Goal: Transaction & Acquisition: Obtain resource

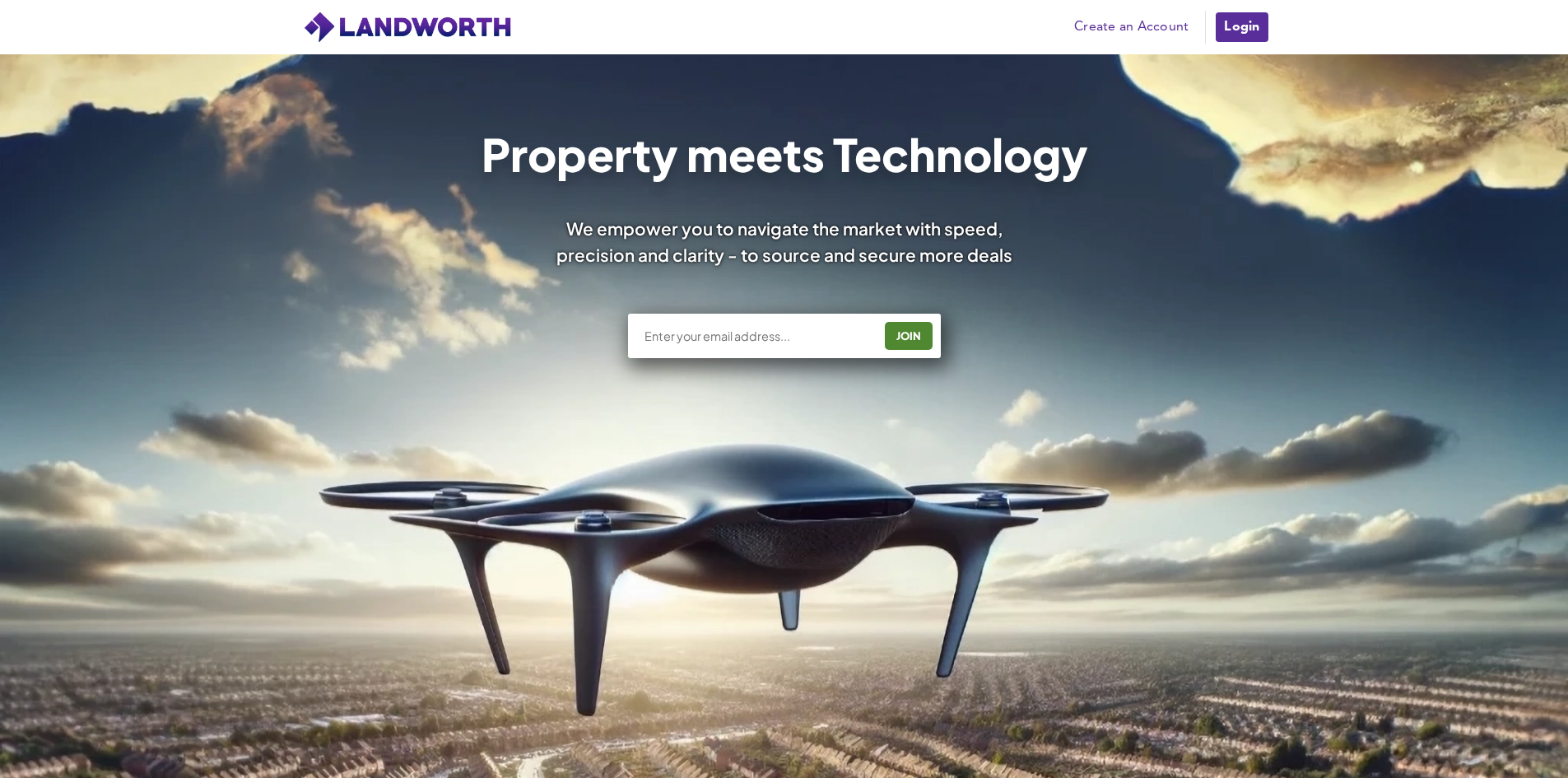
click at [1128, 23] on link "Create an Account" at bounding box center [1131, 27] width 131 height 25
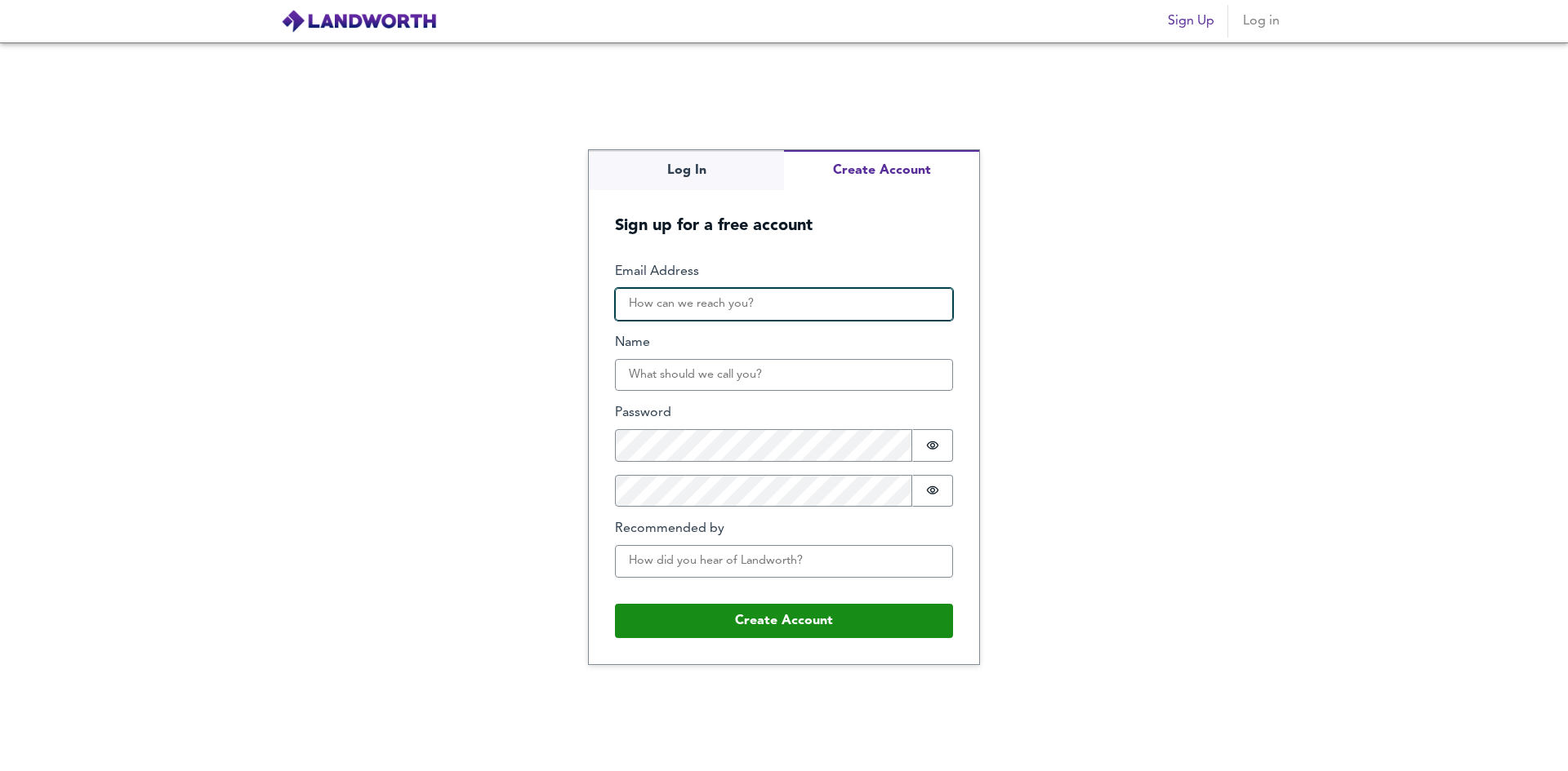
click at [761, 301] on input "Email Address" at bounding box center [783, 305] width 338 height 33
type input "ds6976@gmail.com"
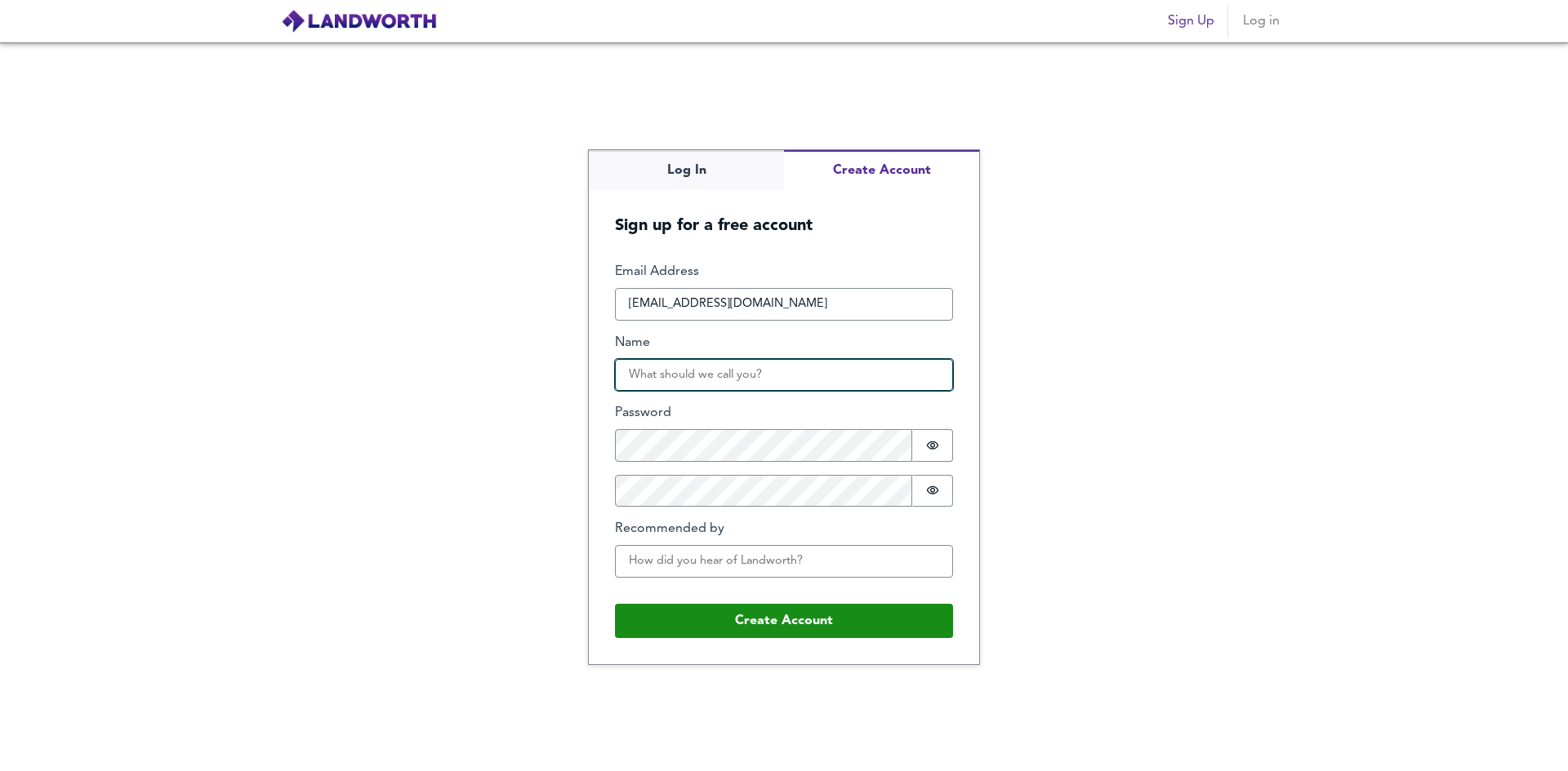
type input "Derrick Swindon"
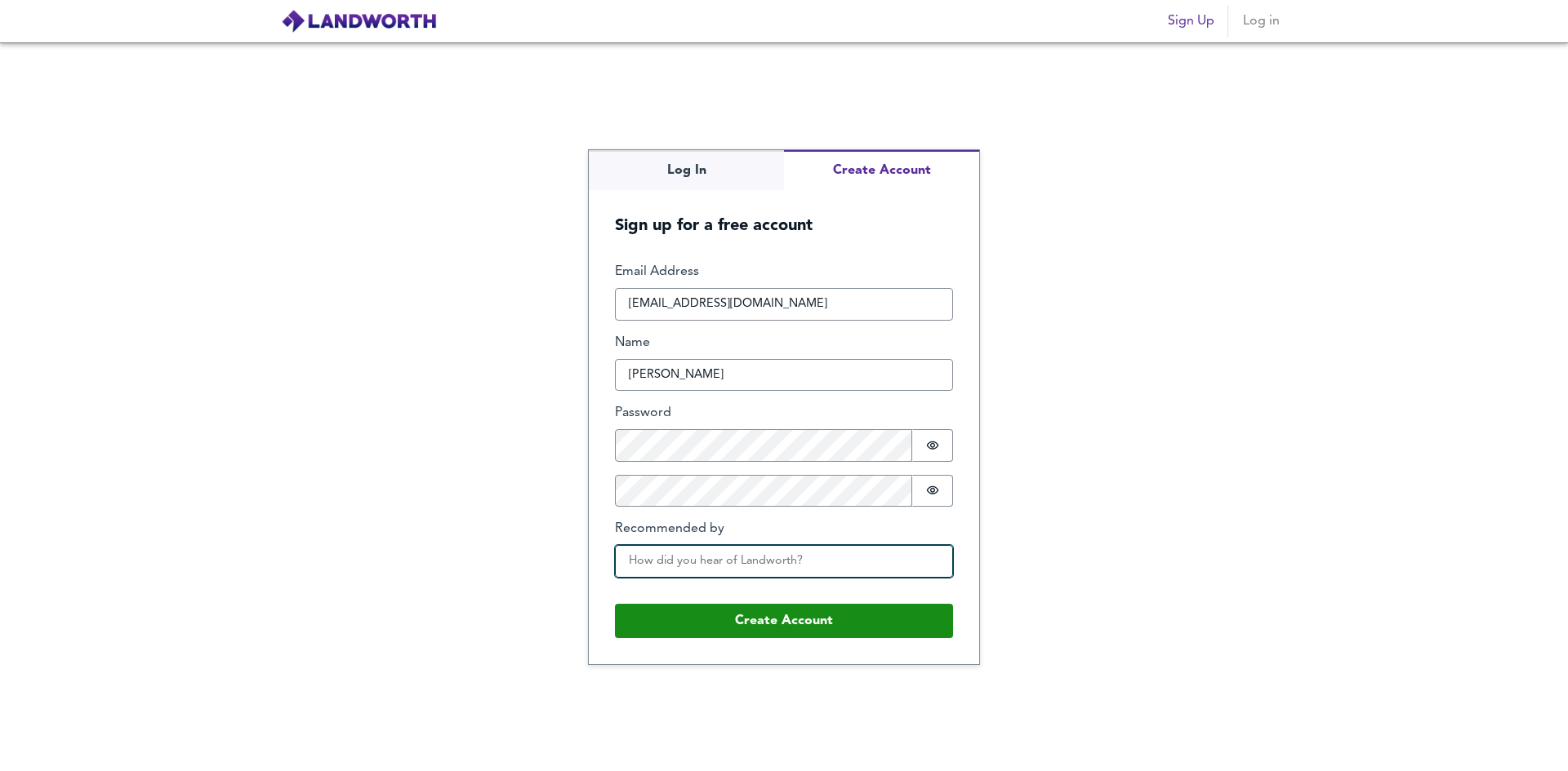
click at [858, 557] on input "Recommended by" at bounding box center [783, 562] width 338 height 33
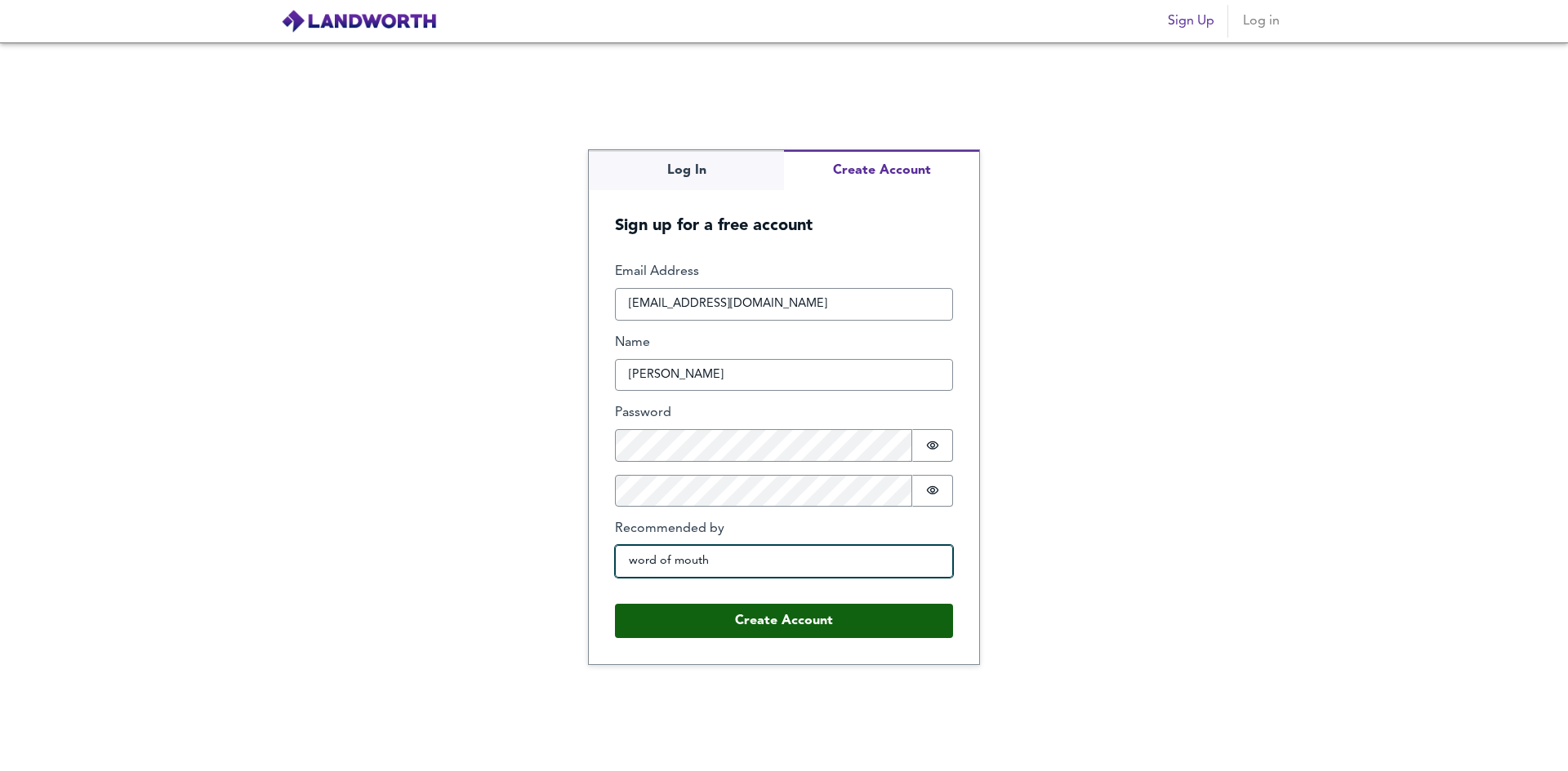
type input "word of mouth"
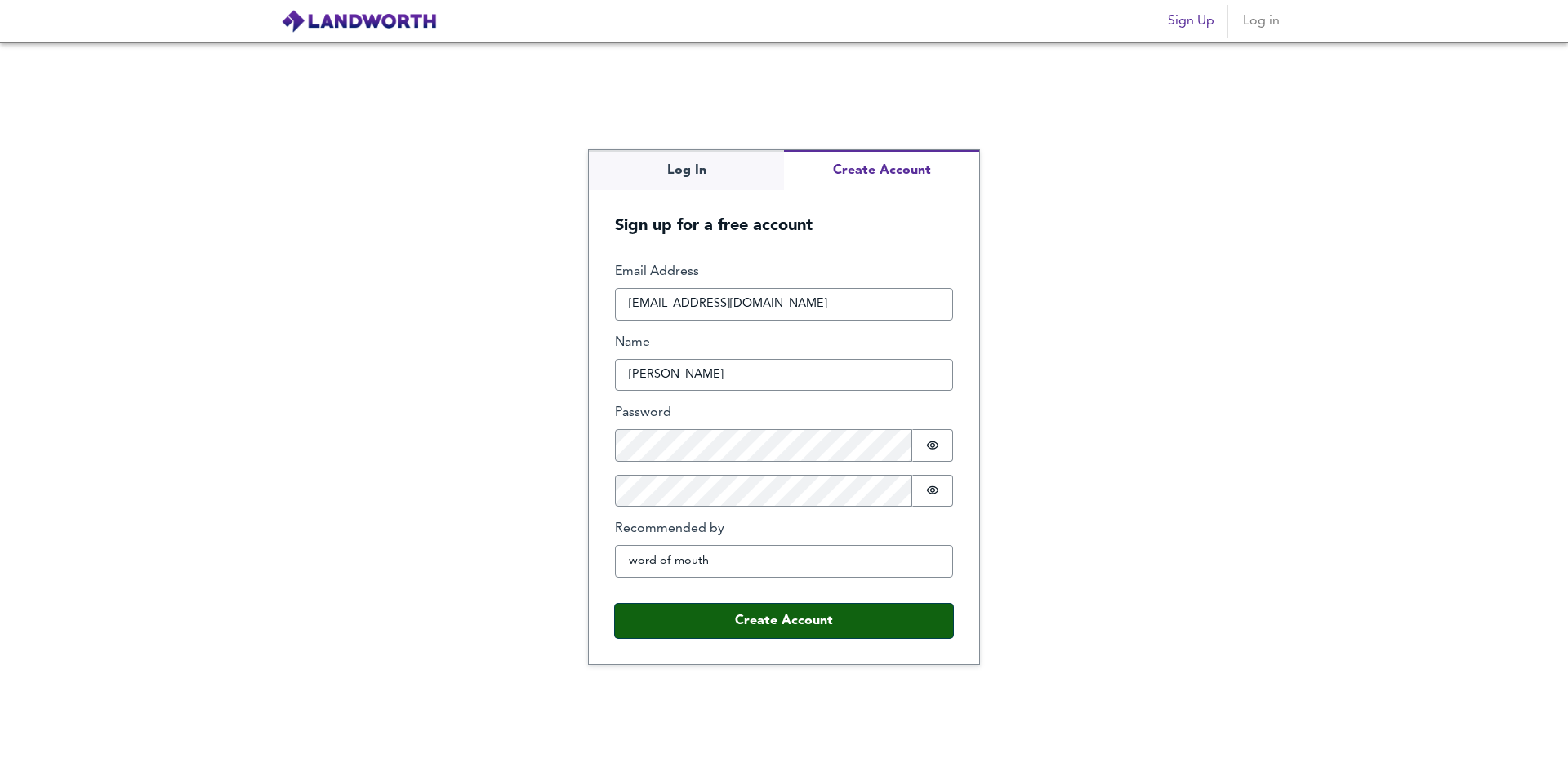
click at [792, 615] on button "Create Account" at bounding box center [783, 622] width 338 height 35
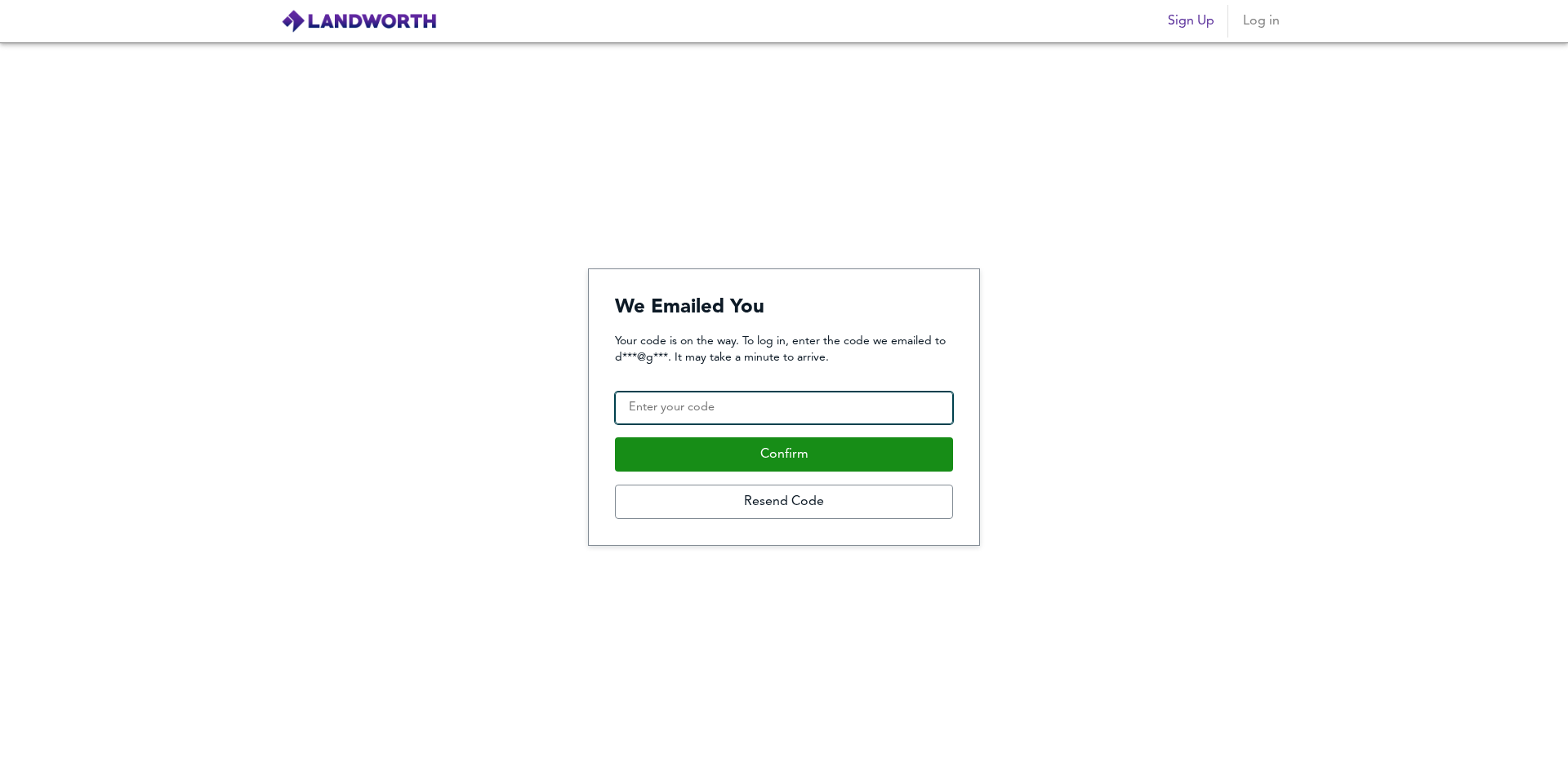
click at [817, 409] on input "Confirmation Code" at bounding box center [783, 408] width 338 height 33
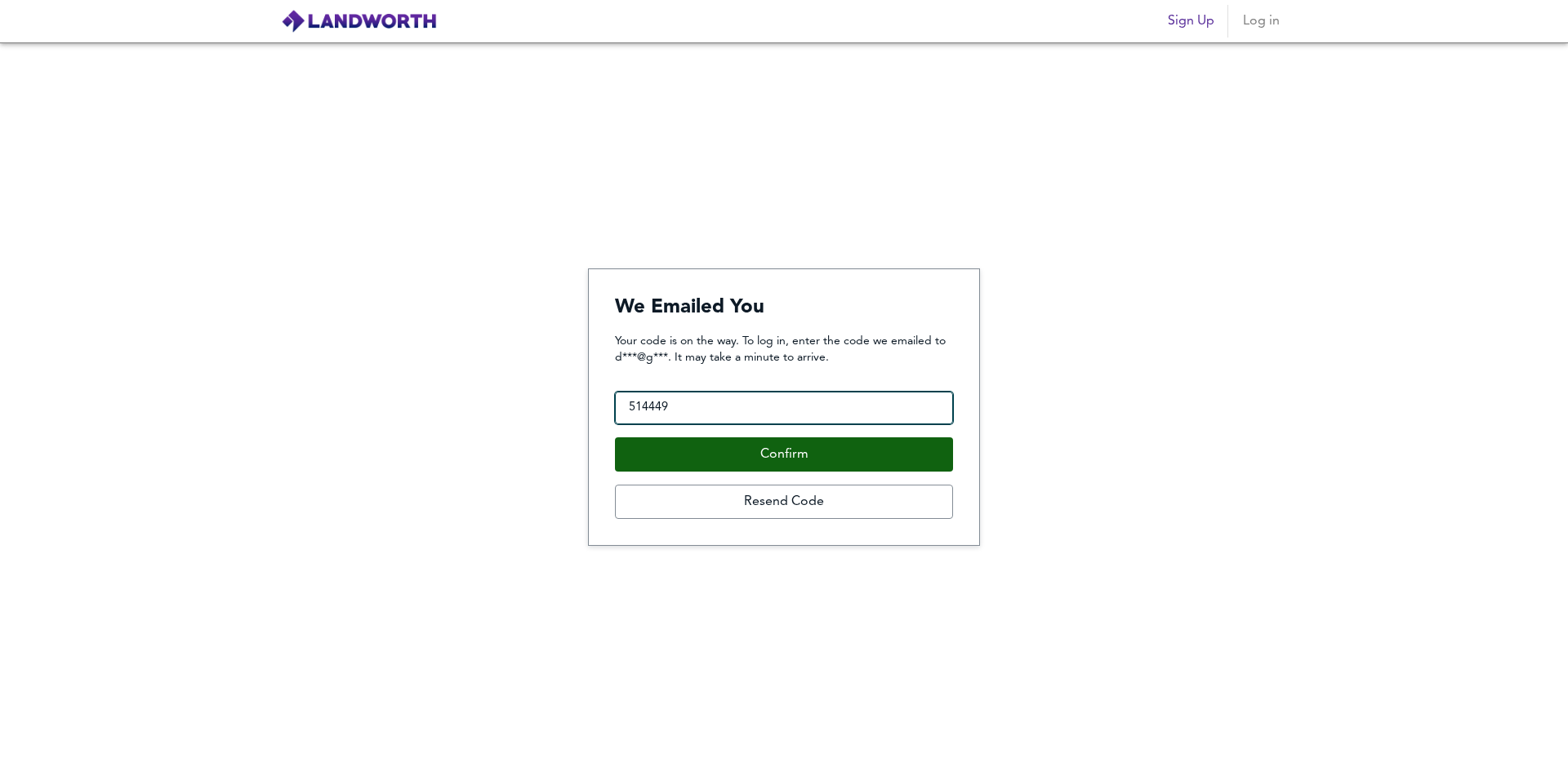
type input "514449"
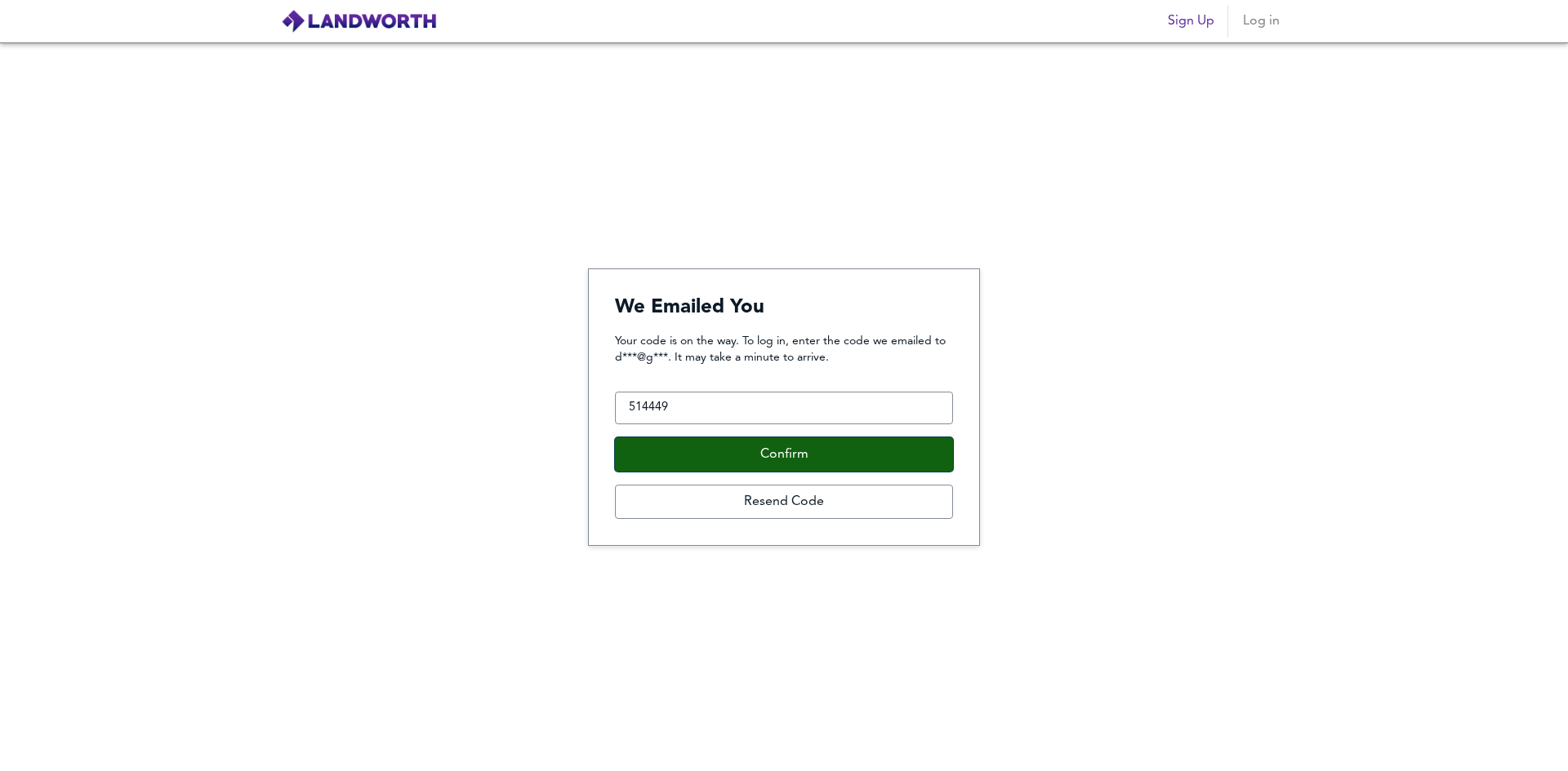
click at [771, 452] on button "Confirm" at bounding box center [783, 455] width 338 height 35
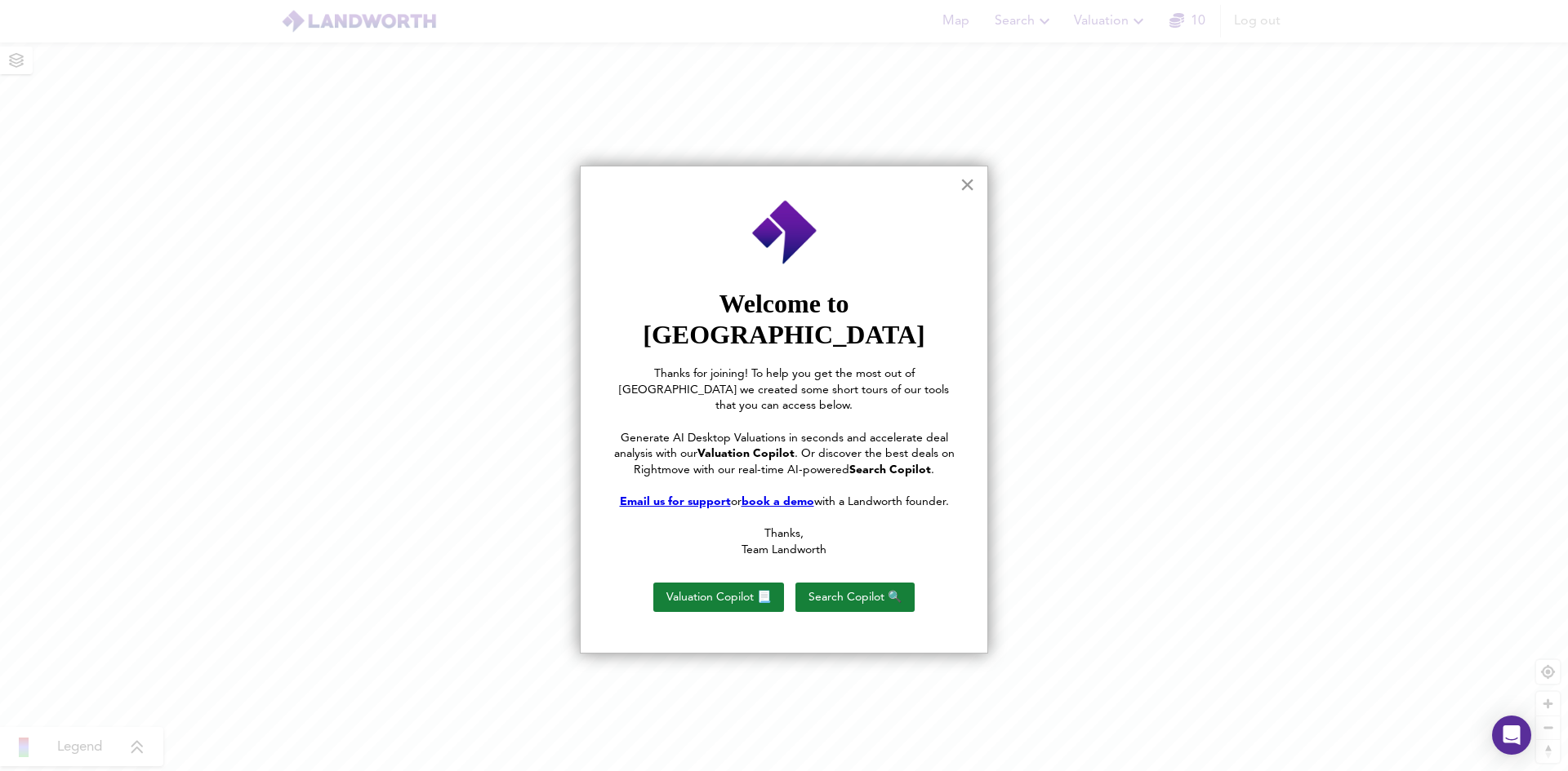
click at [966, 185] on button "×" at bounding box center [967, 184] width 15 height 26
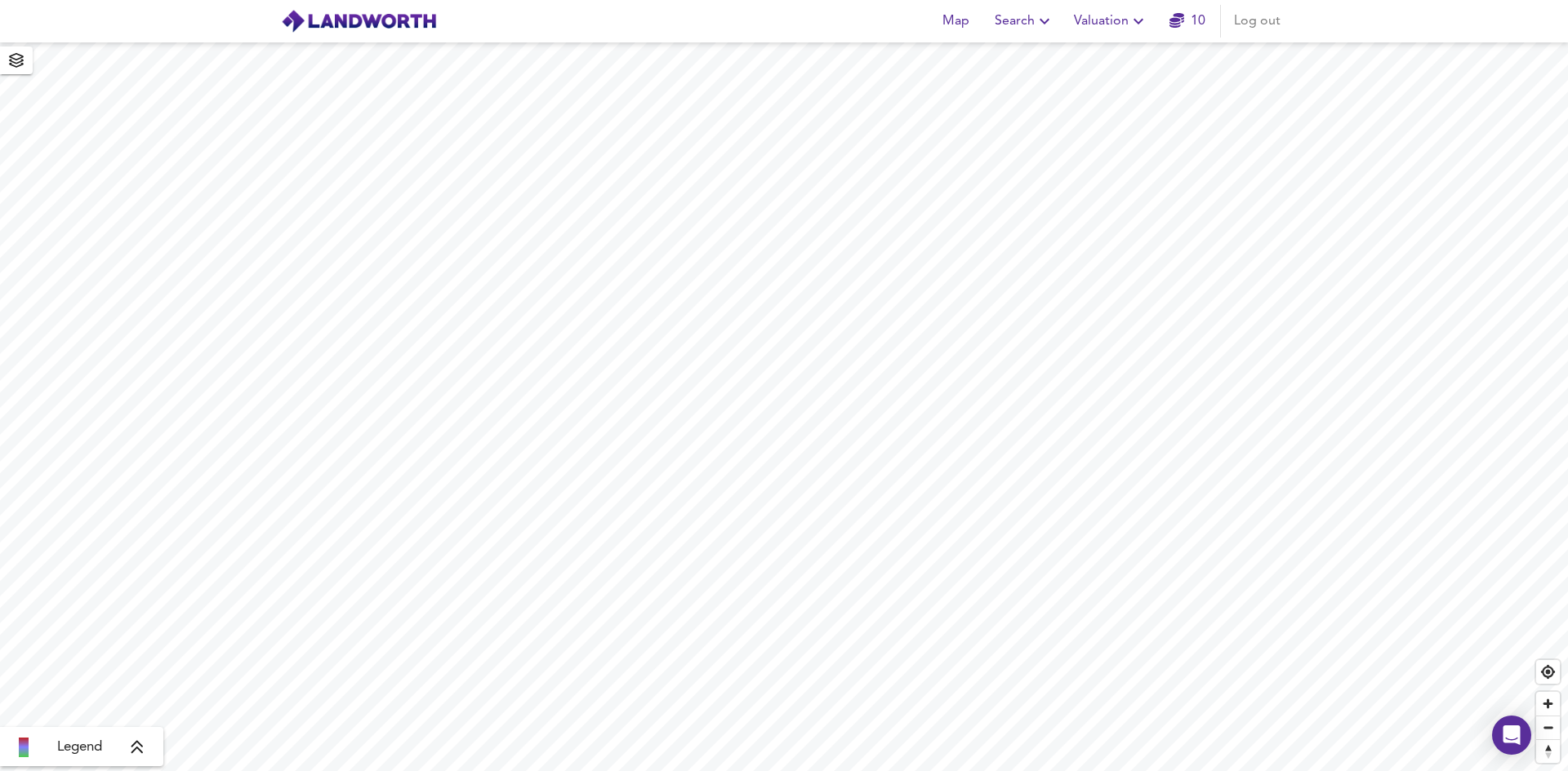
click at [1180, 23] on icon "button" at bounding box center [1176, 20] width 15 height 15
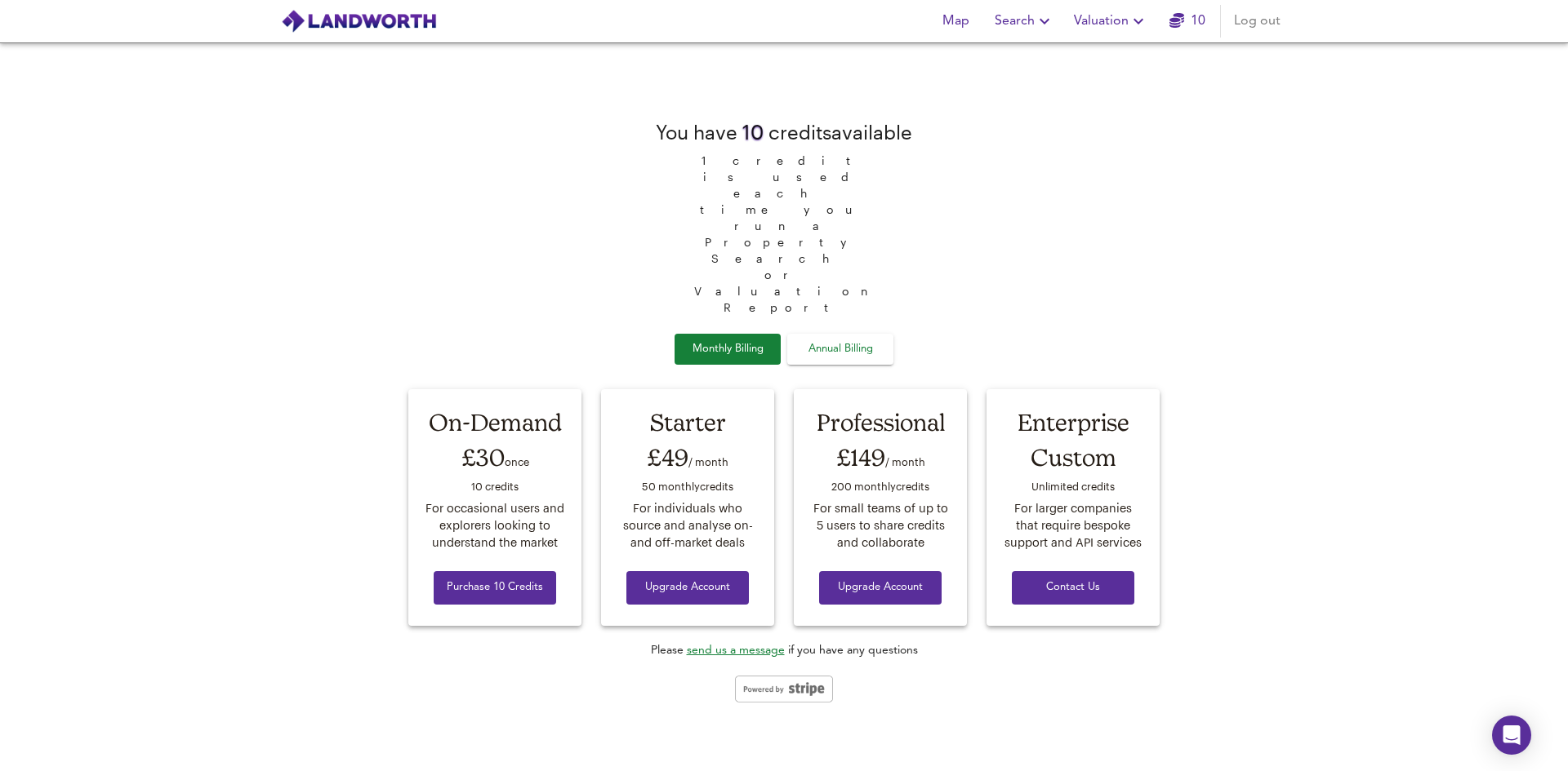
click at [1105, 21] on span "Valuation" at bounding box center [1111, 21] width 75 height 23
click at [1022, 20] on span "Search" at bounding box center [1023, 21] width 59 height 23
click at [965, 22] on span "Map" at bounding box center [955, 21] width 39 height 23
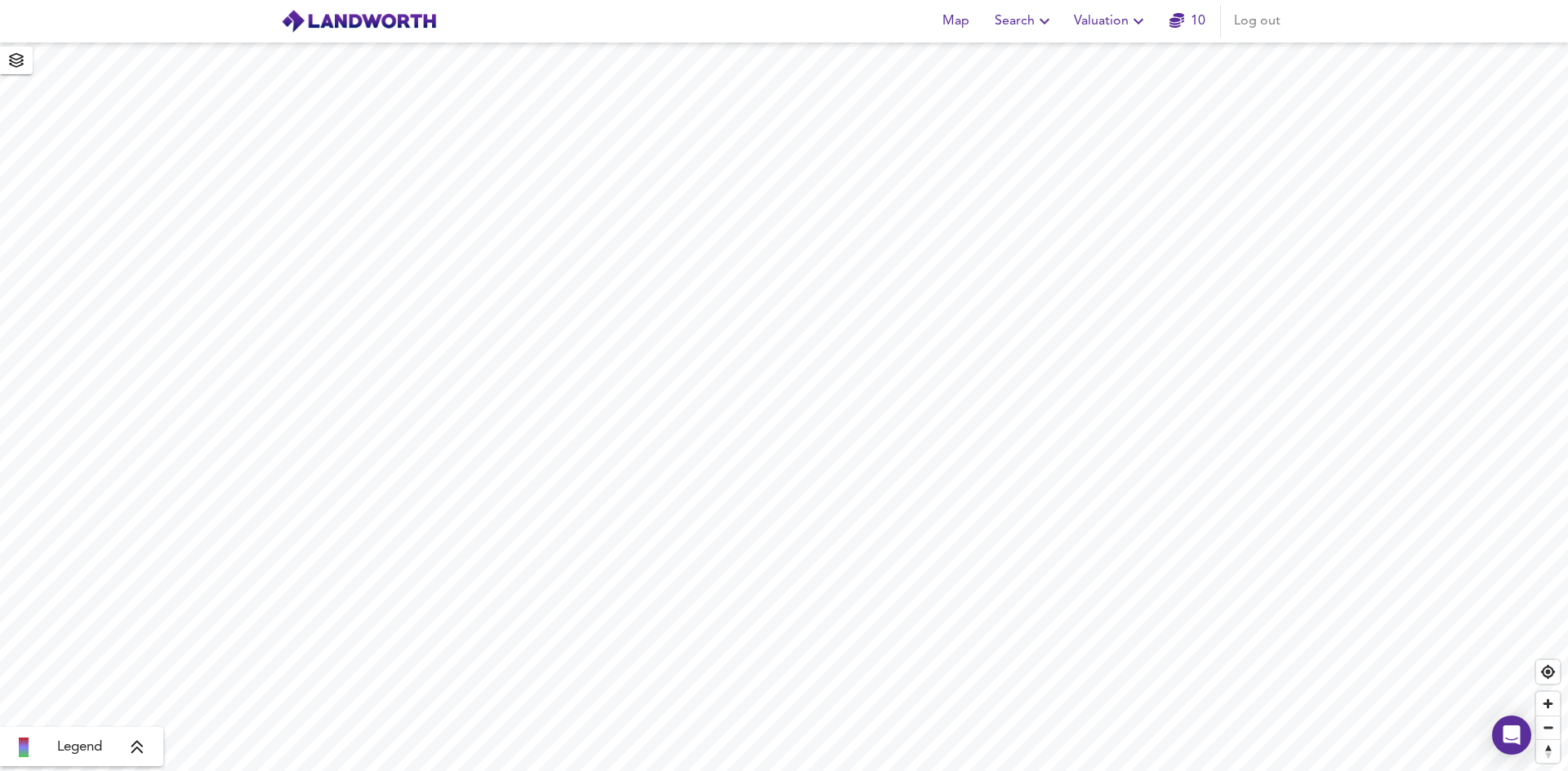
click at [1023, 23] on span "Search" at bounding box center [1023, 21] width 59 height 23
click at [1013, 61] on li "New Search" at bounding box center [1025, 58] width 162 height 29
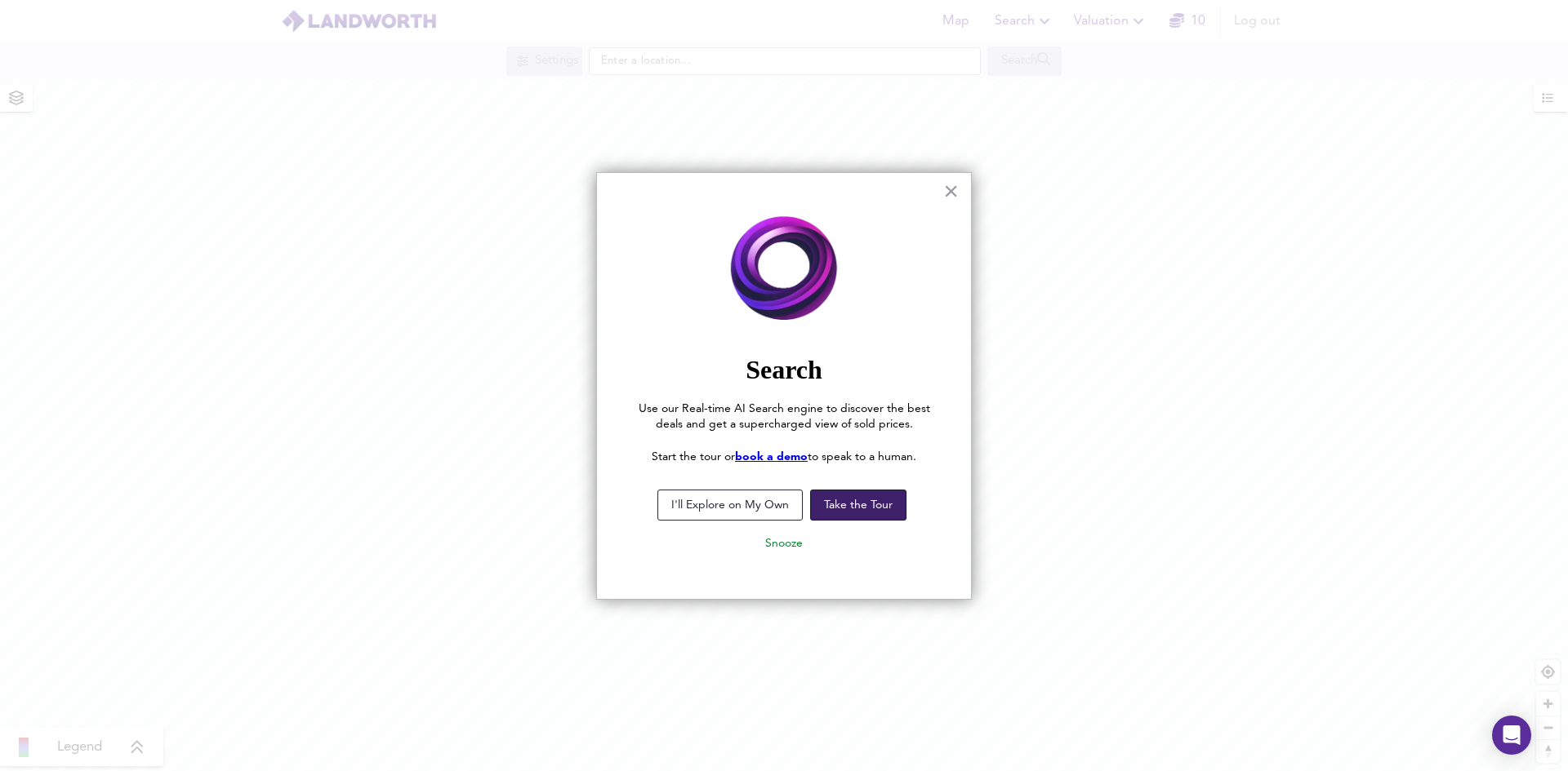
click at [850, 507] on button "Take the Tour" at bounding box center [859, 505] width 97 height 31
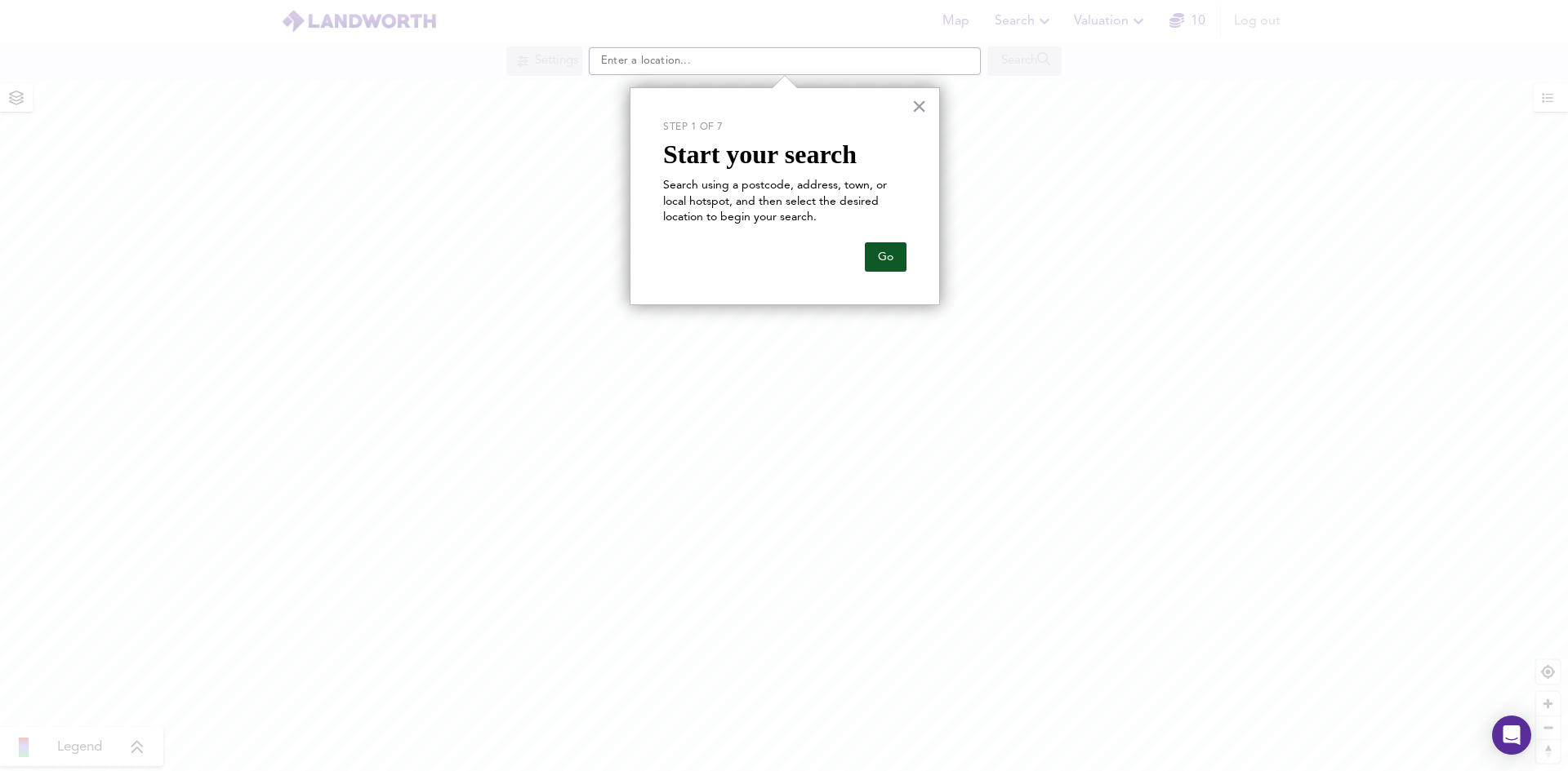
click at [881, 257] on button "Go" at bounding box center [886, 257] width 42 height 29
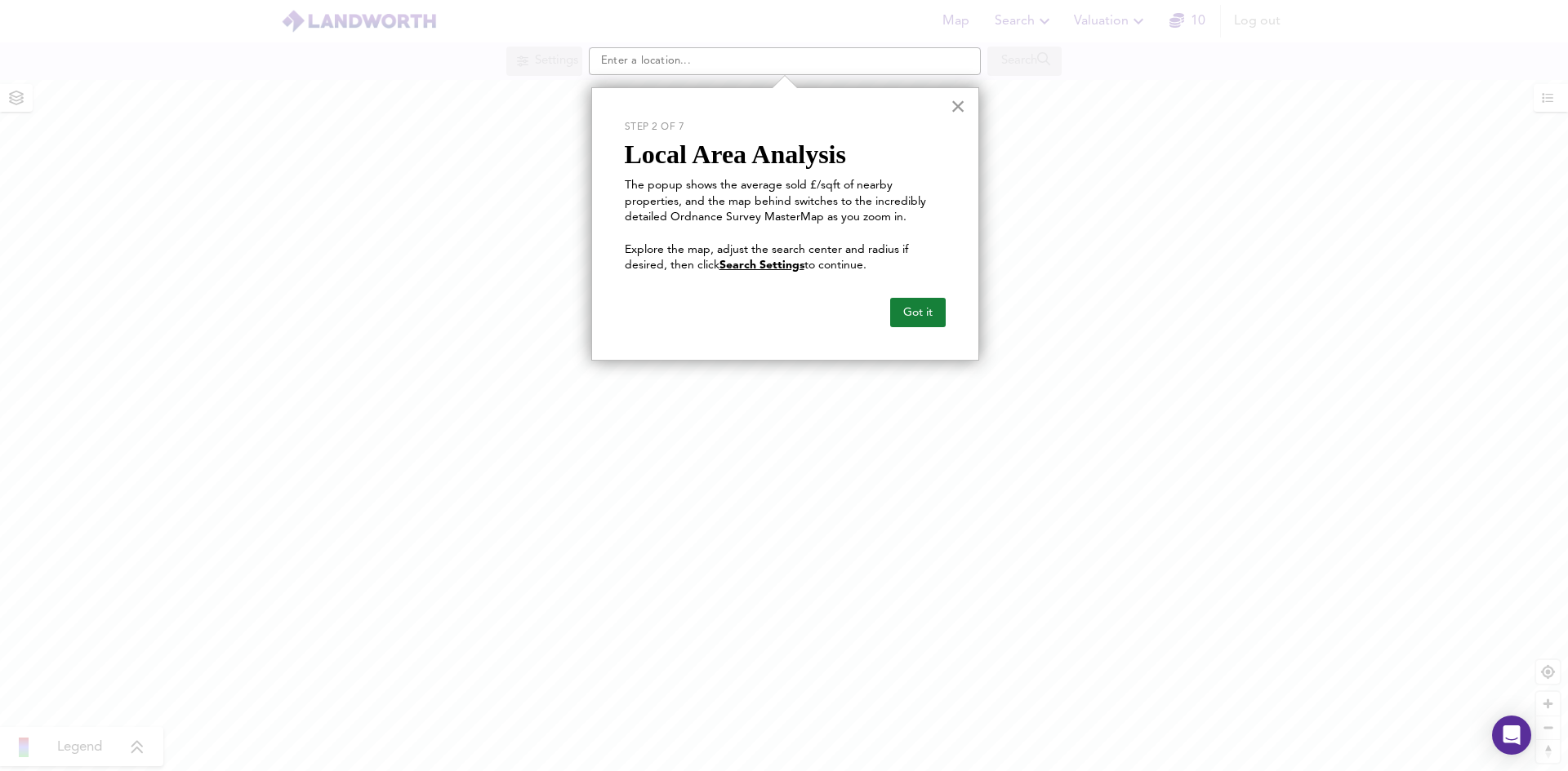
click at [961, 105] on button "×" at bounding box center [958, 106] width 15 height 26
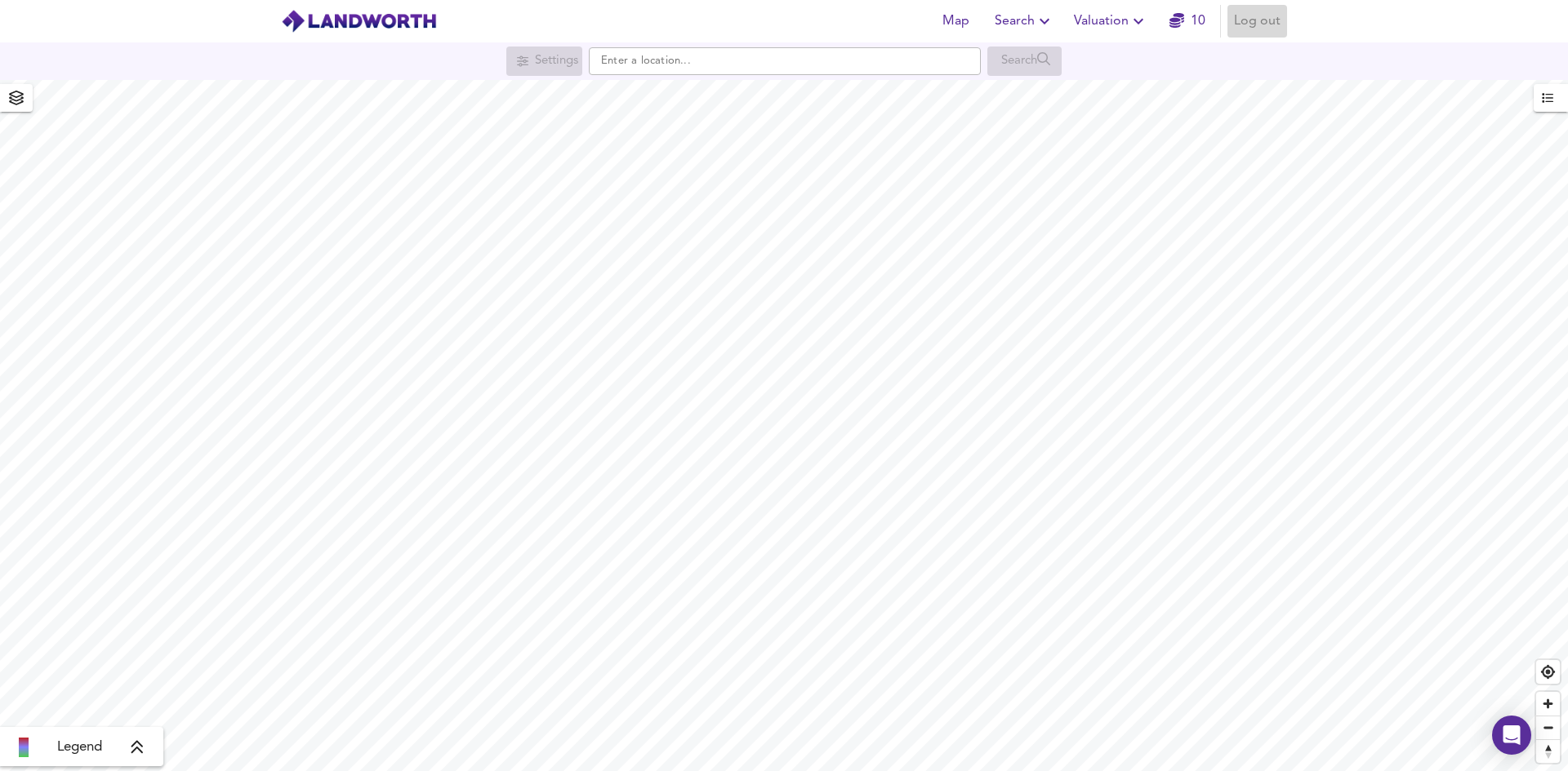
click at [1252, 26] on span "Log out" at bounding box center [1257, 21] width 46 height 23
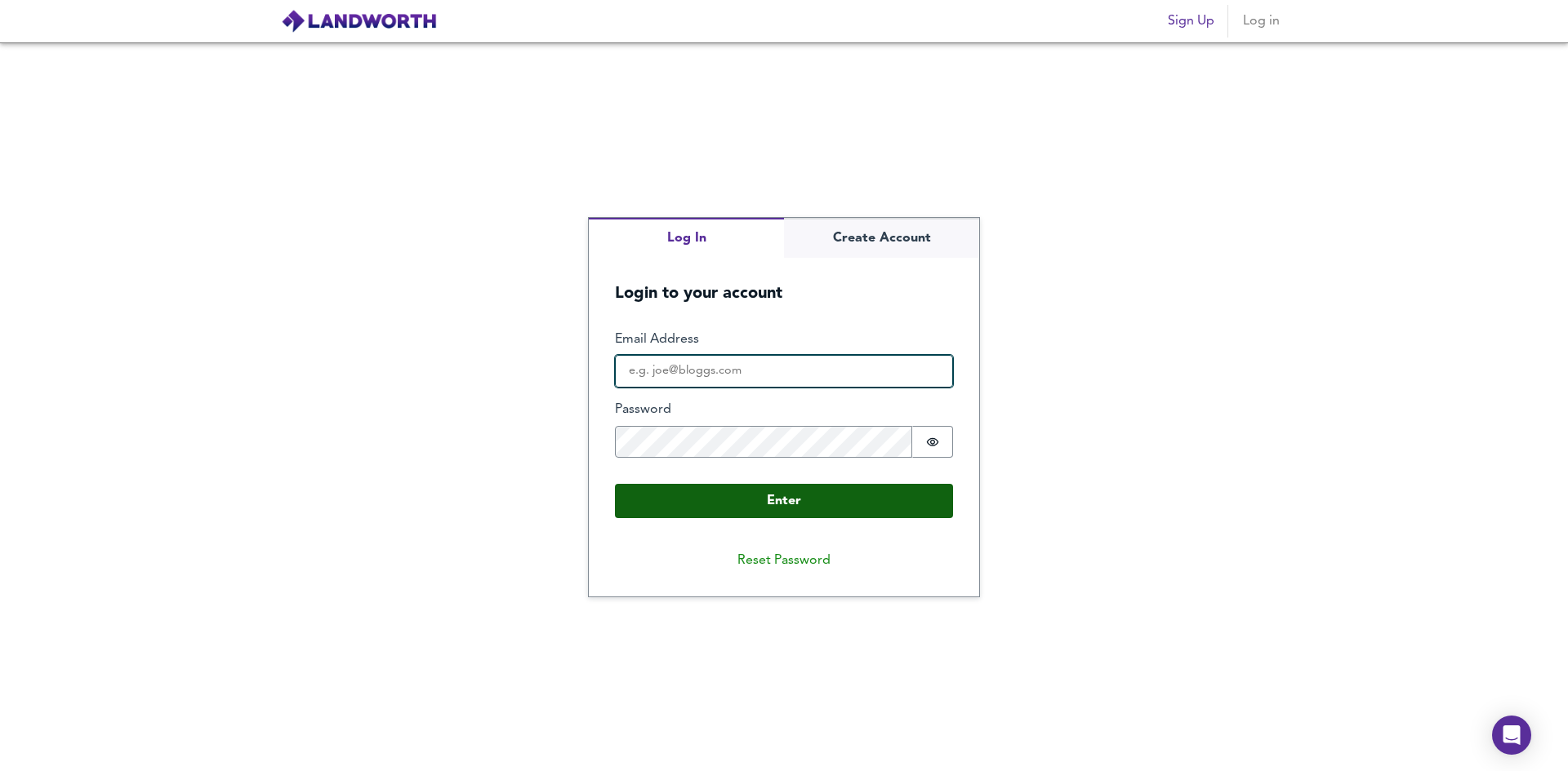
type input "ds6976@gmail.com"
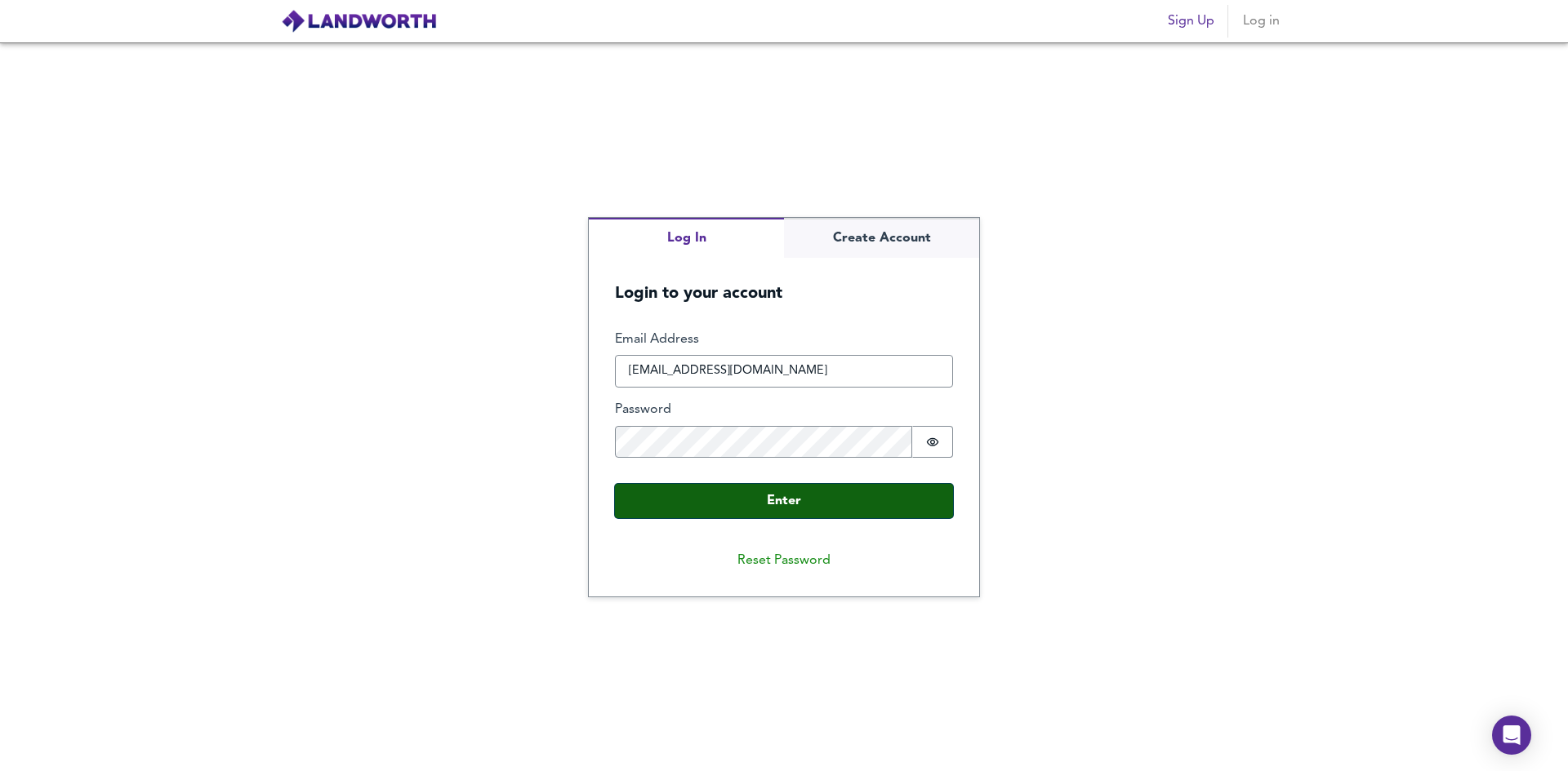
click at [884, 506] on button "Enter" at bounding box center [783, 502] width 338 height 35
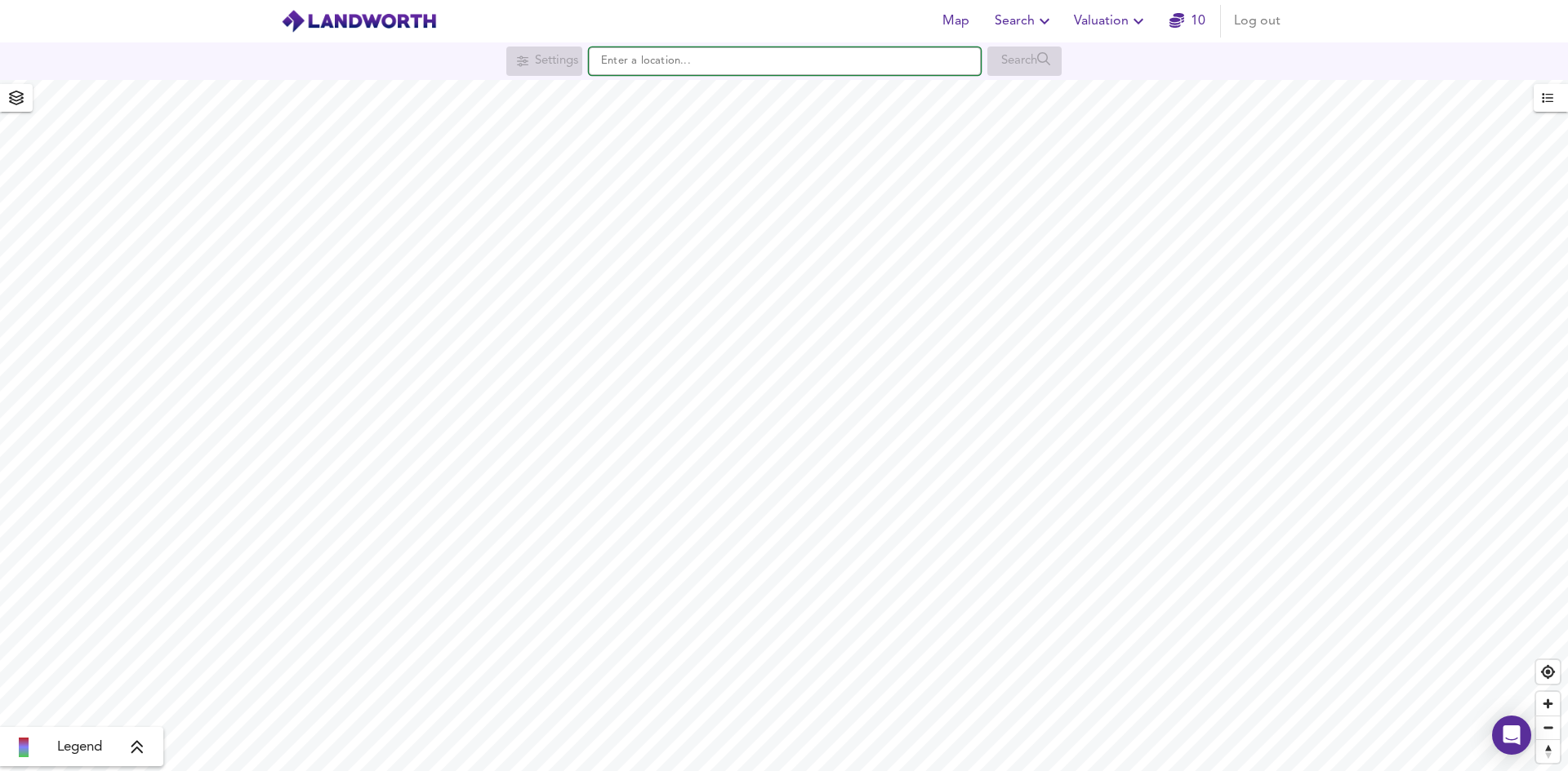
click at [748, 62] on input "text" at bounding box center [785, 61] width 392 height 27
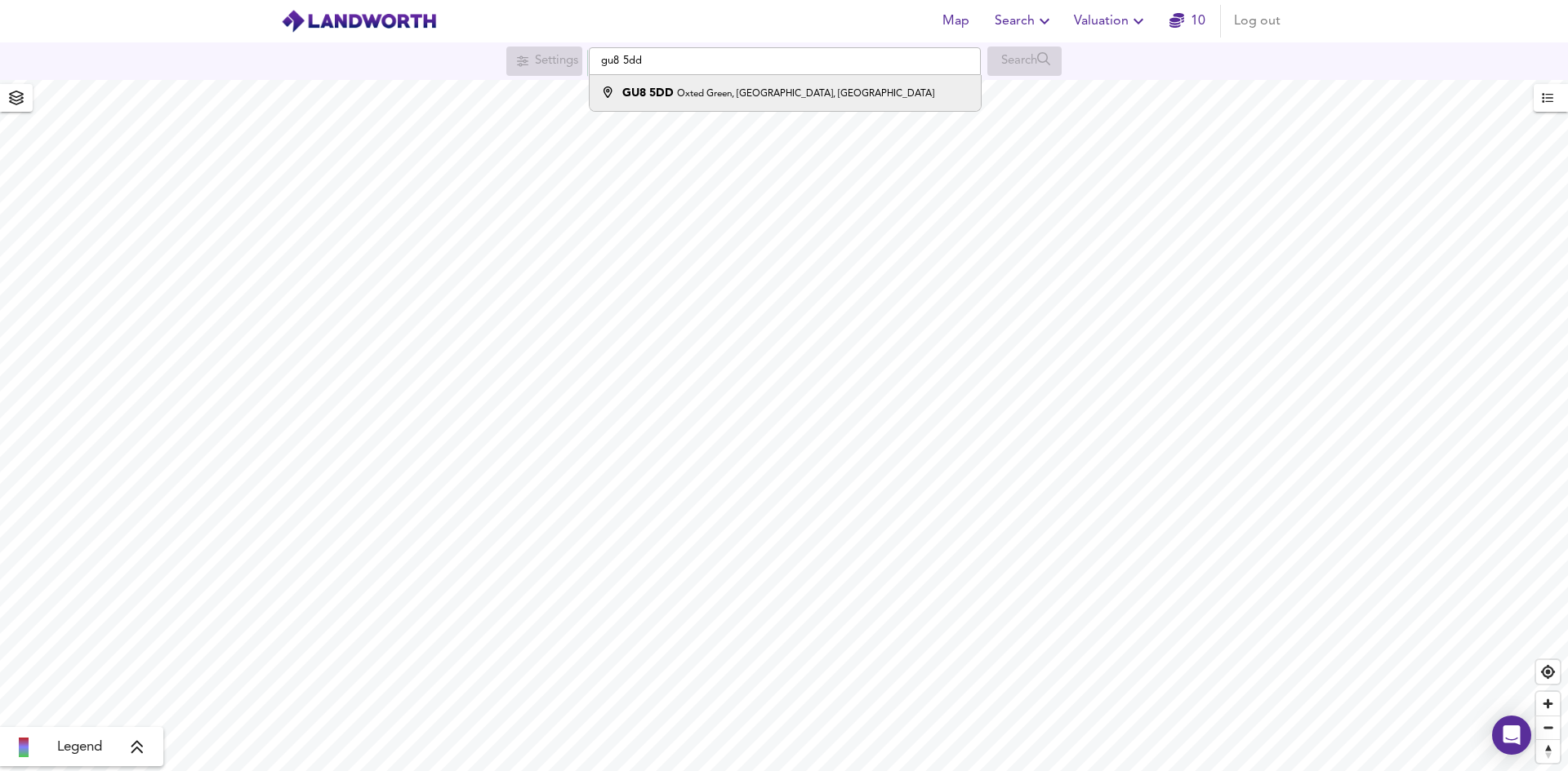
click at [753, 93] on small "Oxted Green, Milford, Godalming" at bounding box center [805, 94] width 257 height 10
type input "Oxted Green, Milford, Godalming GU8 5DD"
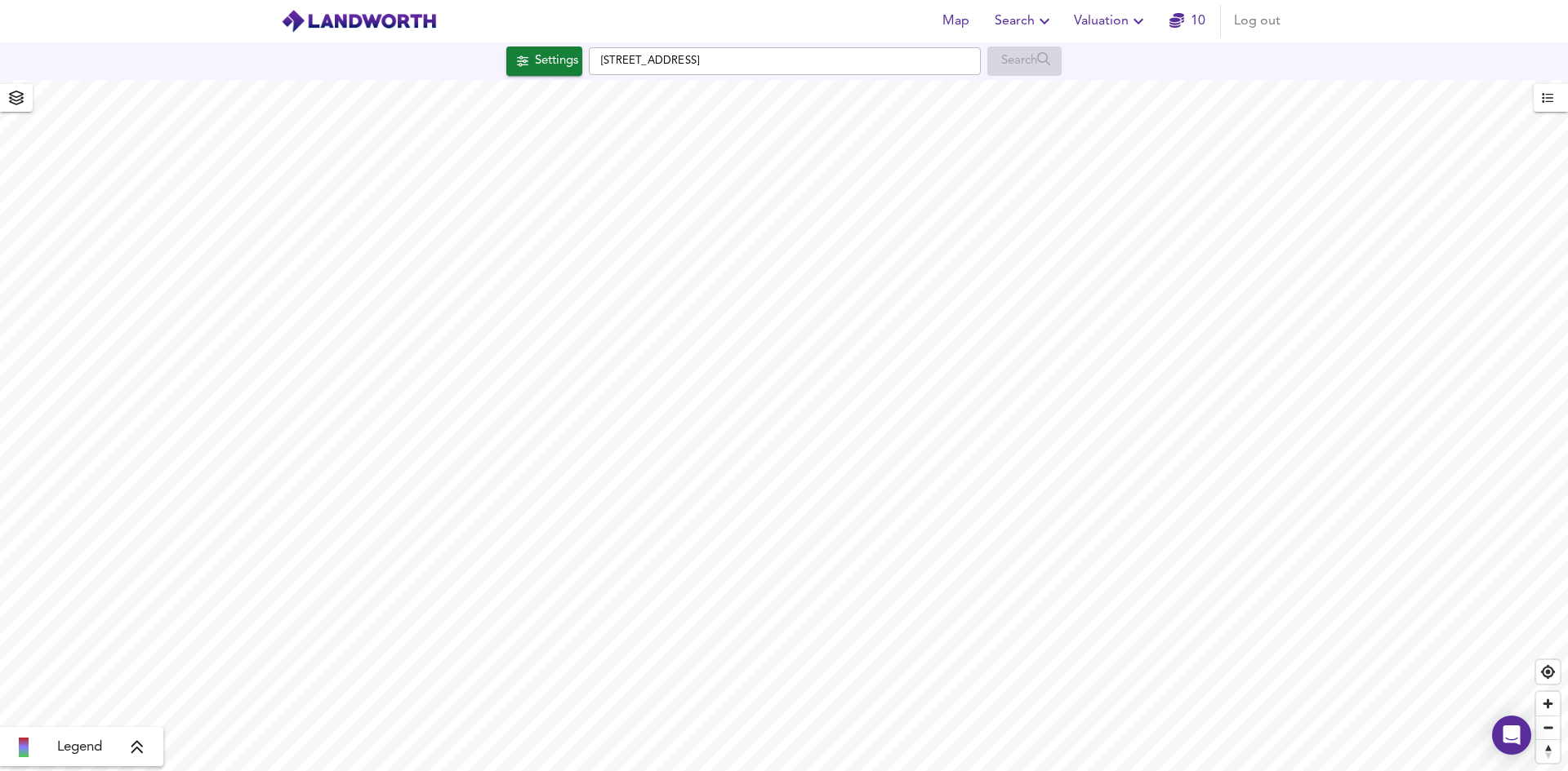
checkbox input "false"
checkbox input "true"
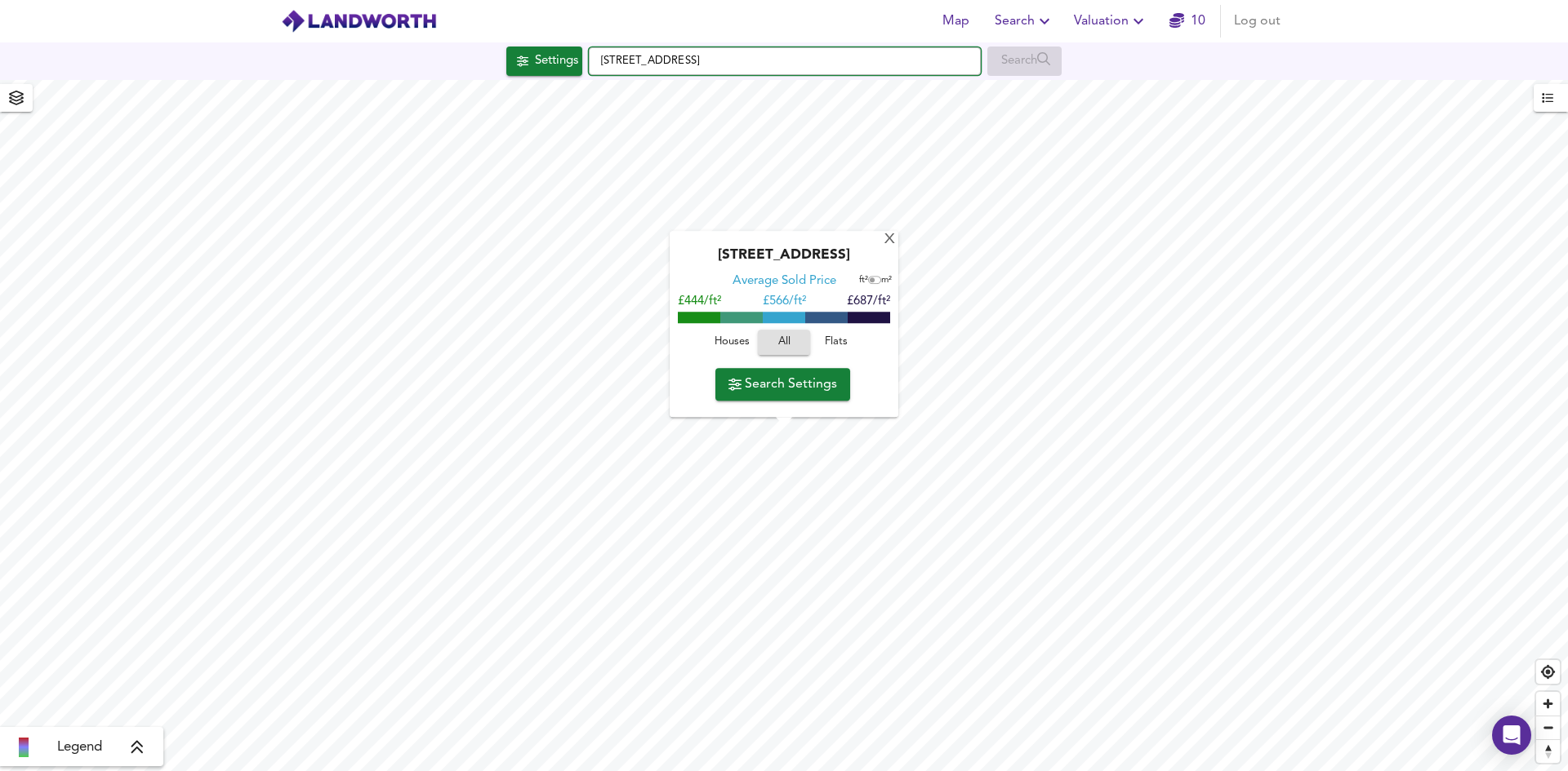
click at [664, 61] on input "Oxted Green, Milford, Godalming GU8 5DD" at bounding box center [785, 61] width 392 height 27
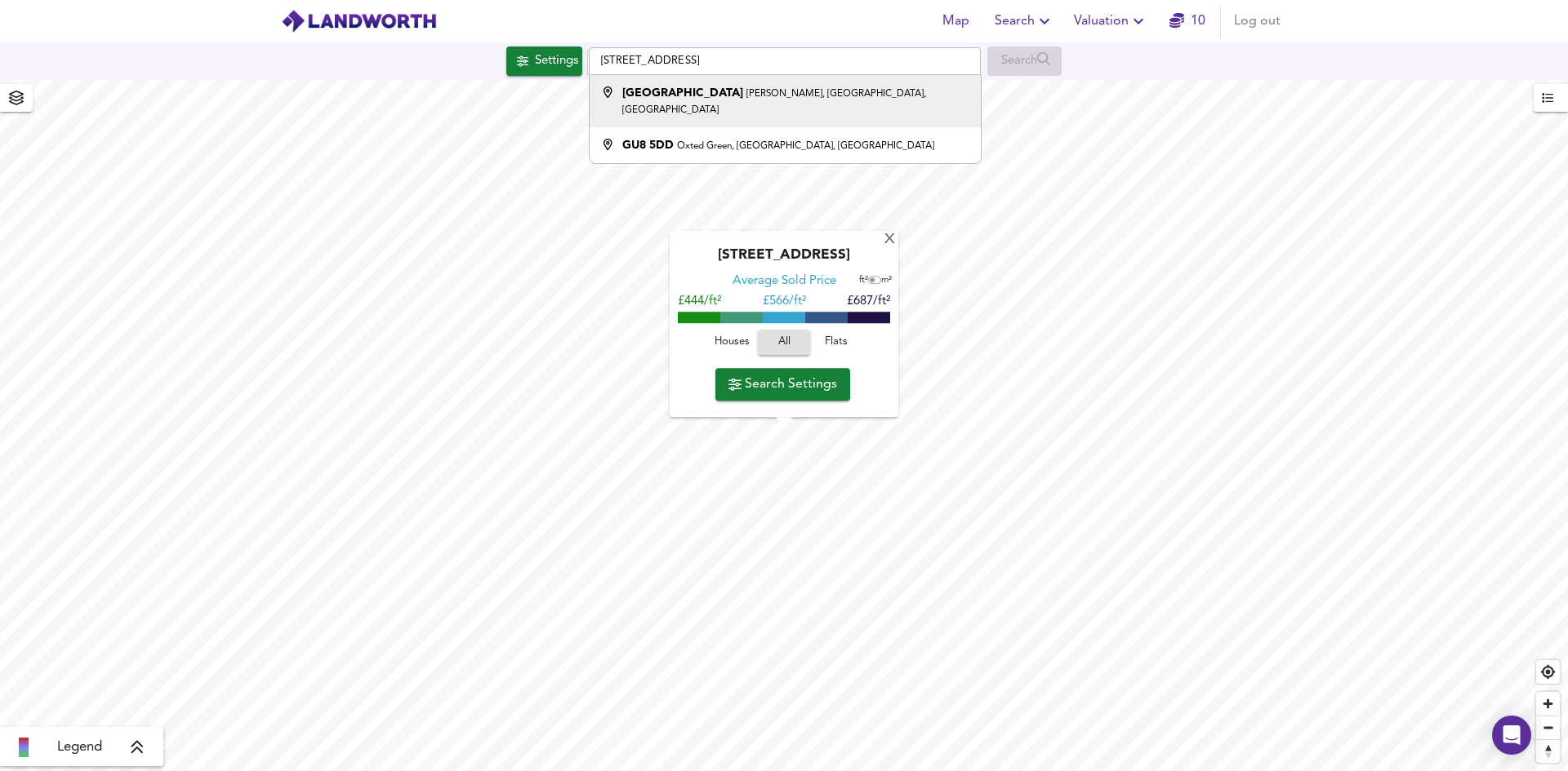
click at [748, 91] on small "Witley, Milford, Godalming" at bounding box center [774, 102] width 304 height 26
type input "Heathview Road, Witley, Milford, Godalming"
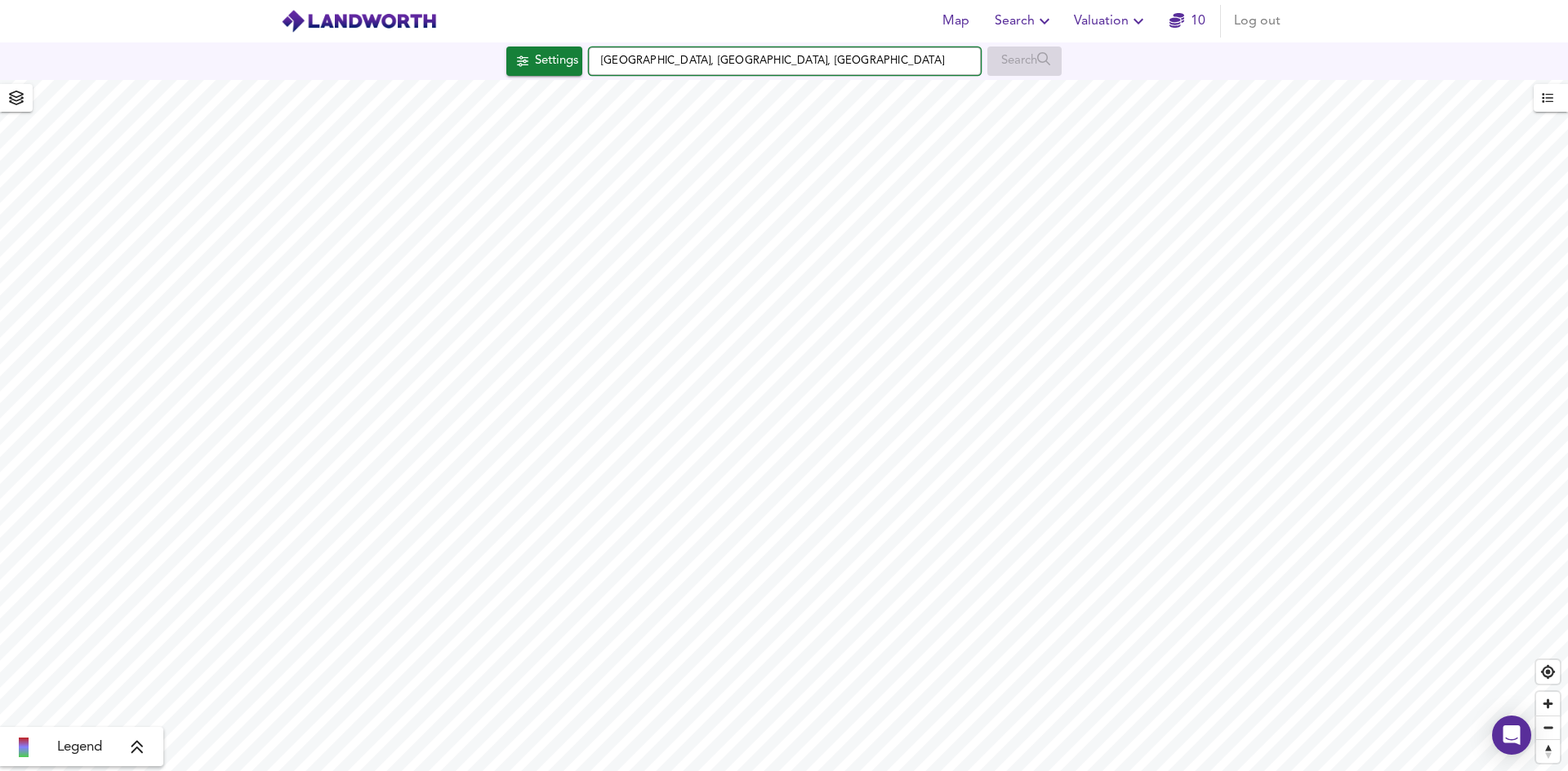
click at [597, 58] on input "Heathview Road, Witley, Milford, Godalming" at bounding box center [785, 61] width 392 height 27
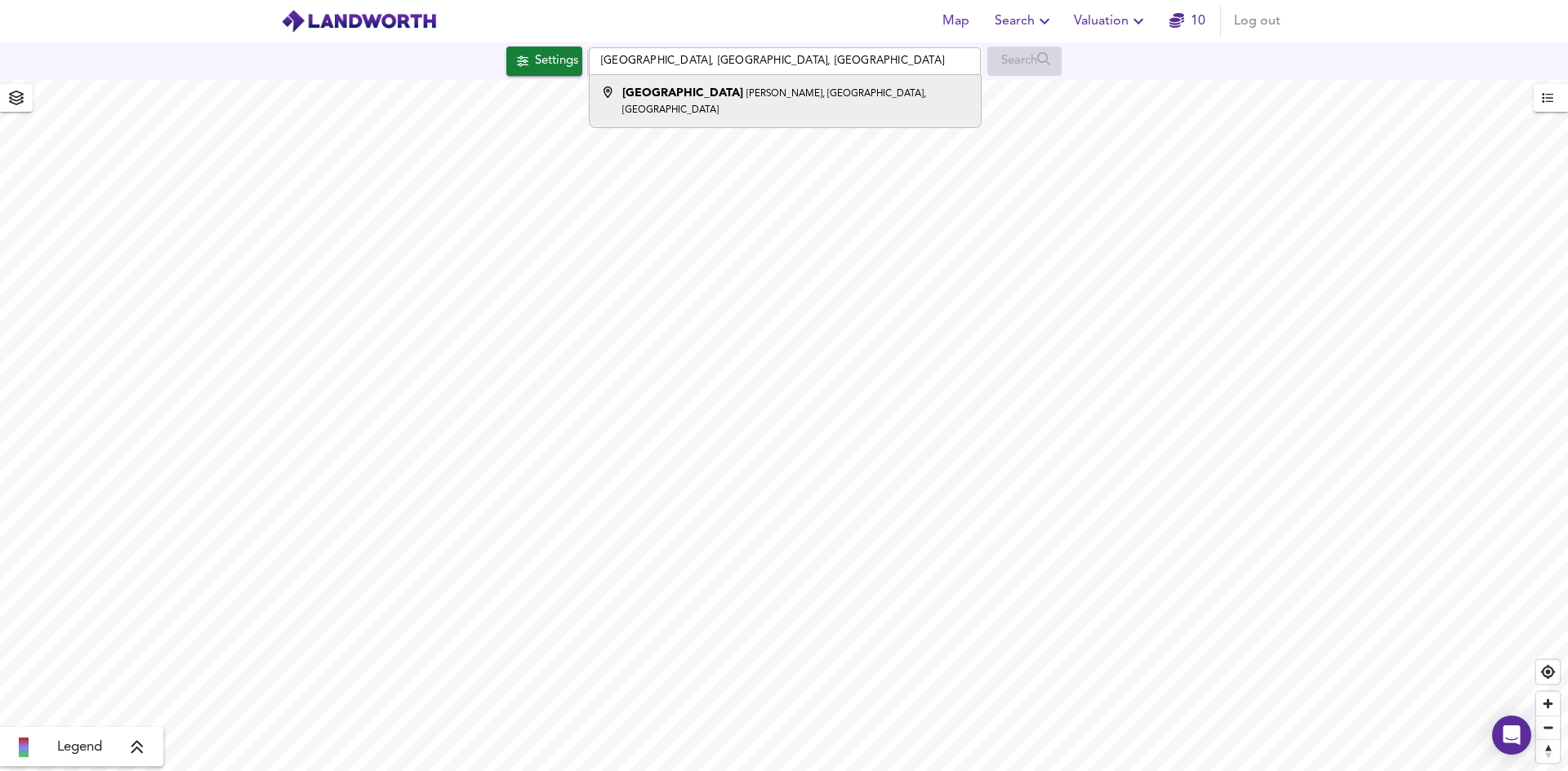
click at [707, 95] on strong "Heathview Road" at bounding box center [682, 93] width 121 height 12
type input "Heathview Road, Witley, Milford, Godalming"
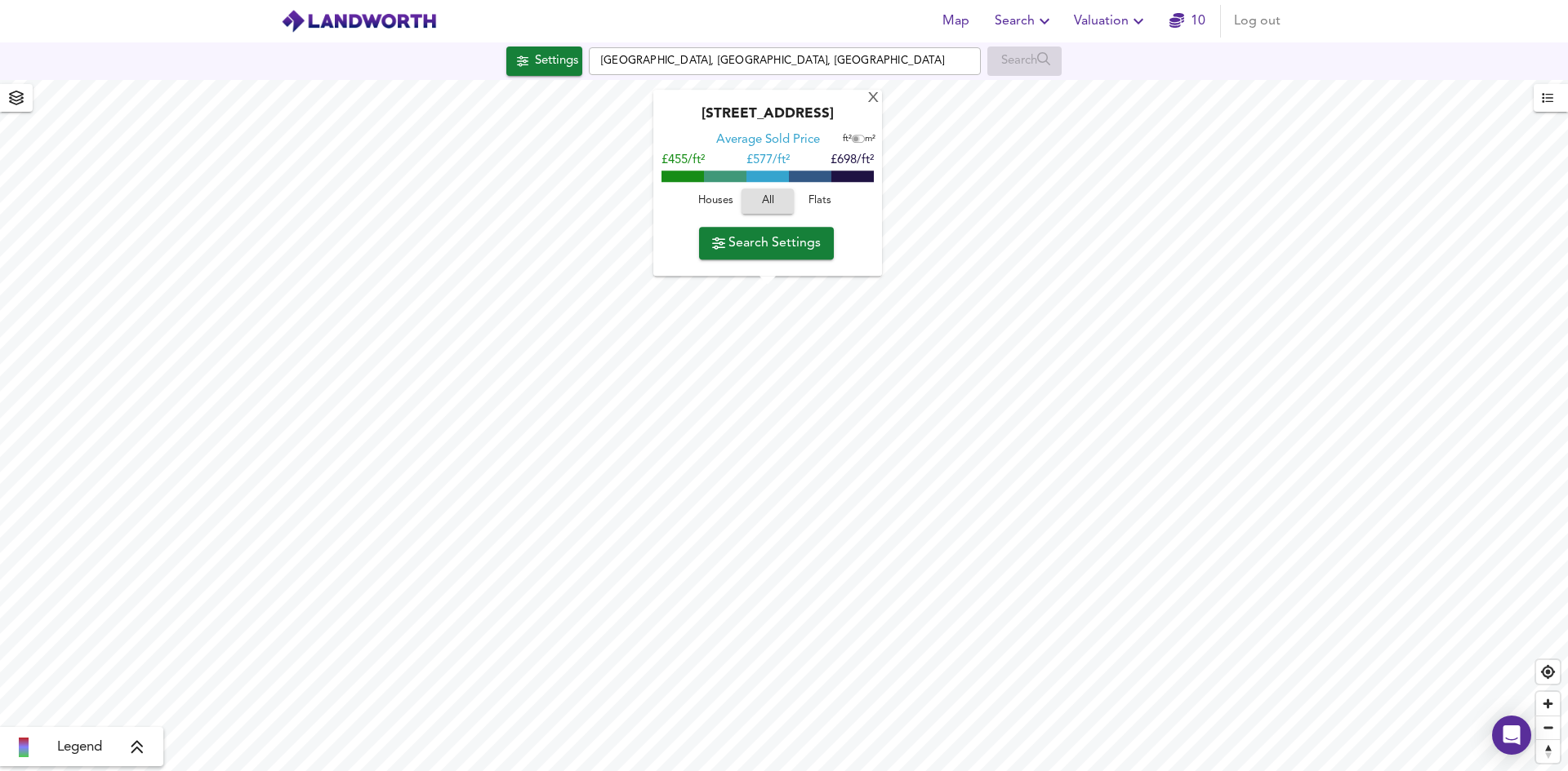
click at [850, 138] on input "checkbox" at bounding box center [855, 139] width 25 height 8
checkbox input "true"
click at [722, 199] on span "Houses" at bounding box center [715, 202] width 44 height 19
click at [766, 201] on span "All" at bounding box center [768, 202] width 44 height 19
click at [822, 200] on span "Flats" at bounding box center [820, 202] width 44 height 19
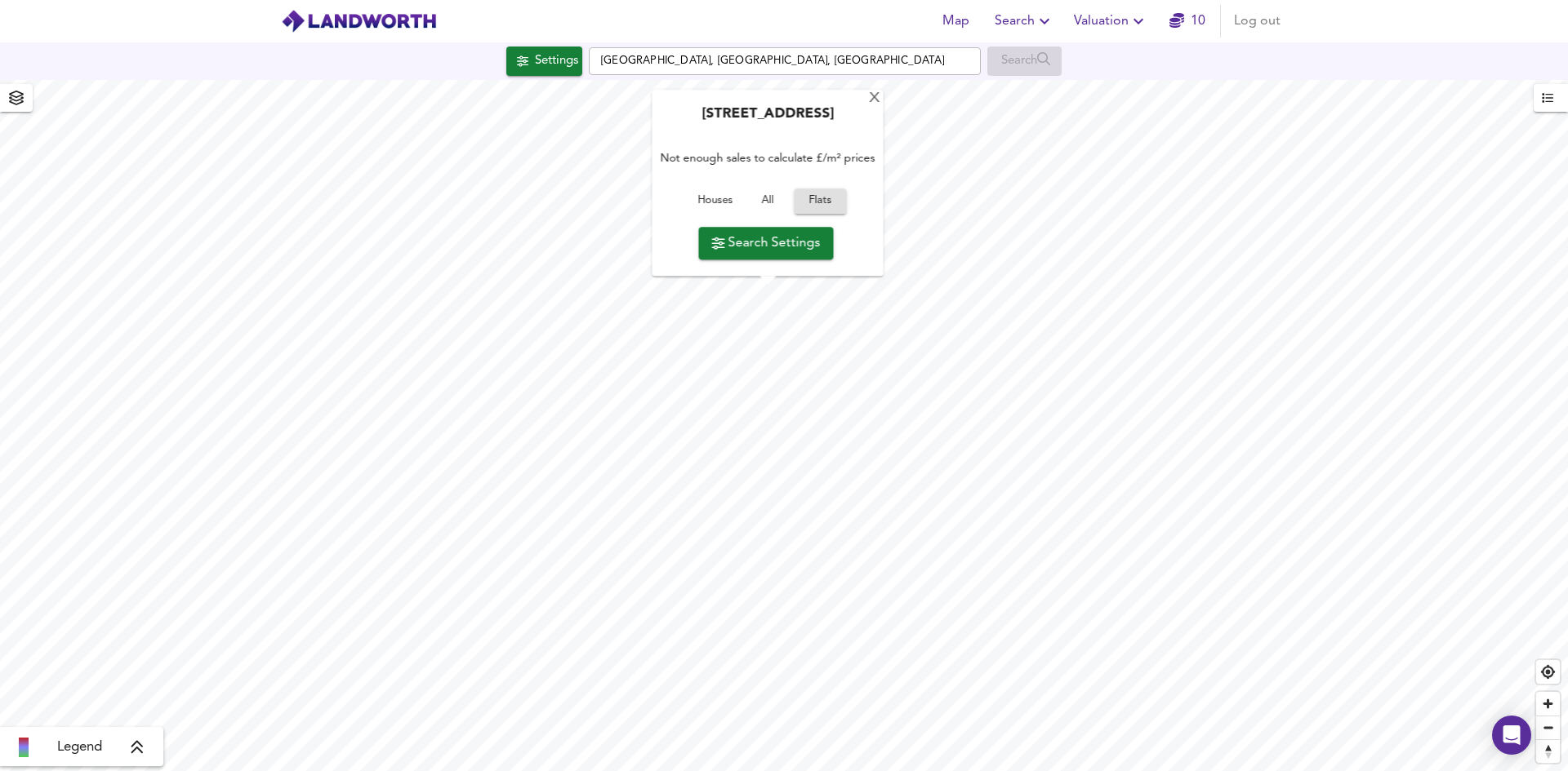
click at [716, 197] on span "Houses" at bounding box center [715, 202] width 44 height 19
click at [771, 252] on span "Search Settings" at bounding box center [766, 243] width 108 height 23
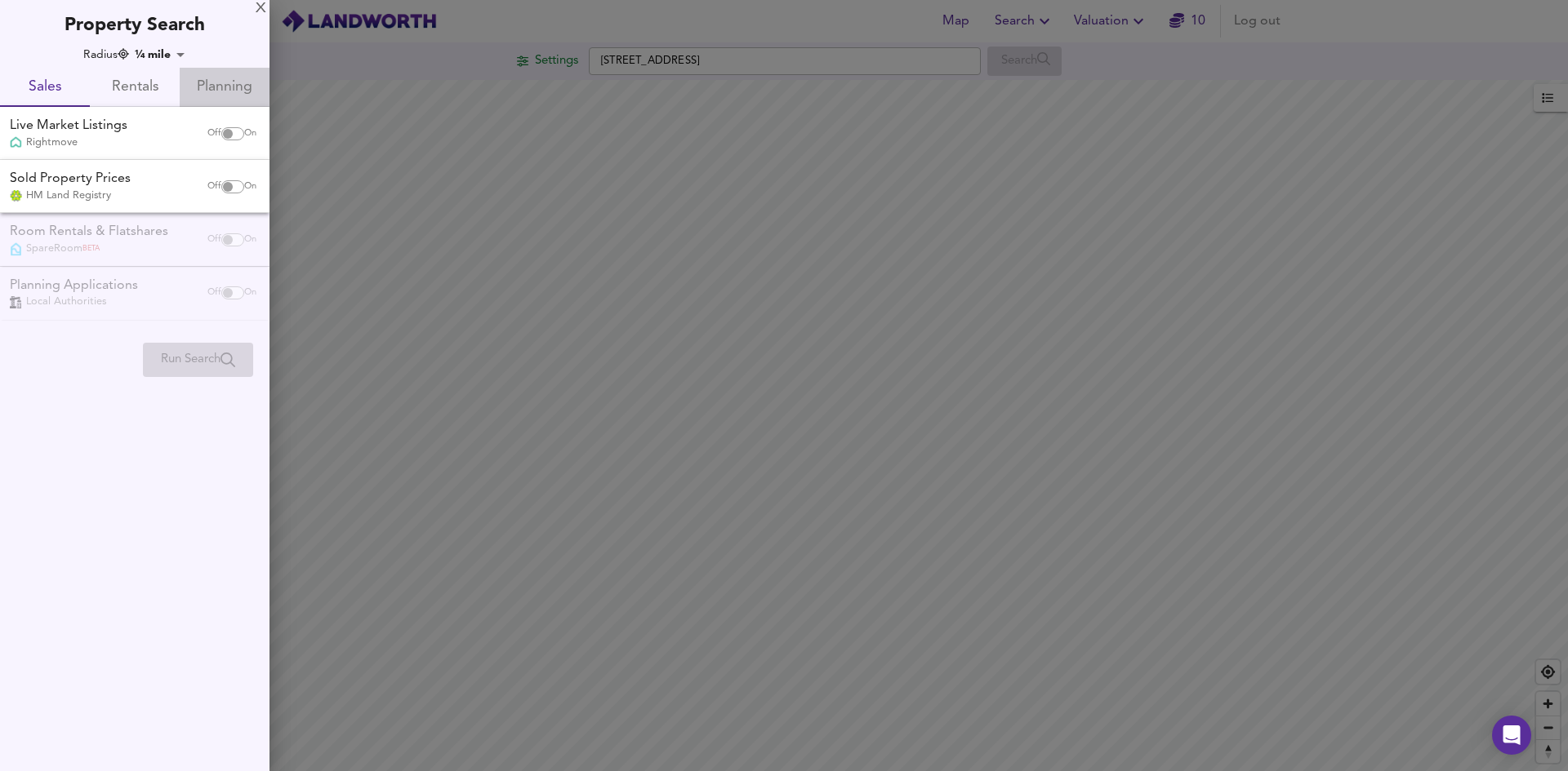
click at [221, 91] on span "Planning" at bounding box center [224, 87] width 70 height 25
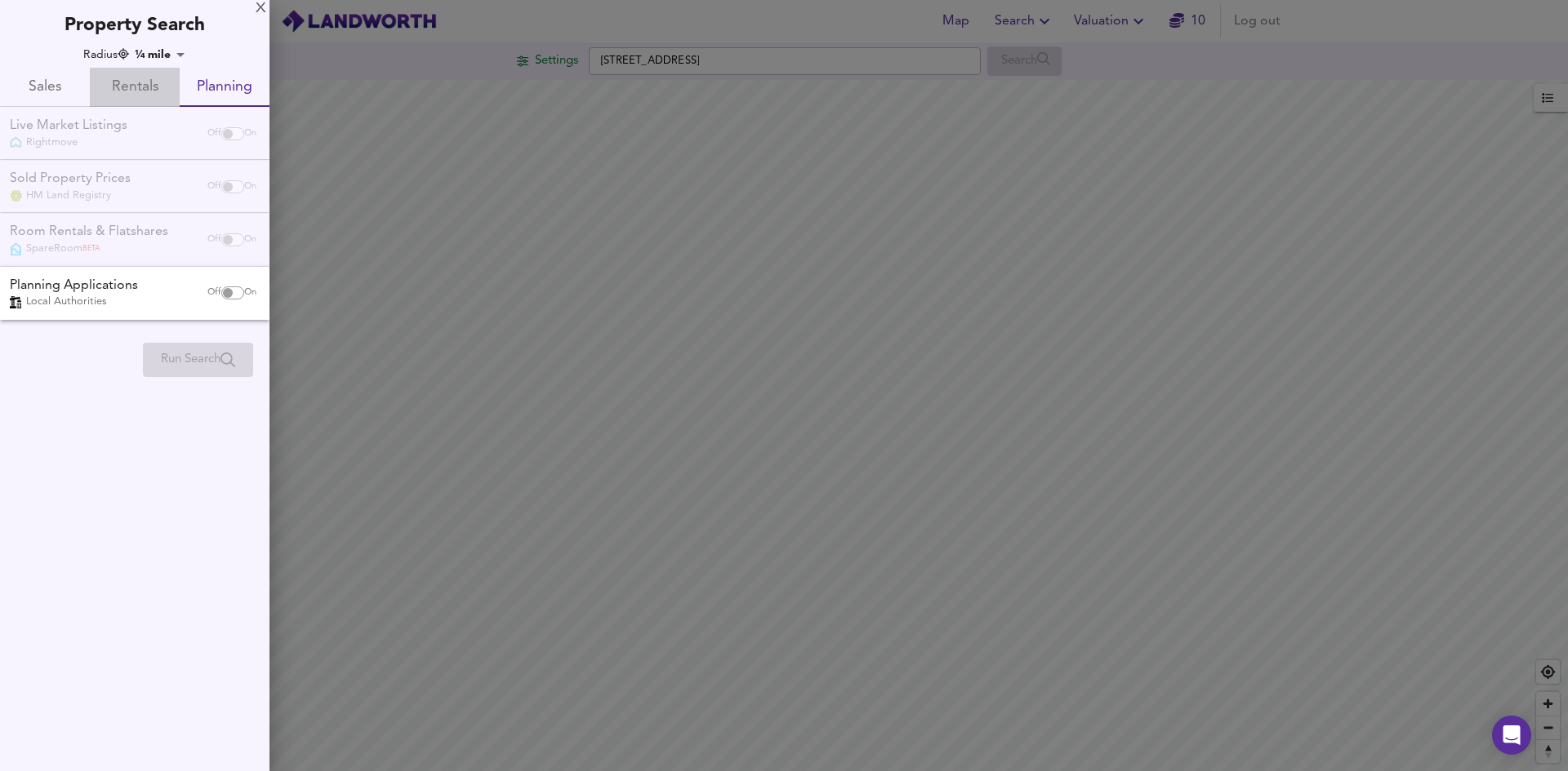
click at [134, 90] on span "Rentals" at bounding box center [134, 87] width 70 height 25
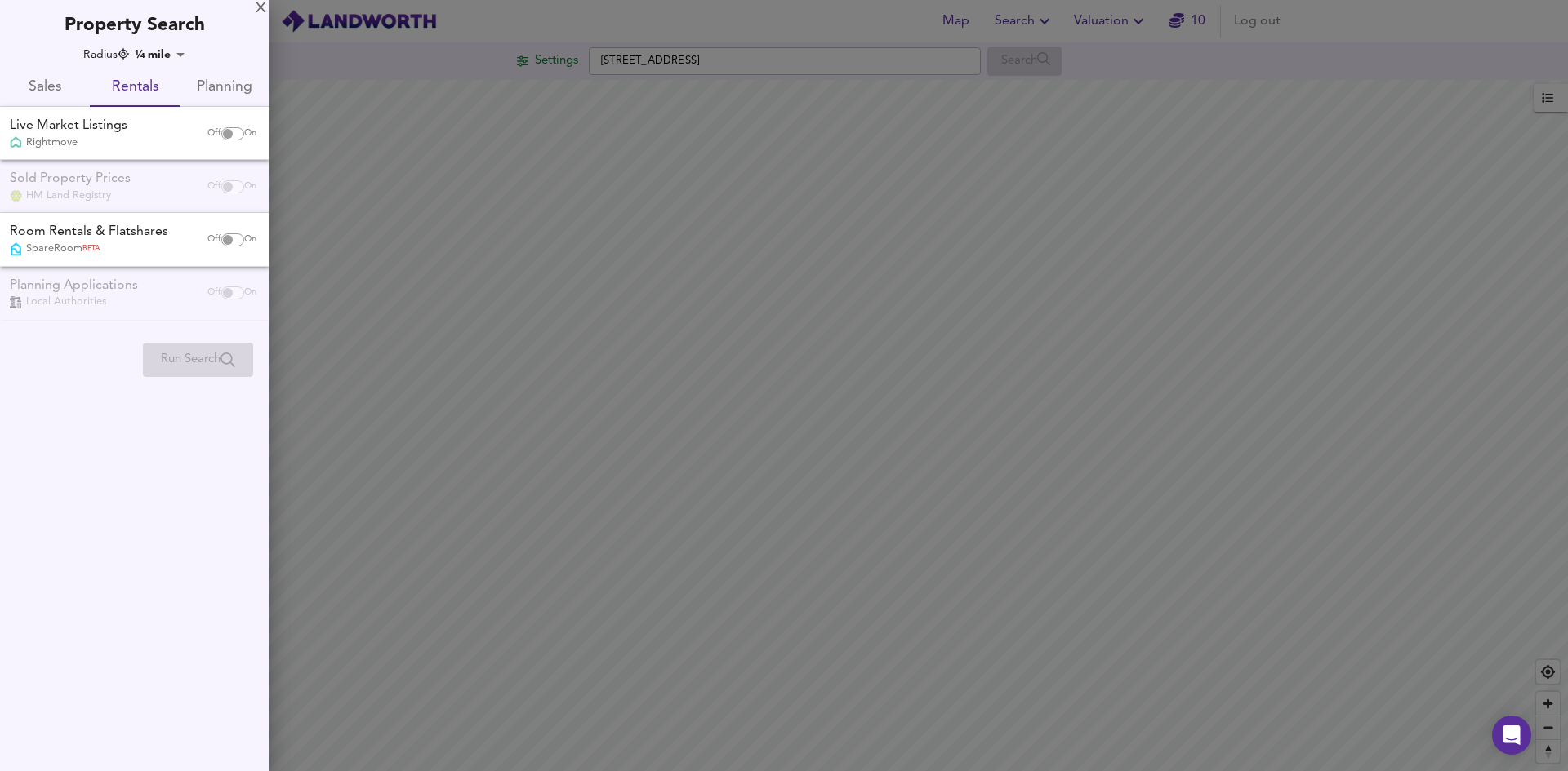
click at [48, 86] on span "Sales" at bounding box center [45, 87] width 70 height 25
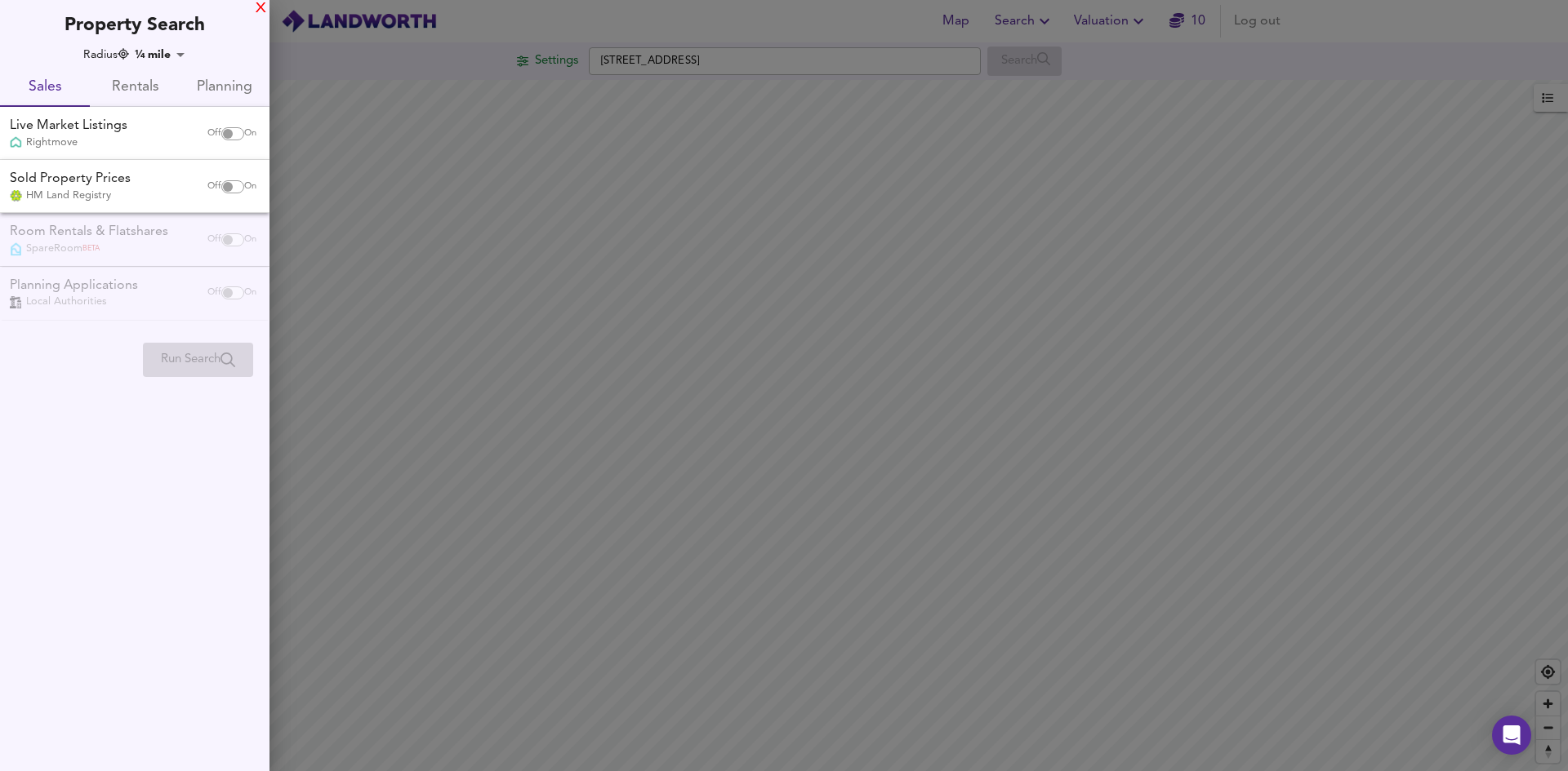
click at [260, 5] on div "X" at bounding box center [261, 9] width 11 height 12
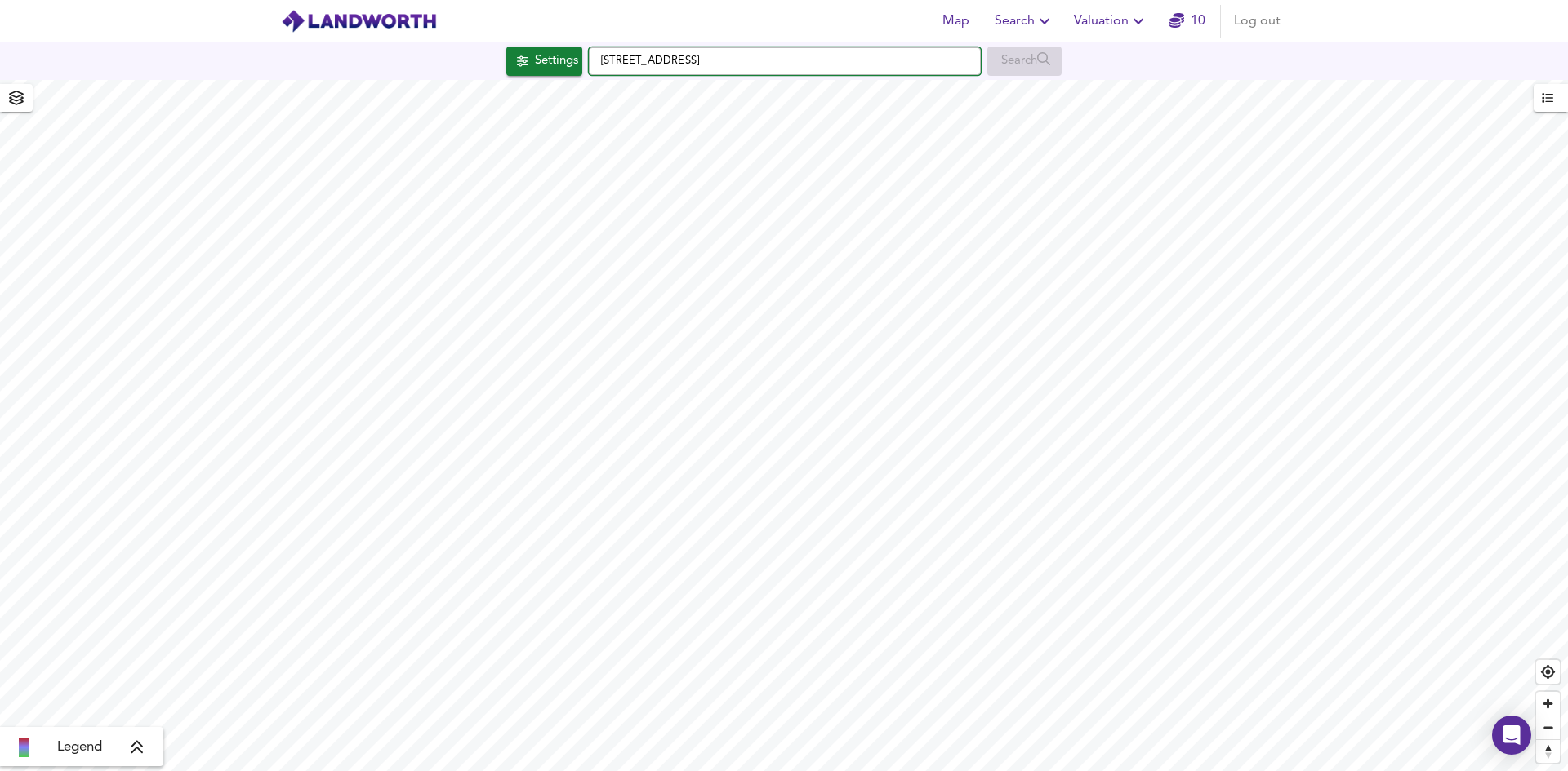
click at [756, 57] on input "Heath View Road, GU8 5DF" at bounding box center [785, 61] width 392 height 27
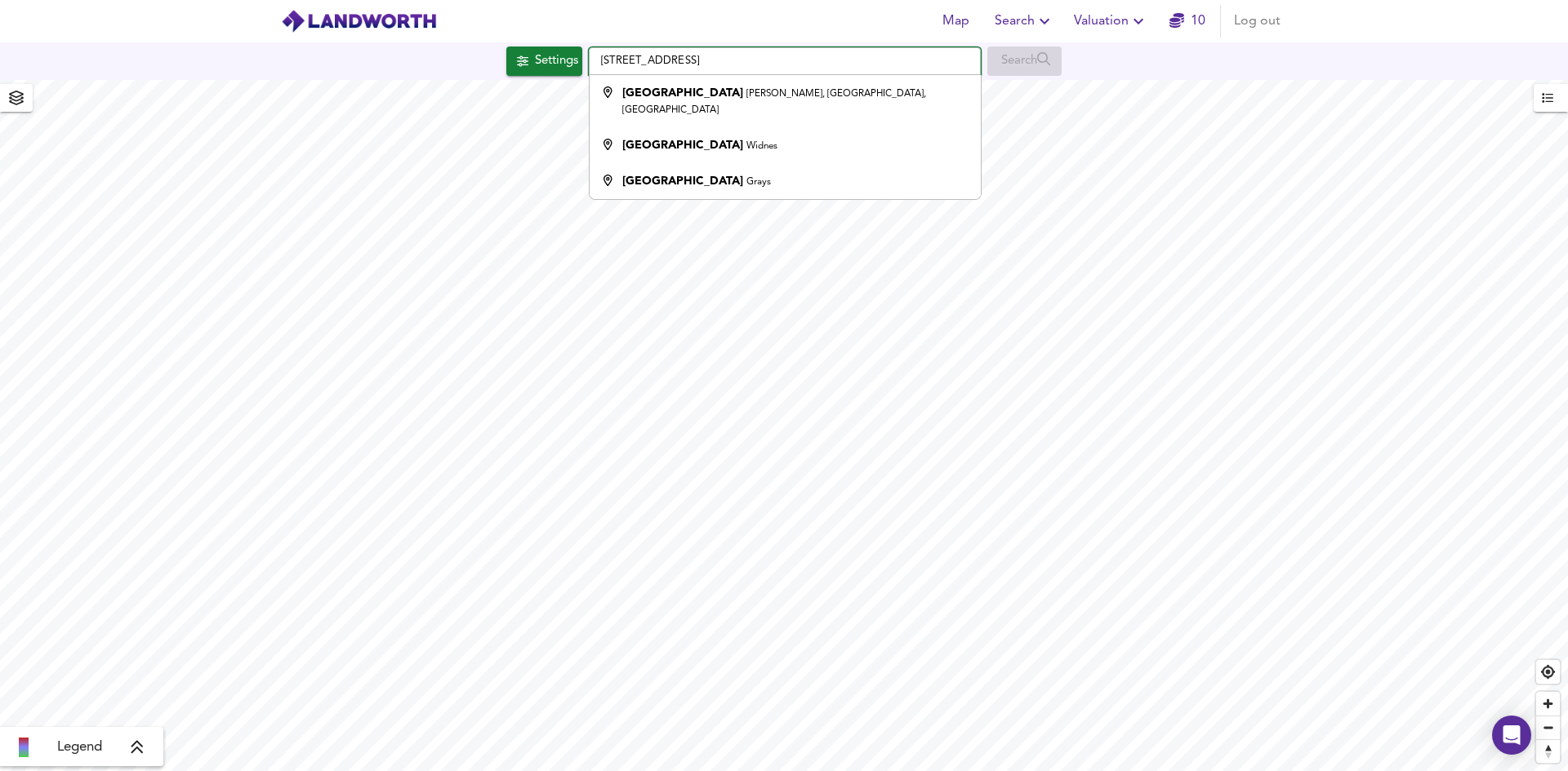
click at [689, 59] on input "Heath View Road, GU8 5Dd" at bounding box center [785, 61] width 392 height 27
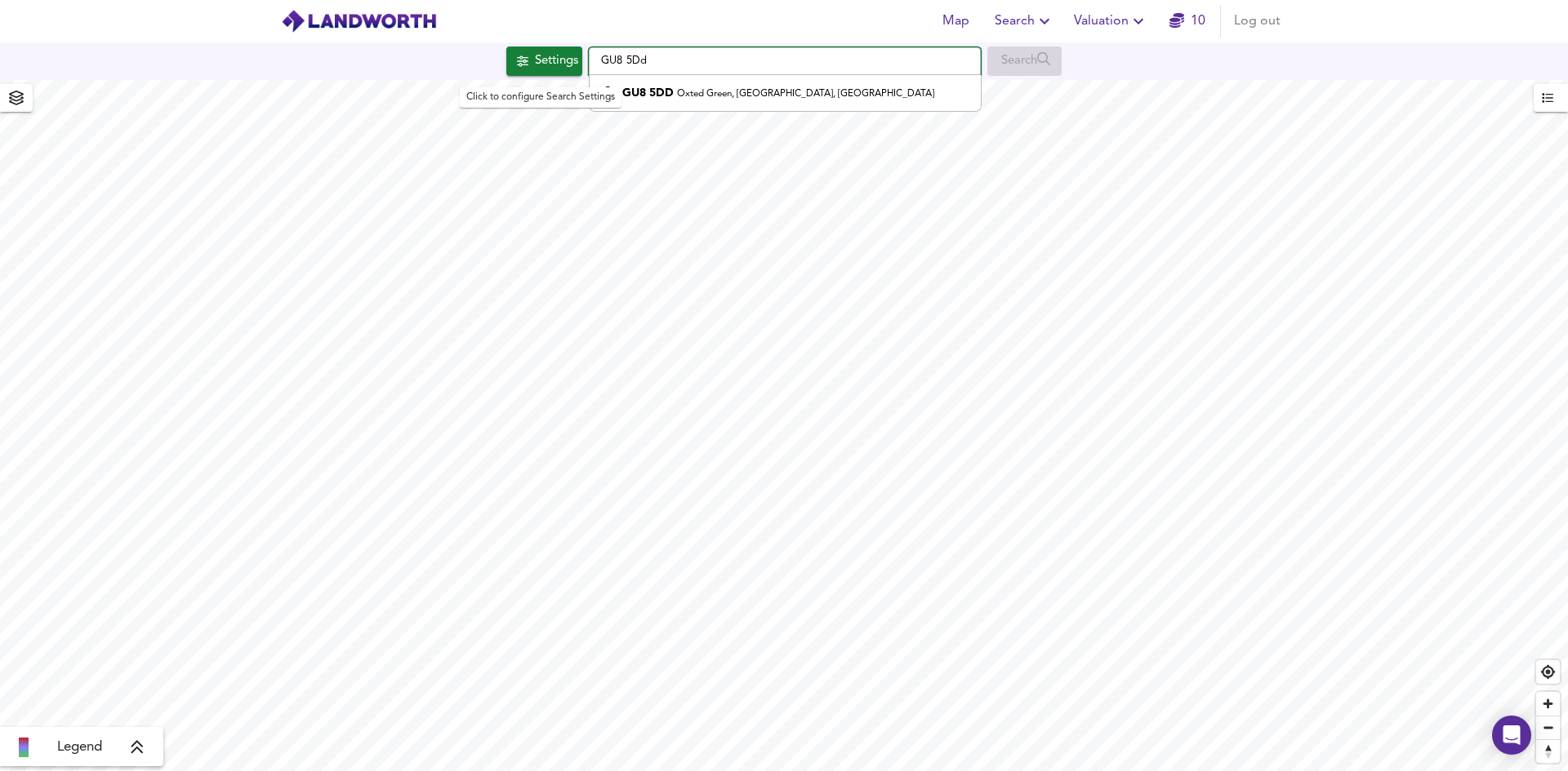
type input "GU8 5Dd"
click at [552, 59] on div "Settings" at bounding box center [556, 61] width 44 height 21
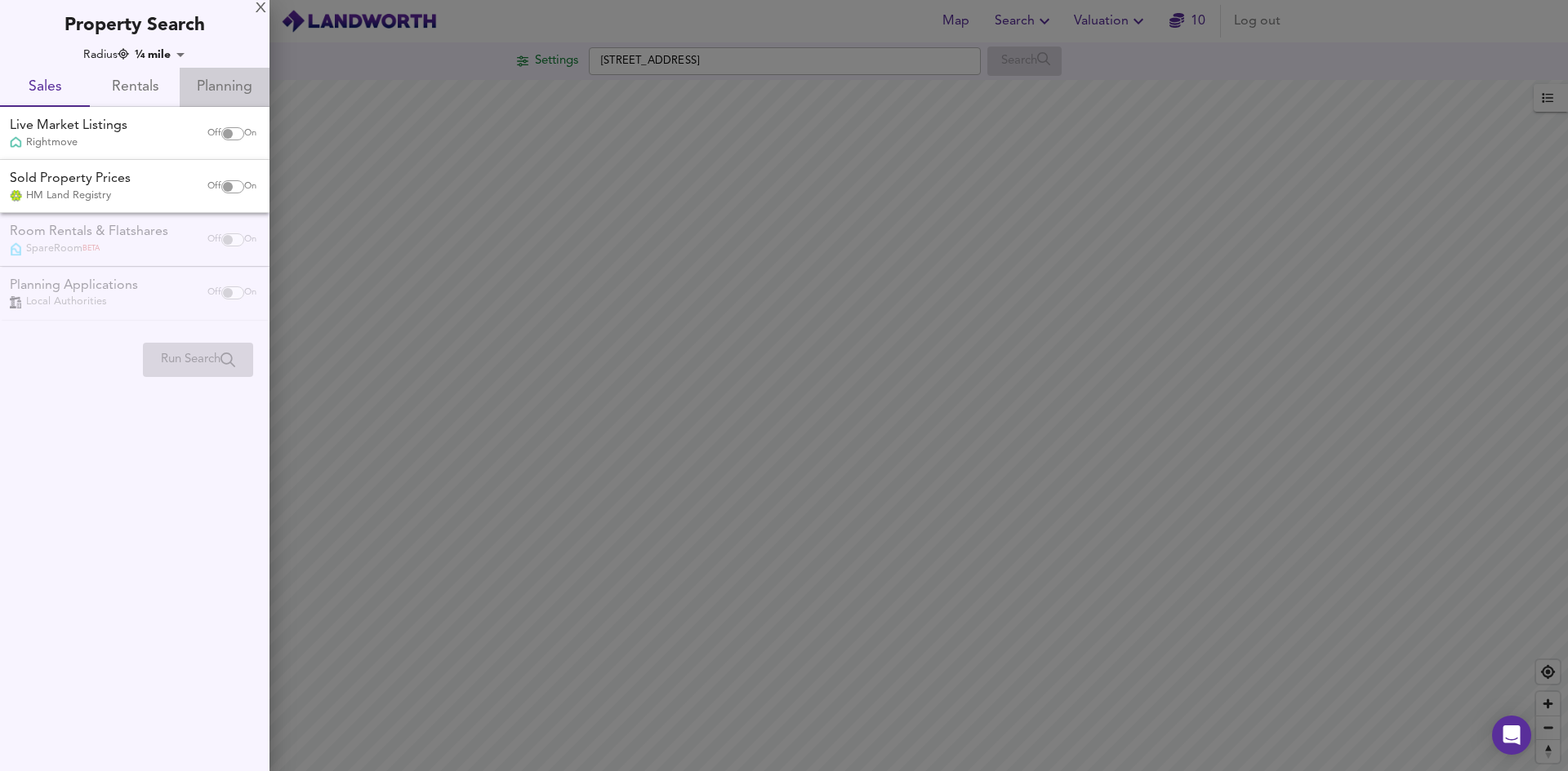
click at [224, 91] on span "Planning" at bounding box center [224, 87] width 70 height 25
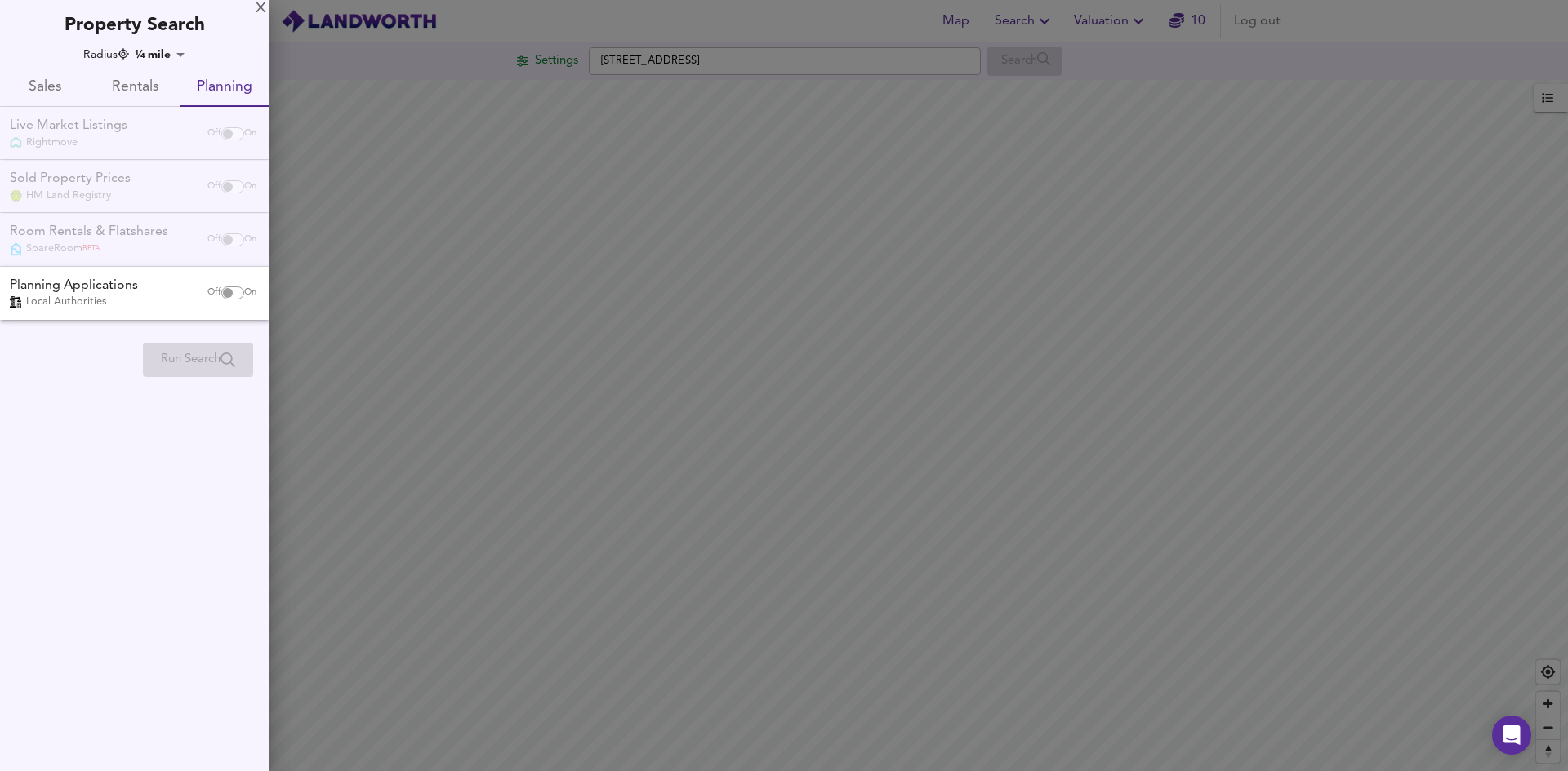
click at [226, 294] on input "checkbox" at bounding box center [228, 293] width 39 height 13
checkbox input "true"
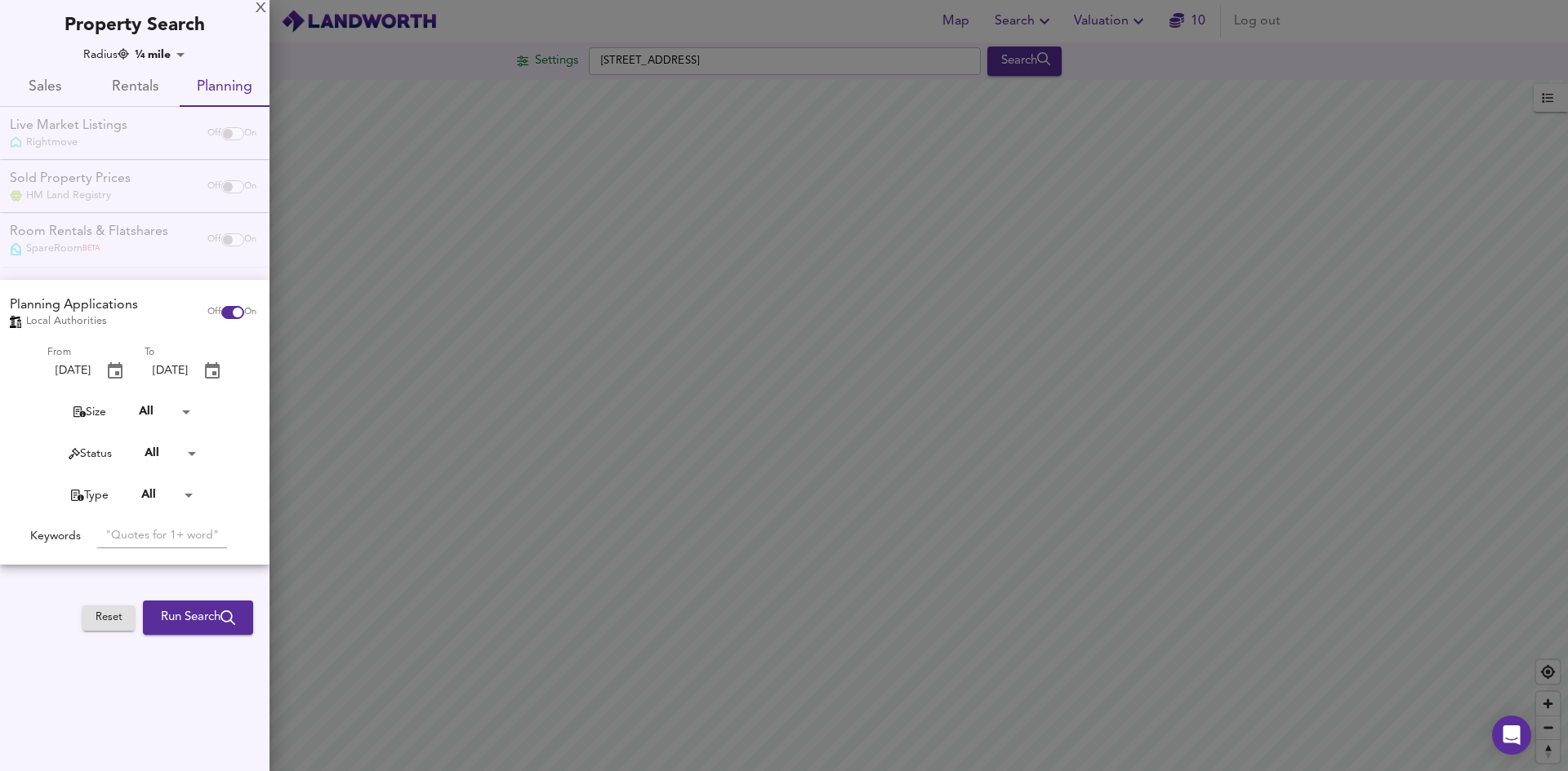
click at [187, 622] on span "Run Search" at bounding box center [199, 617] width 75 height 21
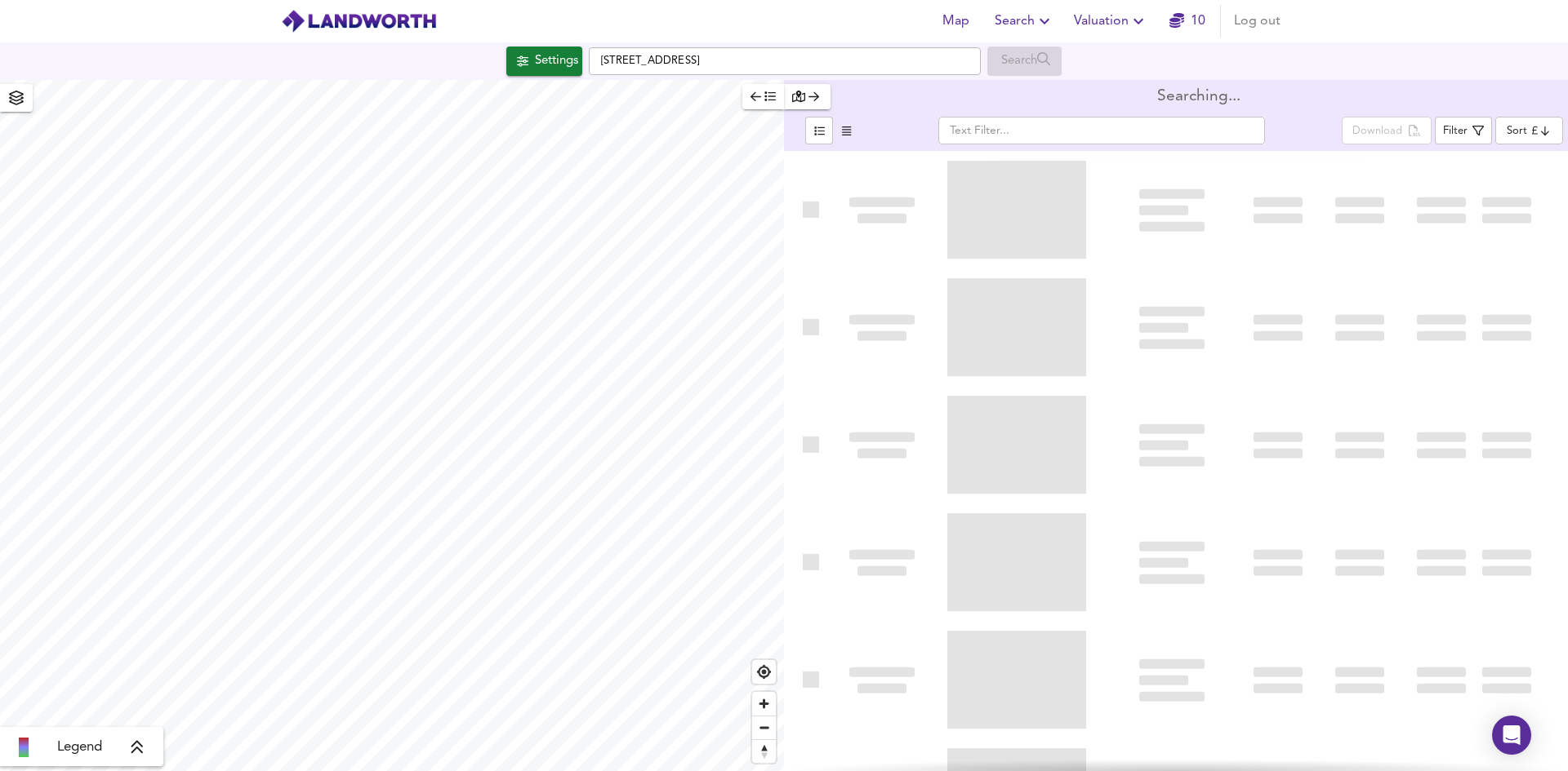
type input "newest"
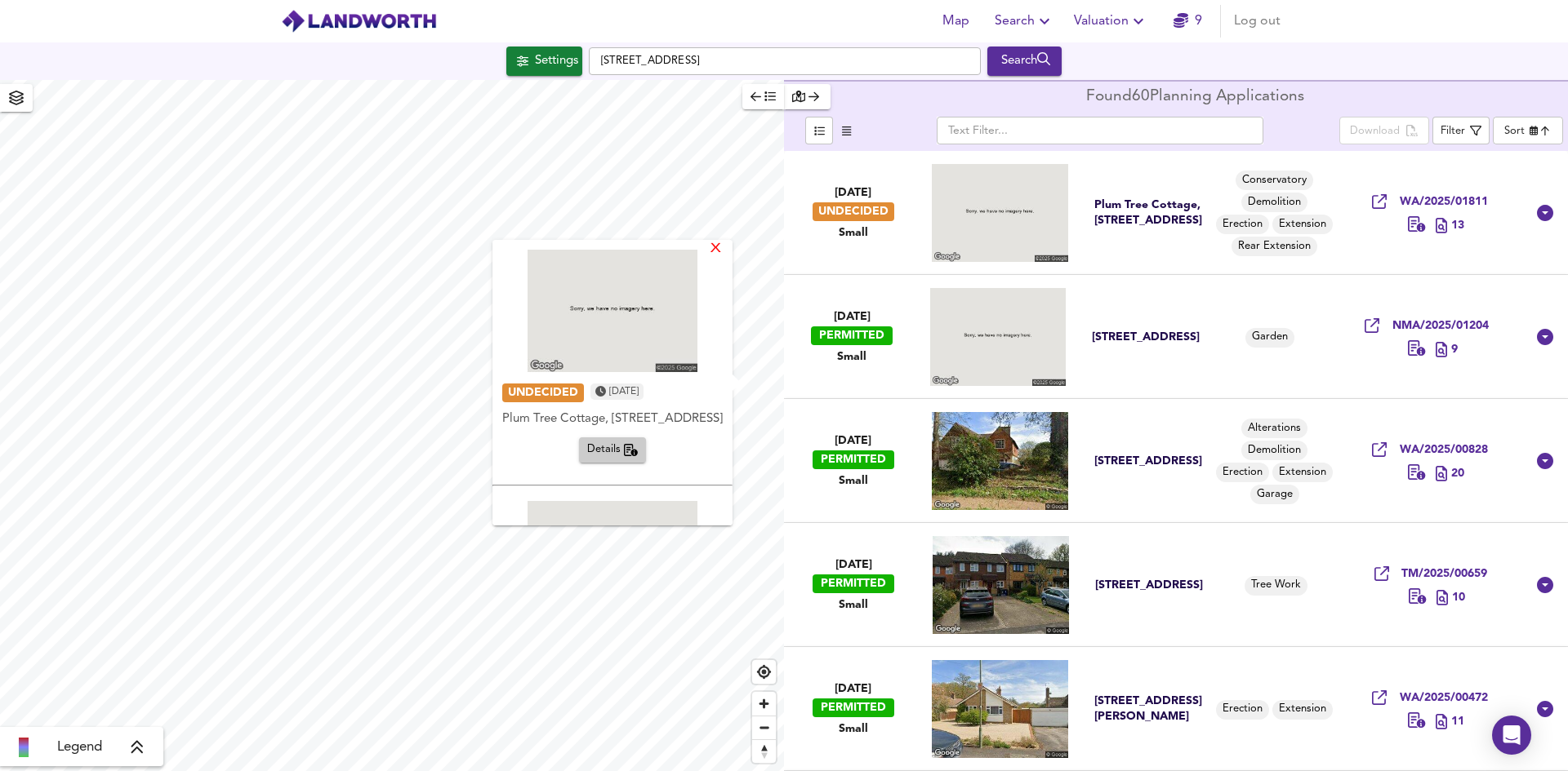
click at [715, 249] on div "X" at bounding box center [715, 249] width 14 height 15
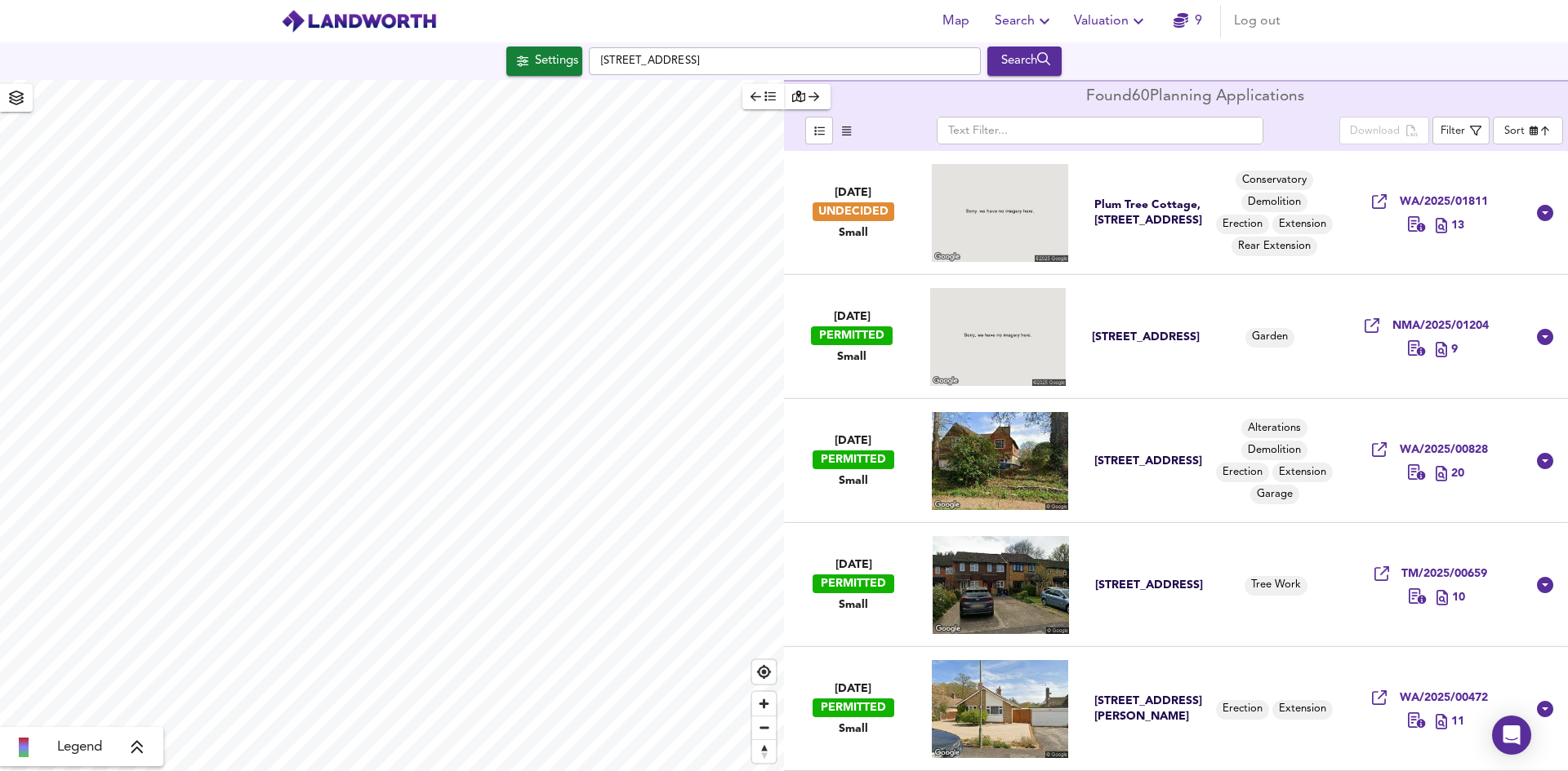
click at [1093, 15] on span "Valuation" at bounding box center [1111, 21] width 75 height 23
click at [1091, 53] on li "New Valuation Report" at bounding box center [1111, 58] width 195 height 29
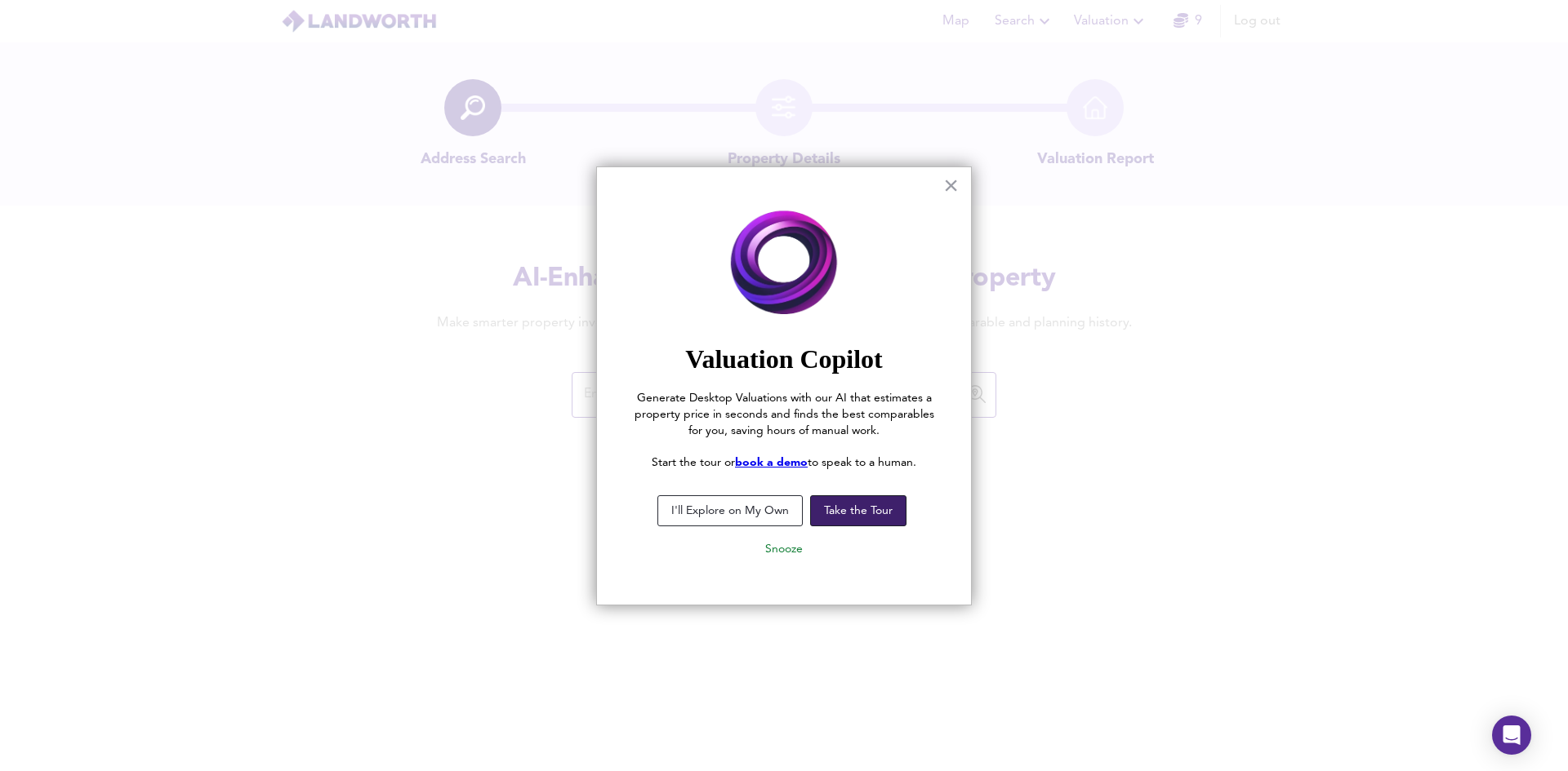
click at [850, 510] on button "Take the Tour" at bounding box center [859, 511] width 97 height 31
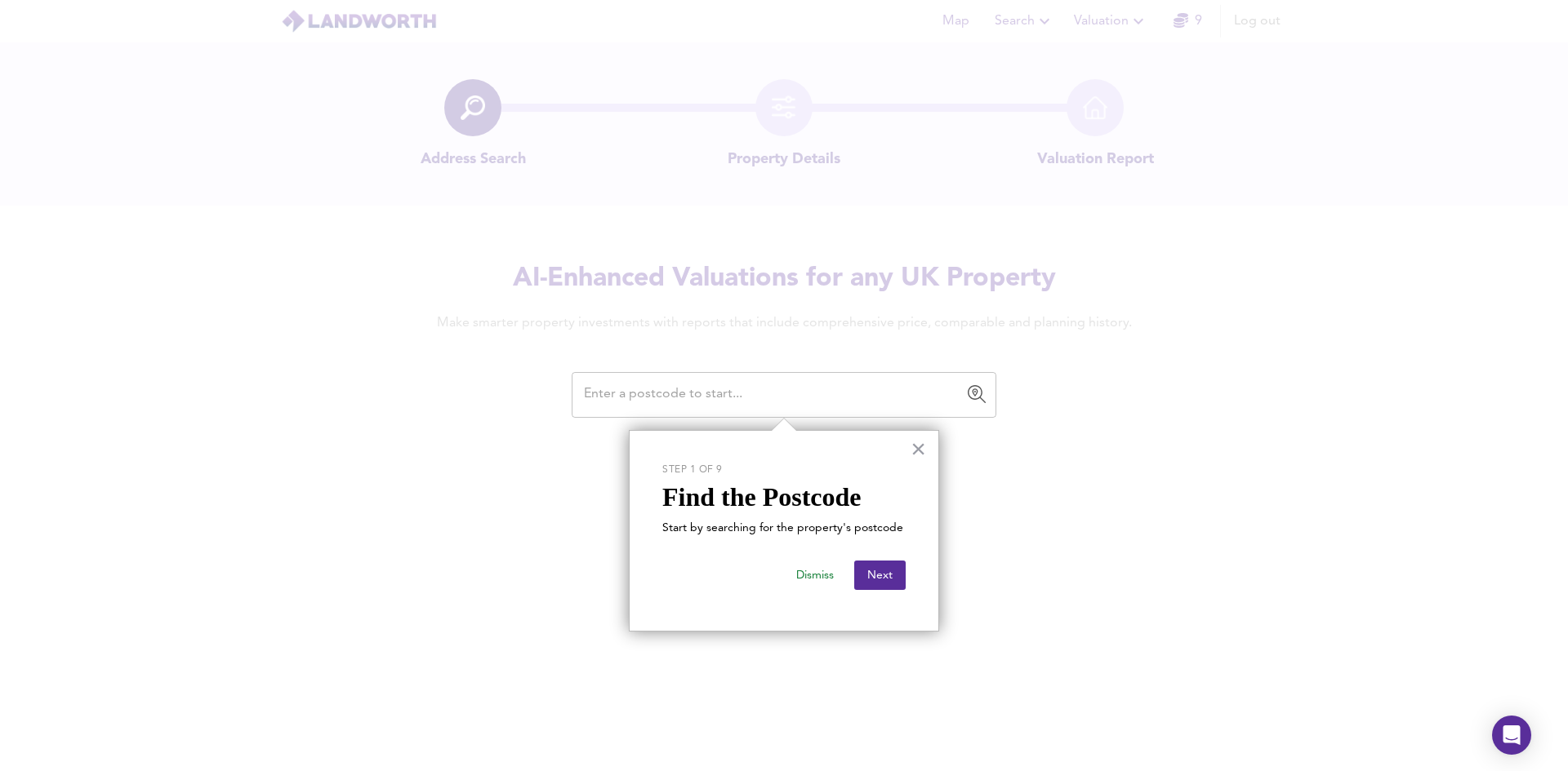
click at [738, 393] on input "text" at bounding box center [771, 395] width 385 height 31
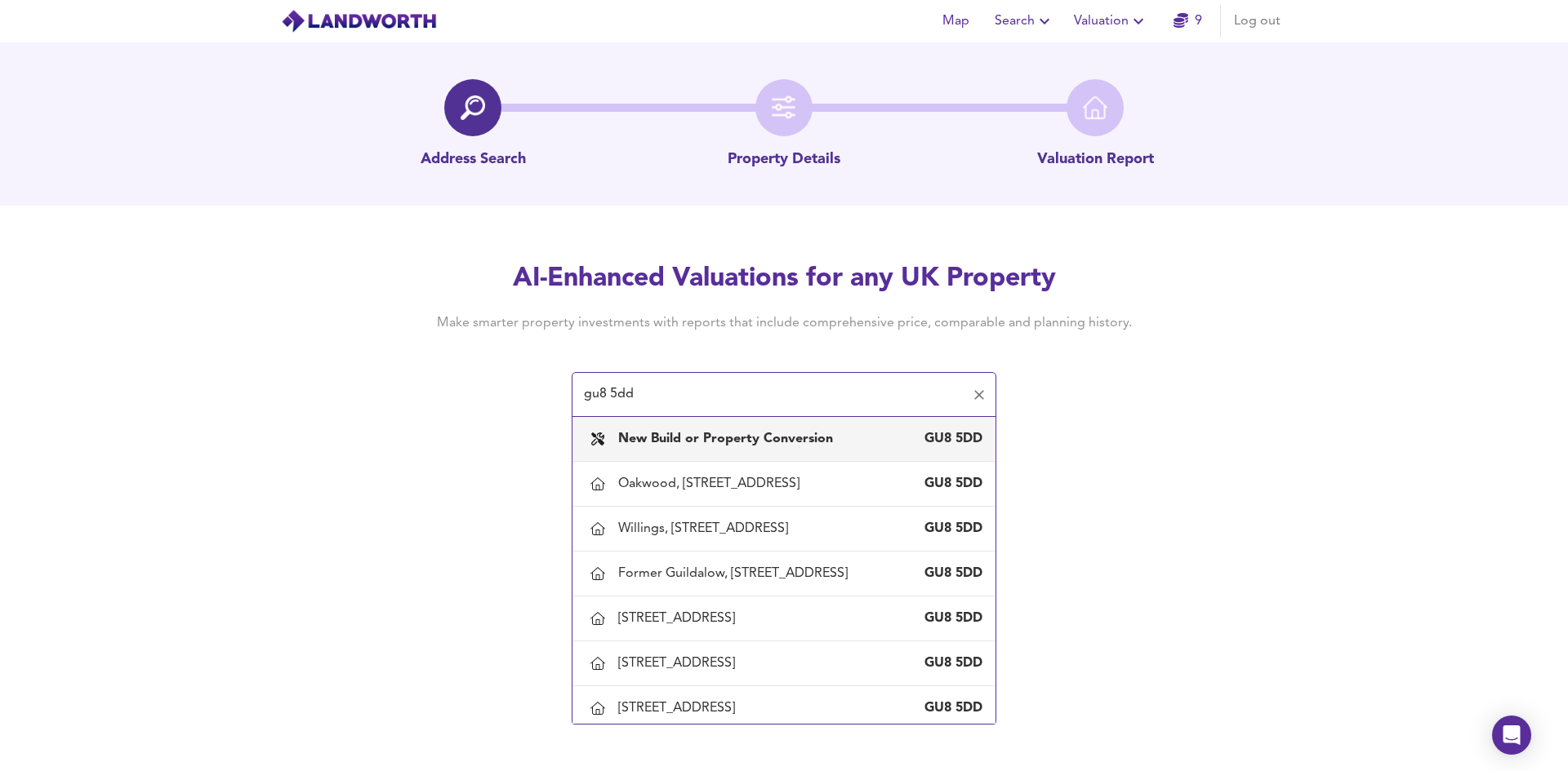
type input "gu8 5dd"
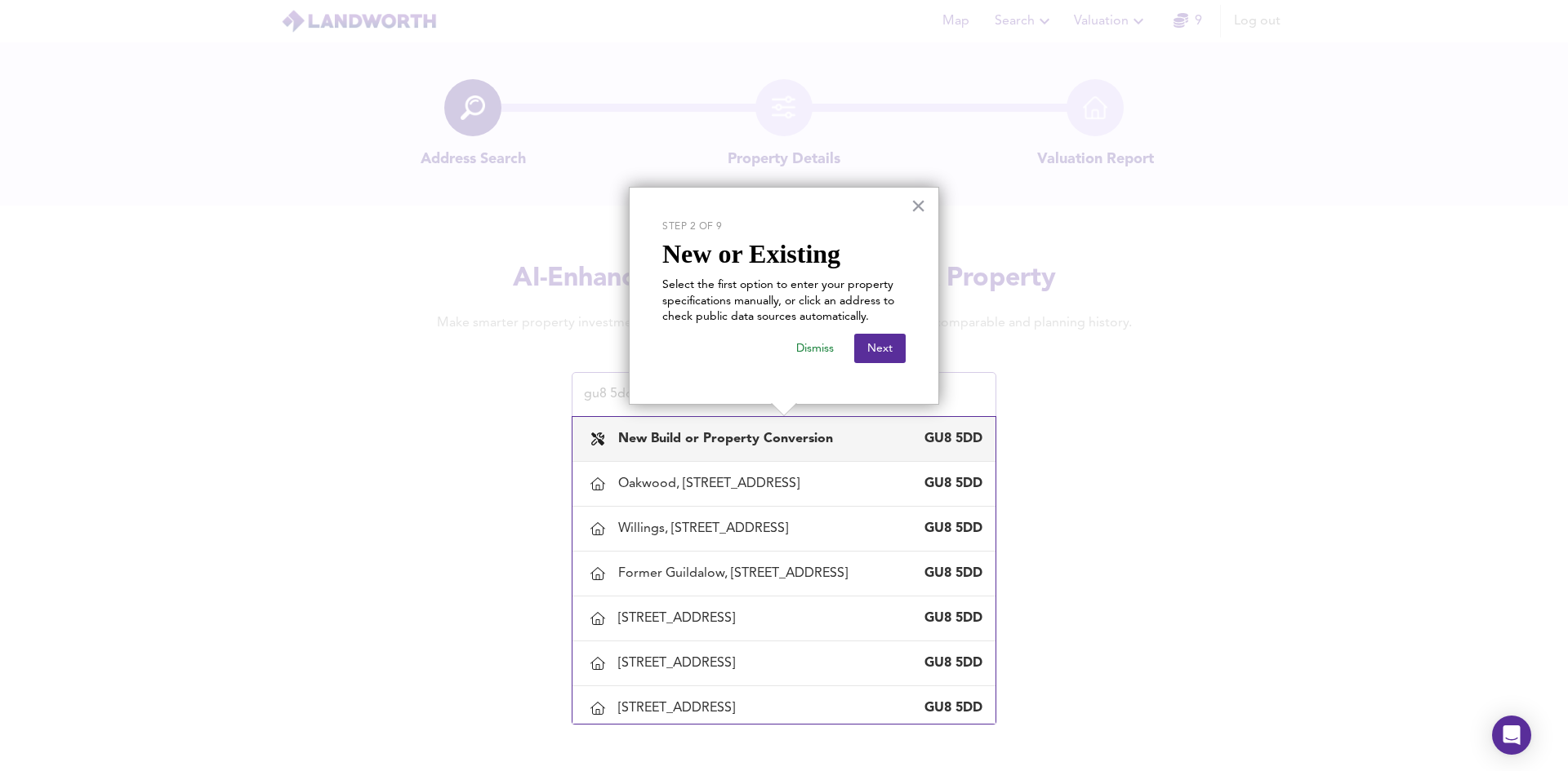
click at [708, 441] on b "New Build or Property Conversion" at bounding box center [726, 439] width 215 height 13
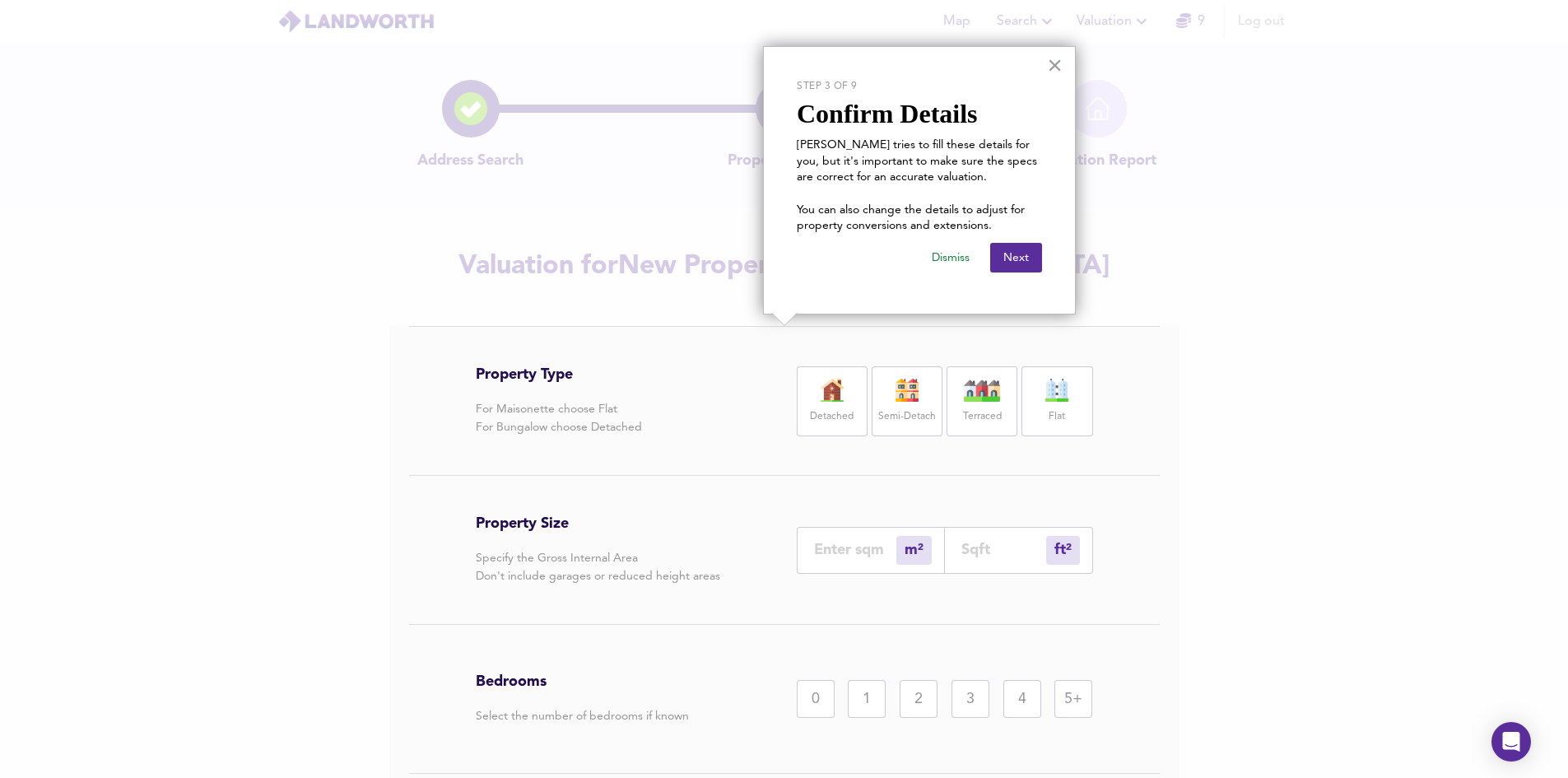
click at [833, 399] on img at bounding box center [832, 389] width 41 height 23
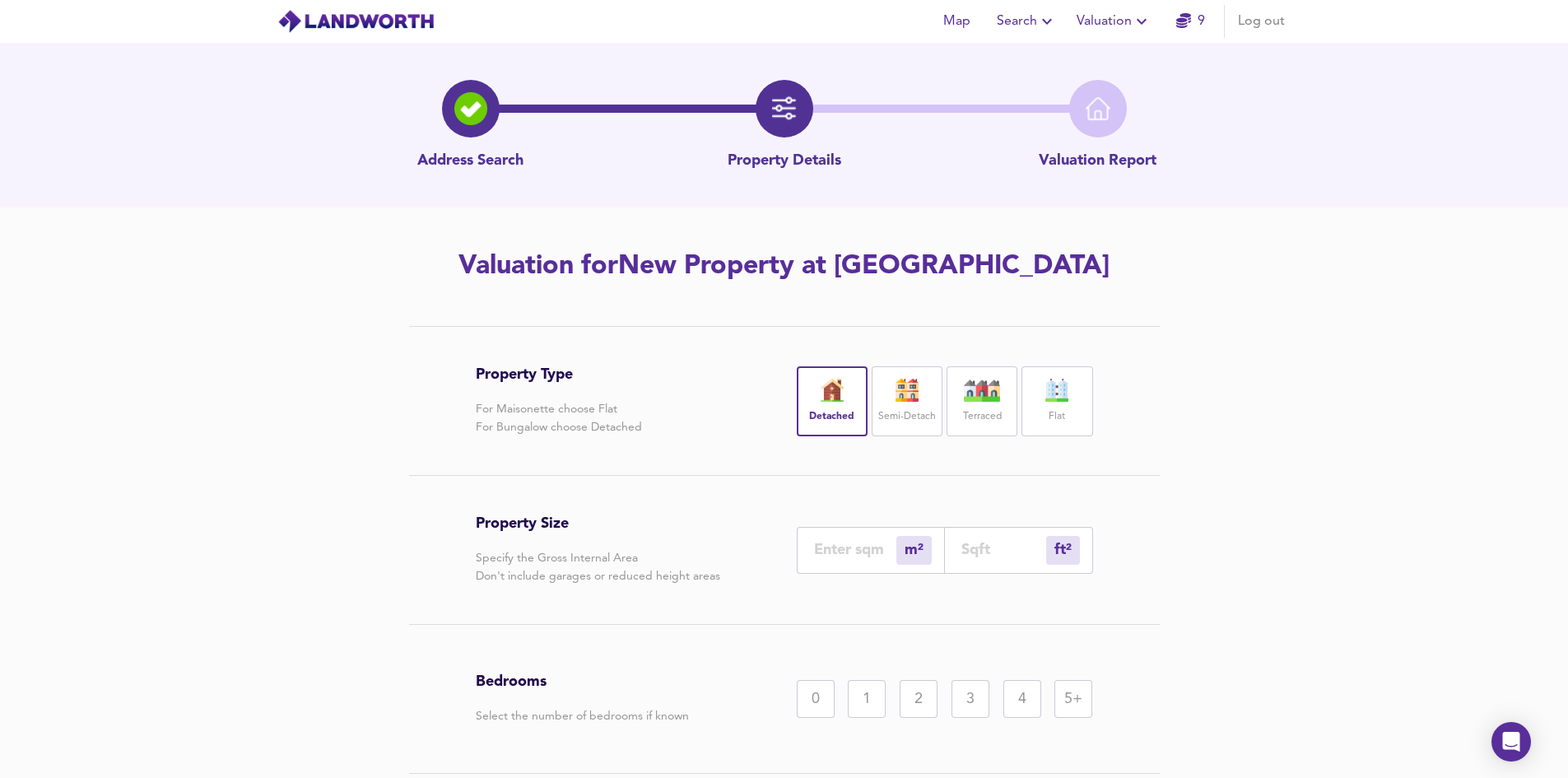
click at [870, 547] on input "number" at bounding box center [856, 549] width 83 height 17
type input "4"
type input "43"
type input "40"
type input "431"
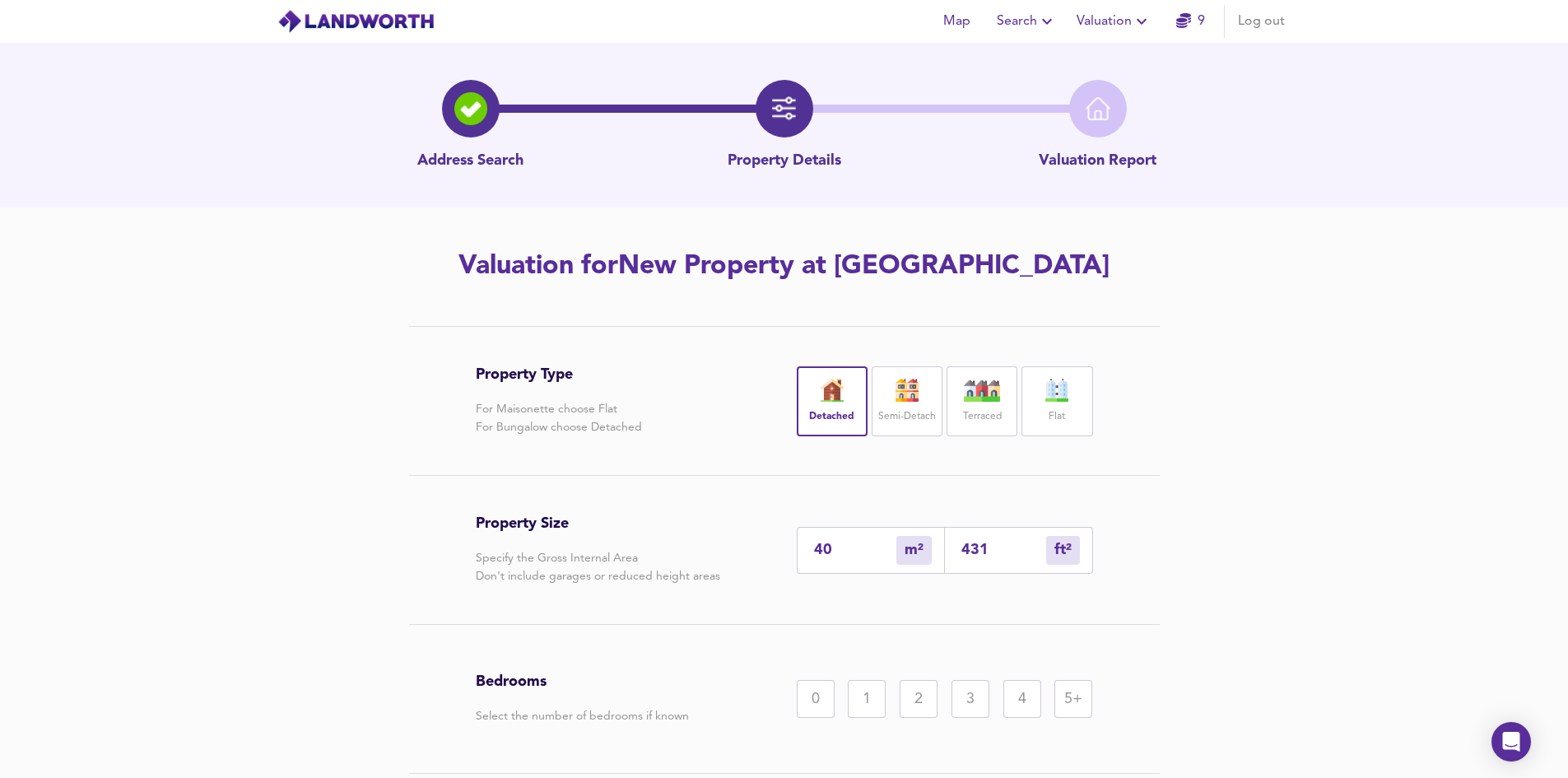
type input "400"
type input "4306"
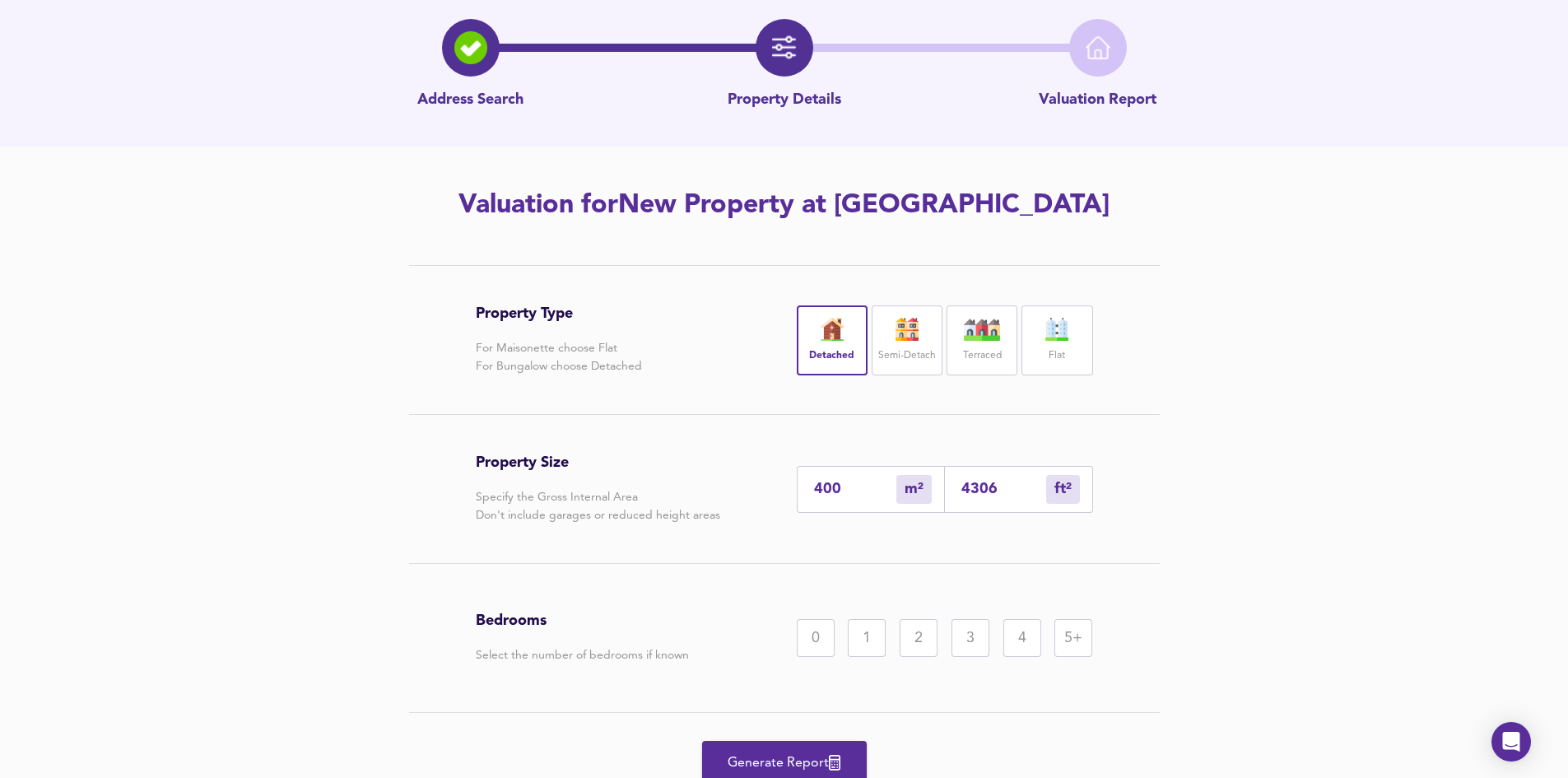
scroll to position [129, 0]
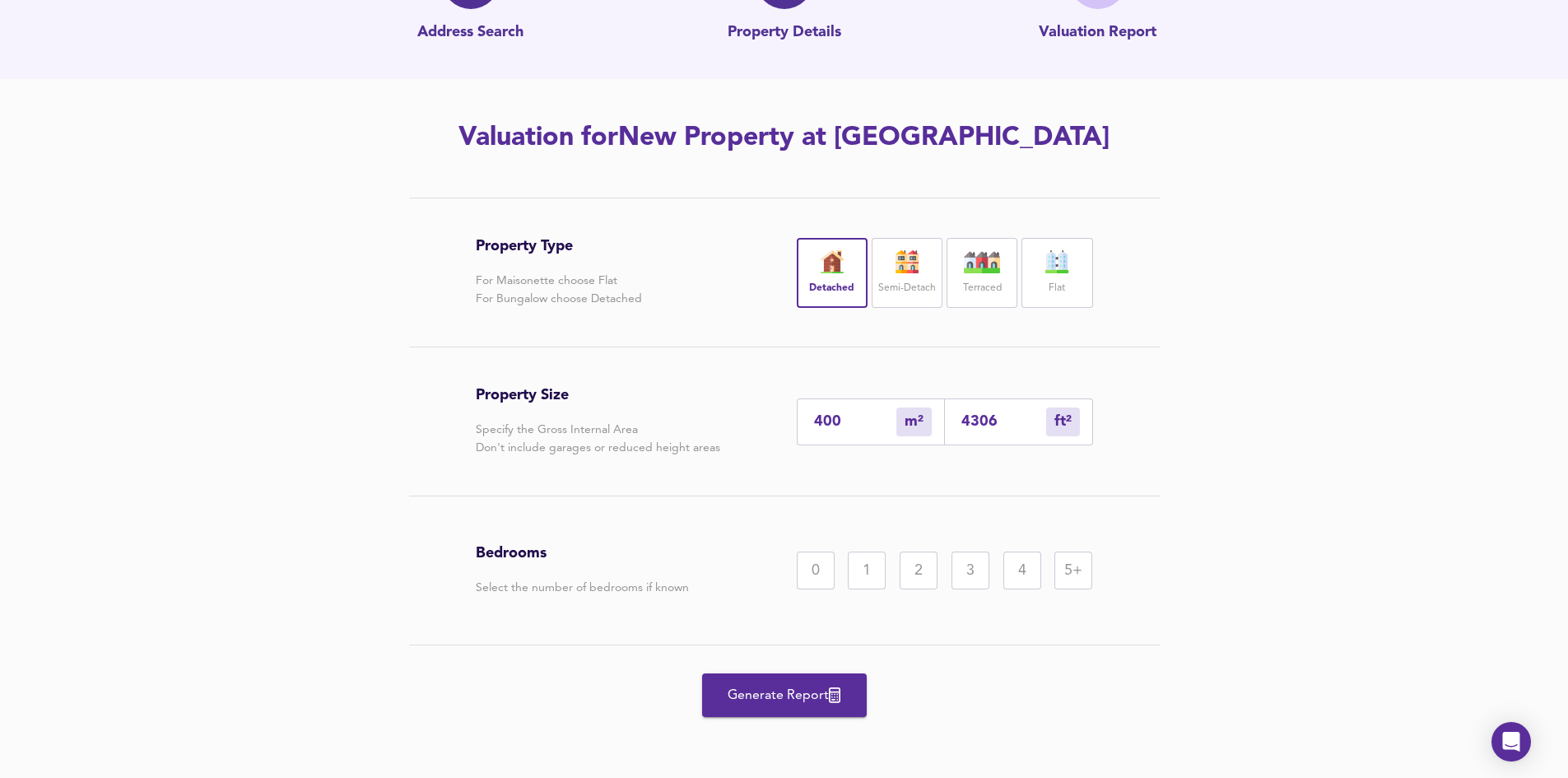
type input "400"
click at [1025, 575] on div "4" at bounding box center [1022, 570] width 38 height 38
click at [760, 691] on span "Generate Report" at bounding box center [784, 695] width 131 height 23
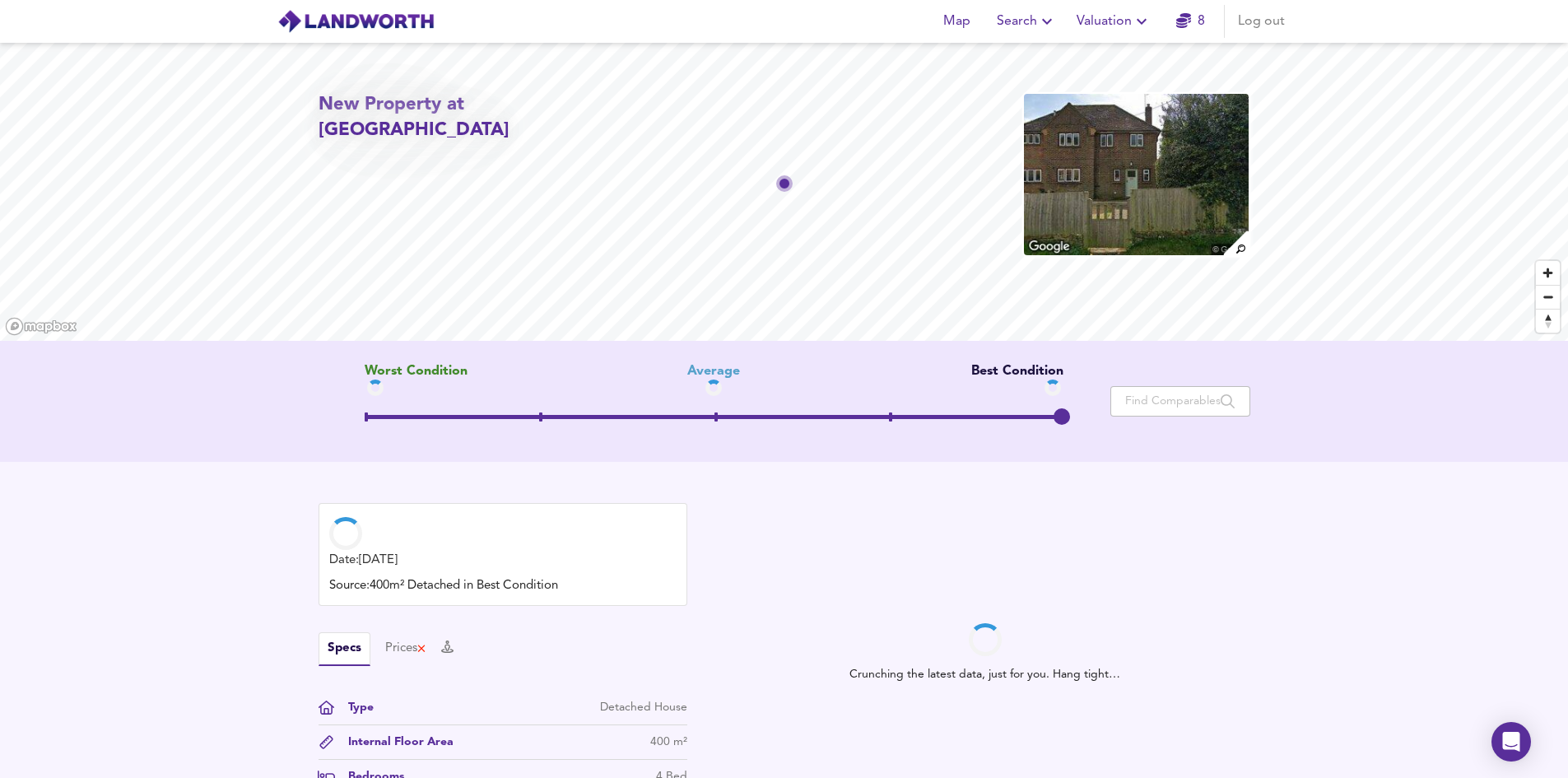
drag, startPoint x: 711, startPoint y: 414, endPoint x: 1056, endPoint y: 415, distance: 345.0
click at [1056, 415] on span at bounding box center [1062, 417] width 17 height 17
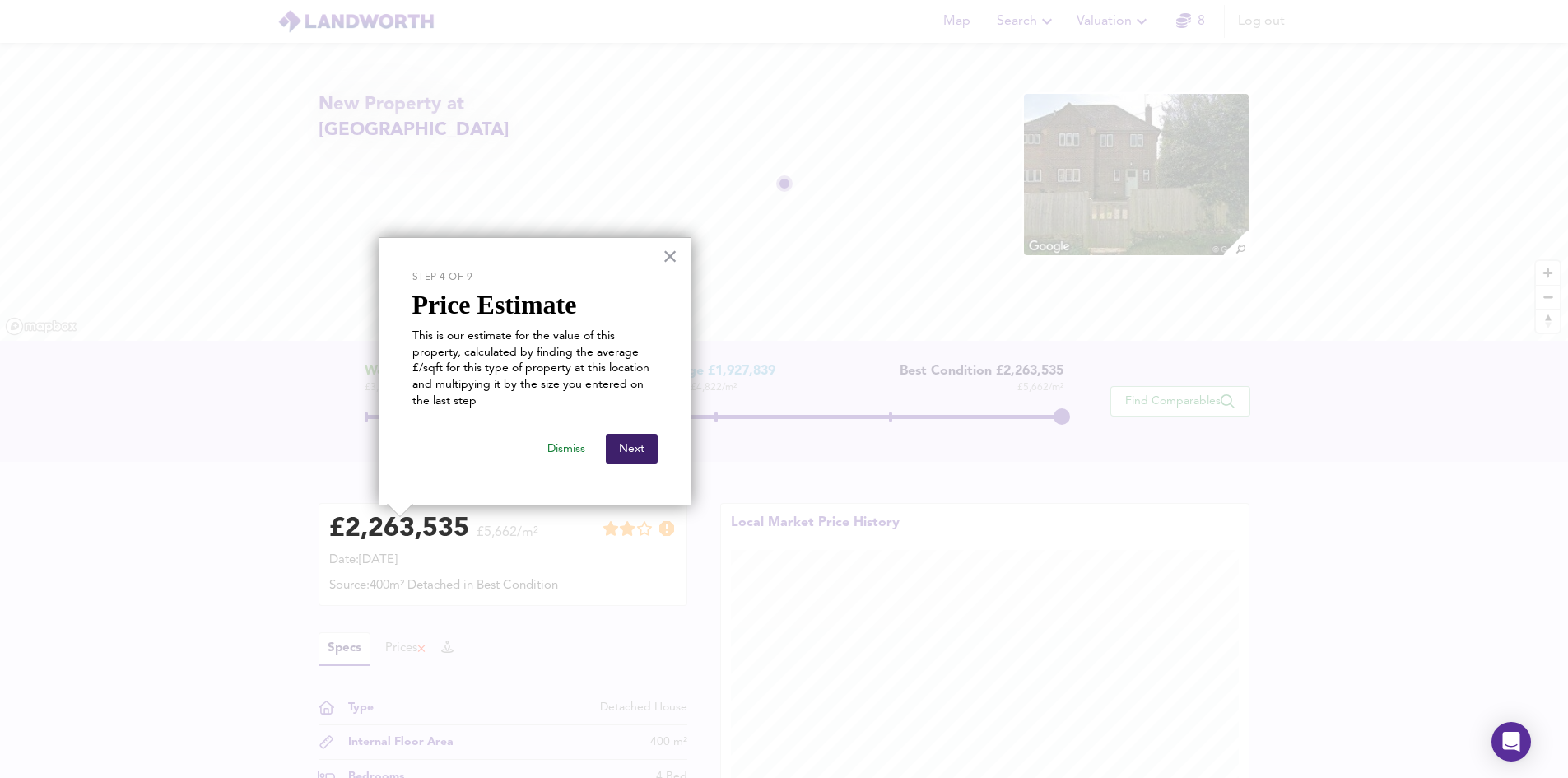
click at [634, 450] on button "Next" at bounding box center [632, 449] width 51 height 29
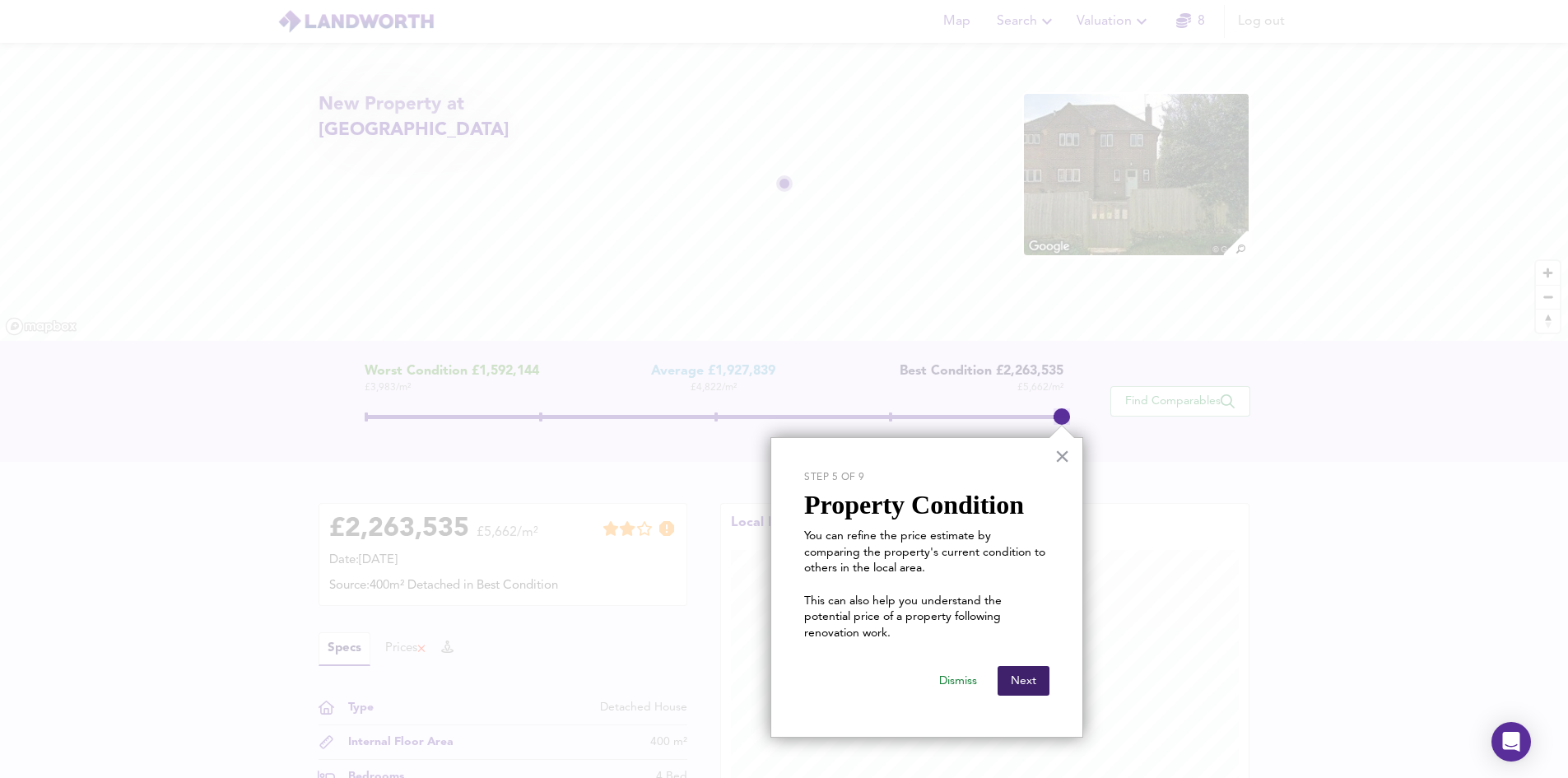
click at [1031, 667] on button "Next" at bounding box center [1024, 681] width 51 height 29
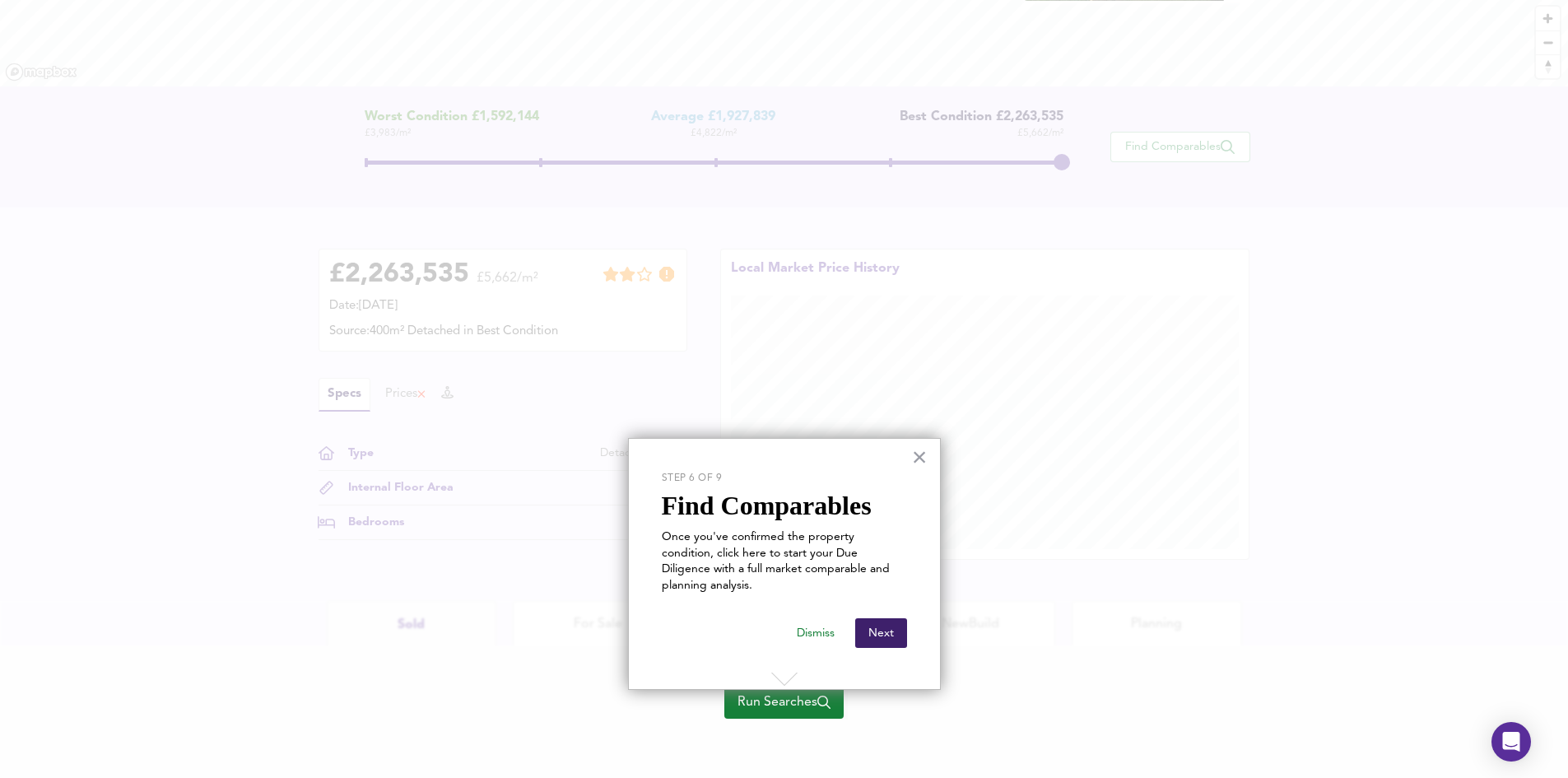
click at [881, 621] on button "Next" at bounding box center [881, 633] width 51 height 29
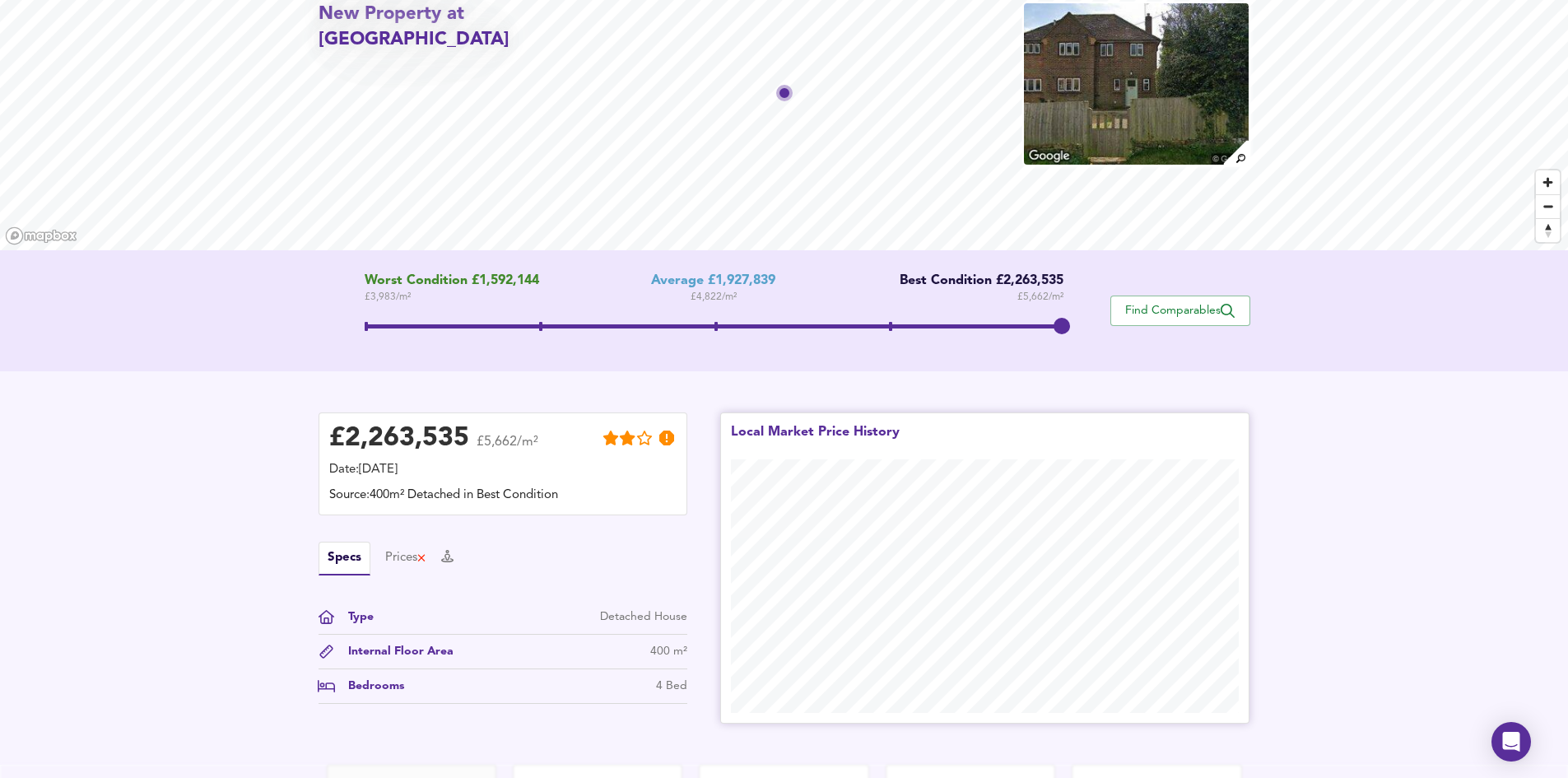
scroll to position [0, 0]
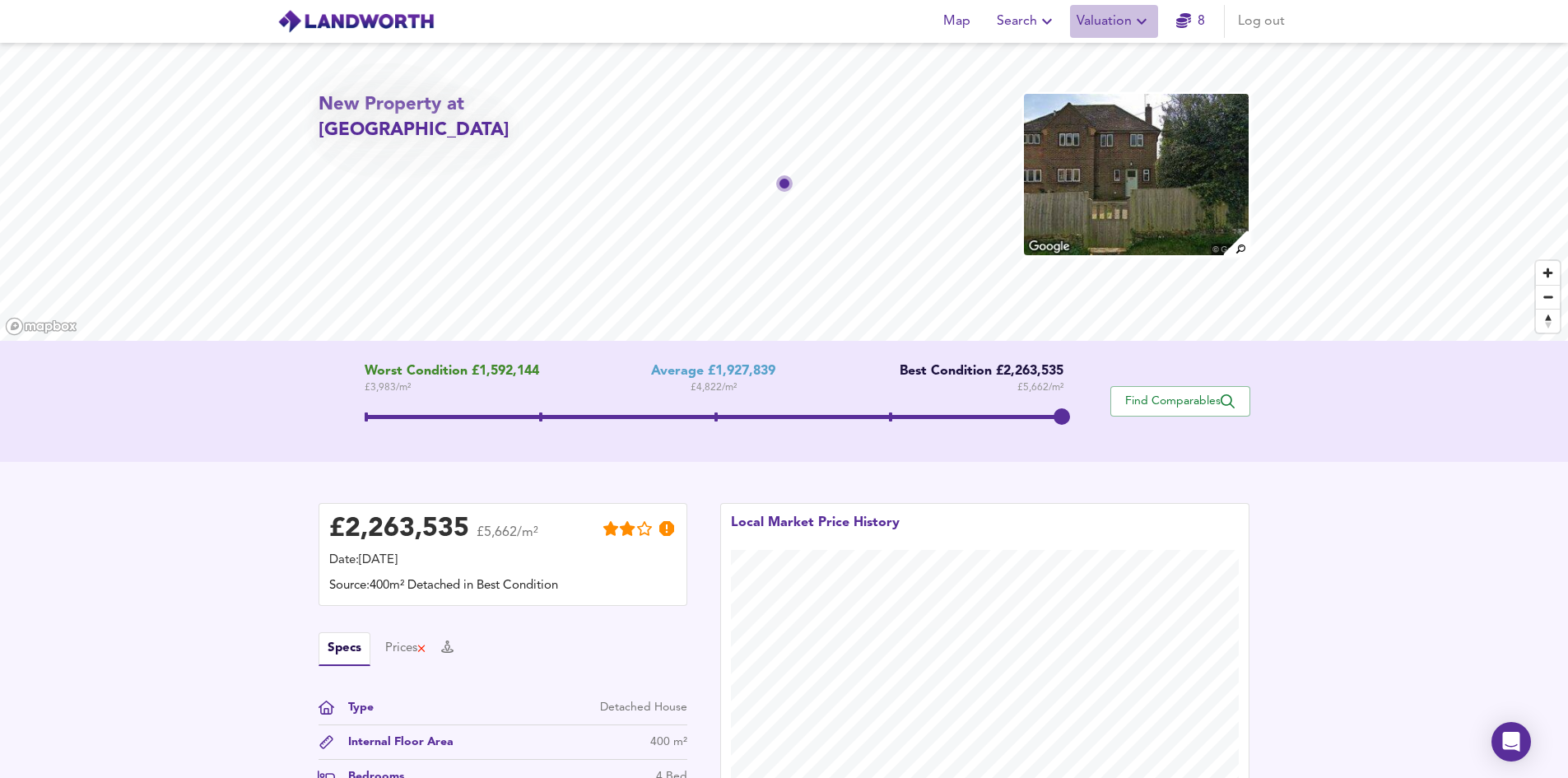
click at [1100, 20] on span "Valuation" at bounding box center [1114, 21] width 75 height 23
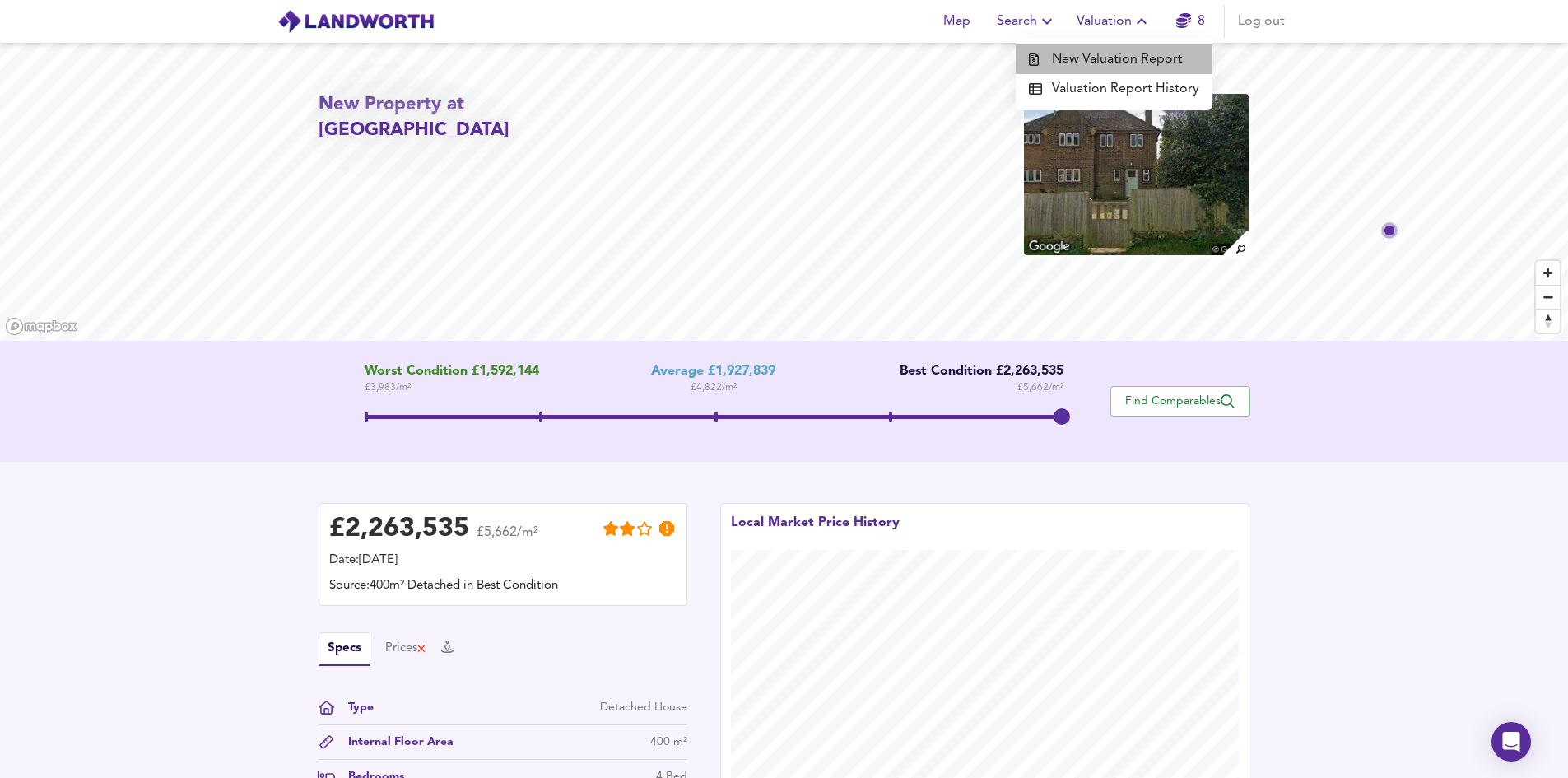
click at [1126, 59] on li "New Valuation Report" at bounding box center [1114, 59] width 196 height 29
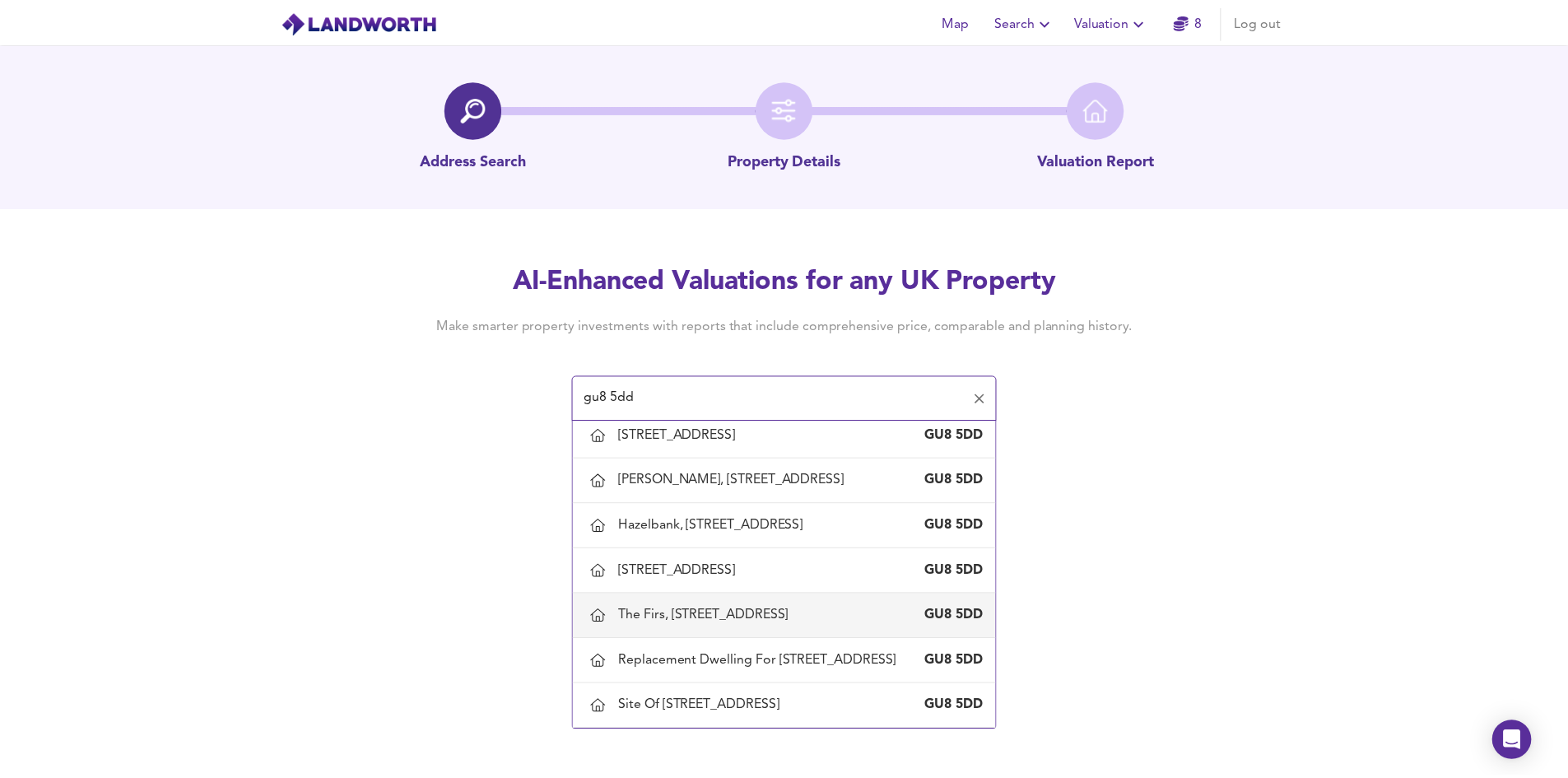
scroll to position [2407, 0]
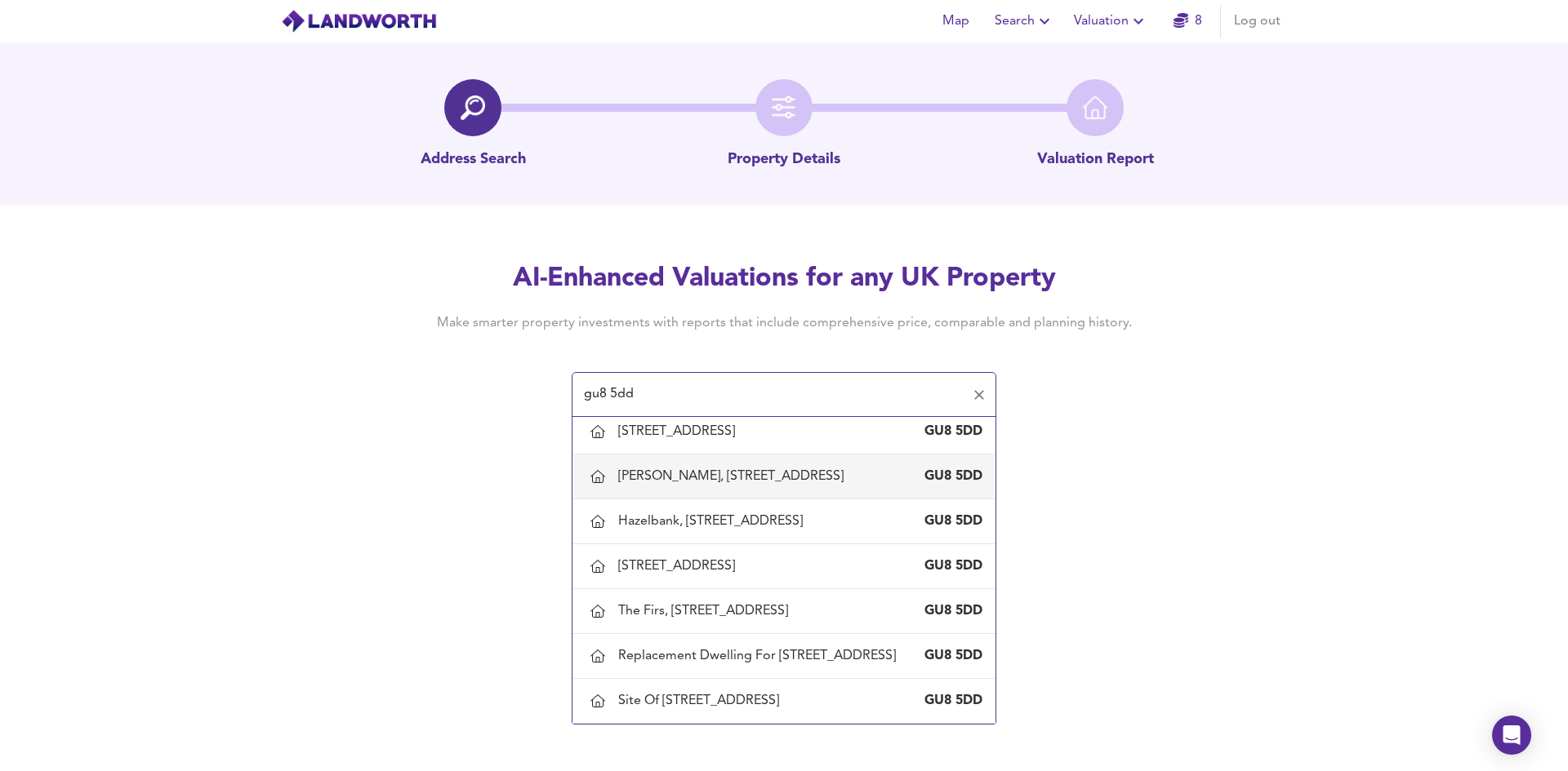
click at [671, 486] on div "Cranford, 71 Oxted Green, Godalming, Surrey" at bounding box center [734, 477] width 232 height 18
type input "Cranford, 71 Oxted Green, Godalming, Surrey"
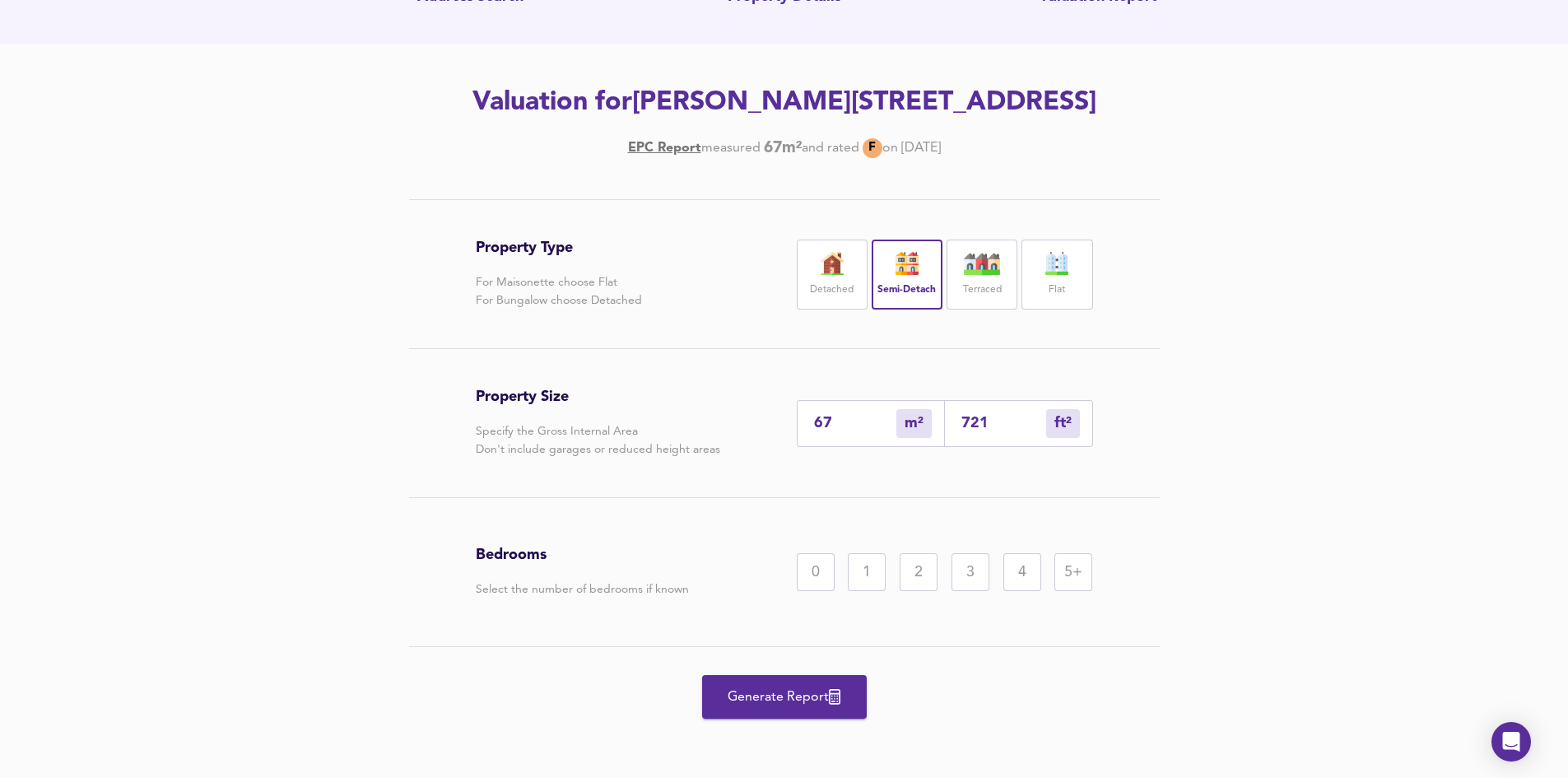
scroll to position [165, 0]
click at [921, 573] on div "2" at bounding box center [918, 570] width 38 height 38
click at [795, 694] on span "Generate Report" at bounding box center [784, 695] width 131 height 23
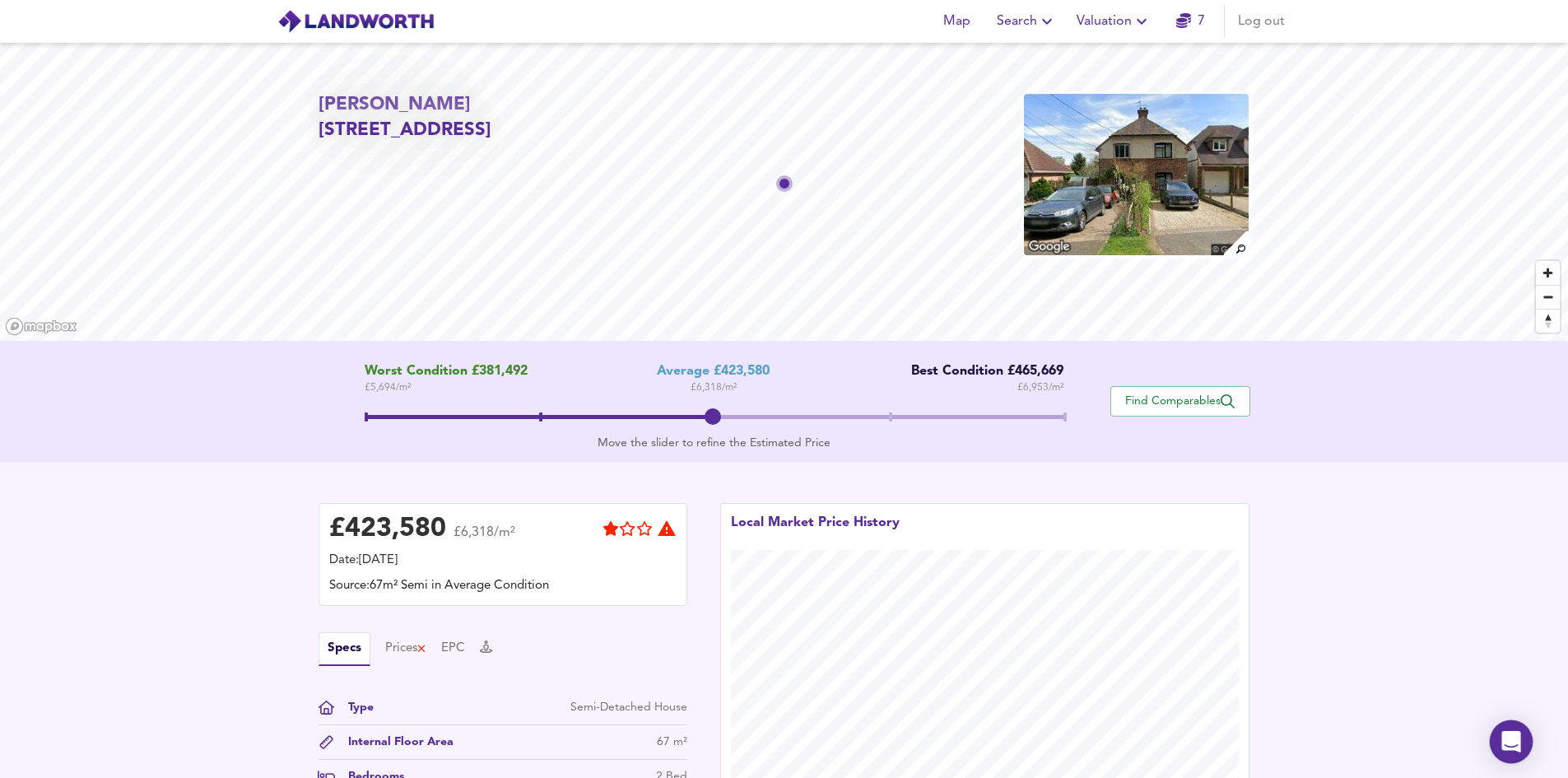
click at [1512, 745] on icon "Open Intercom Messenger" at bounding box center [1511, 741] width 19 height 21
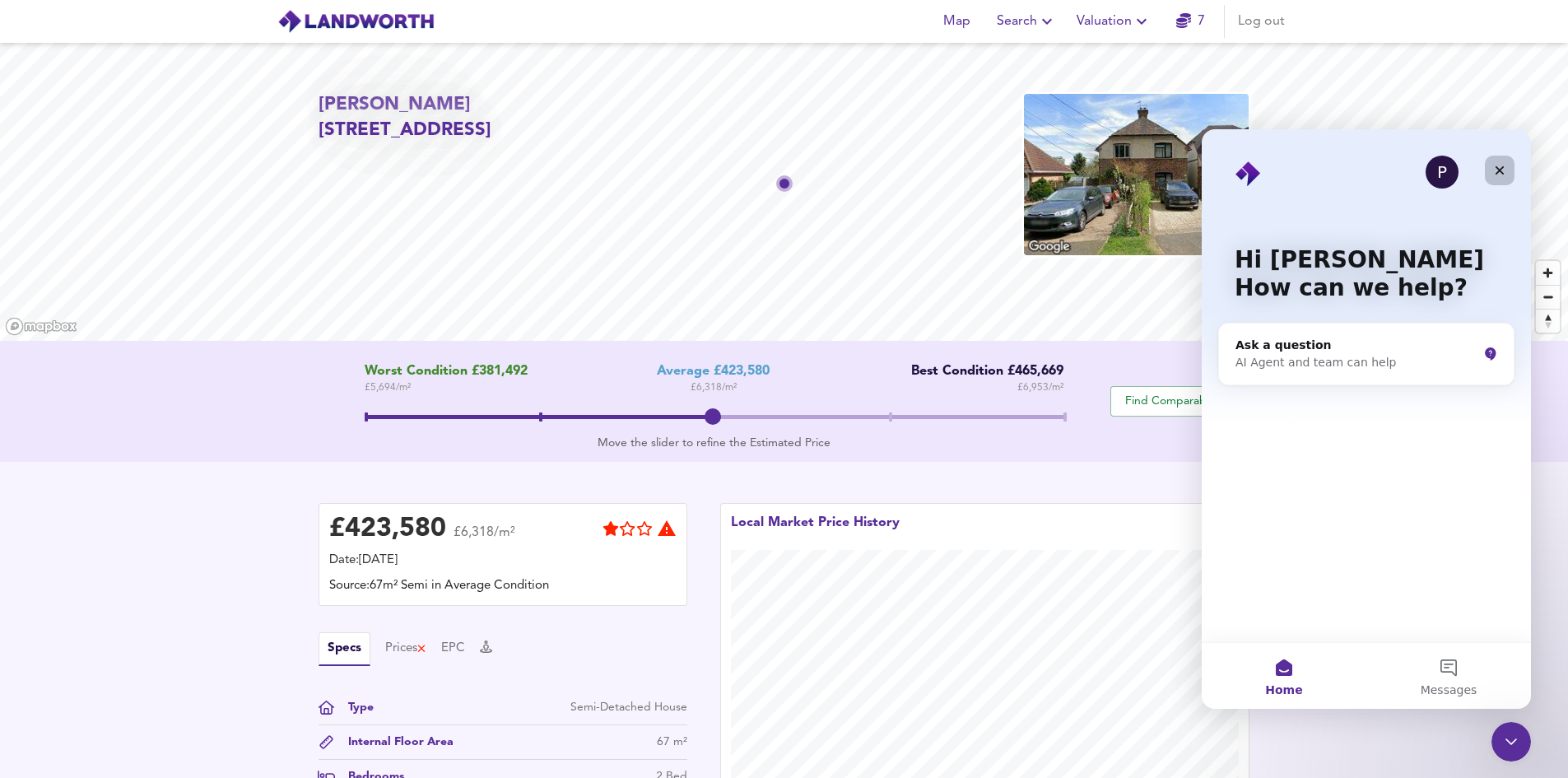
click at [1498, 171] on icon "Close" at bounding box center [1500, 170] width 13 height 13
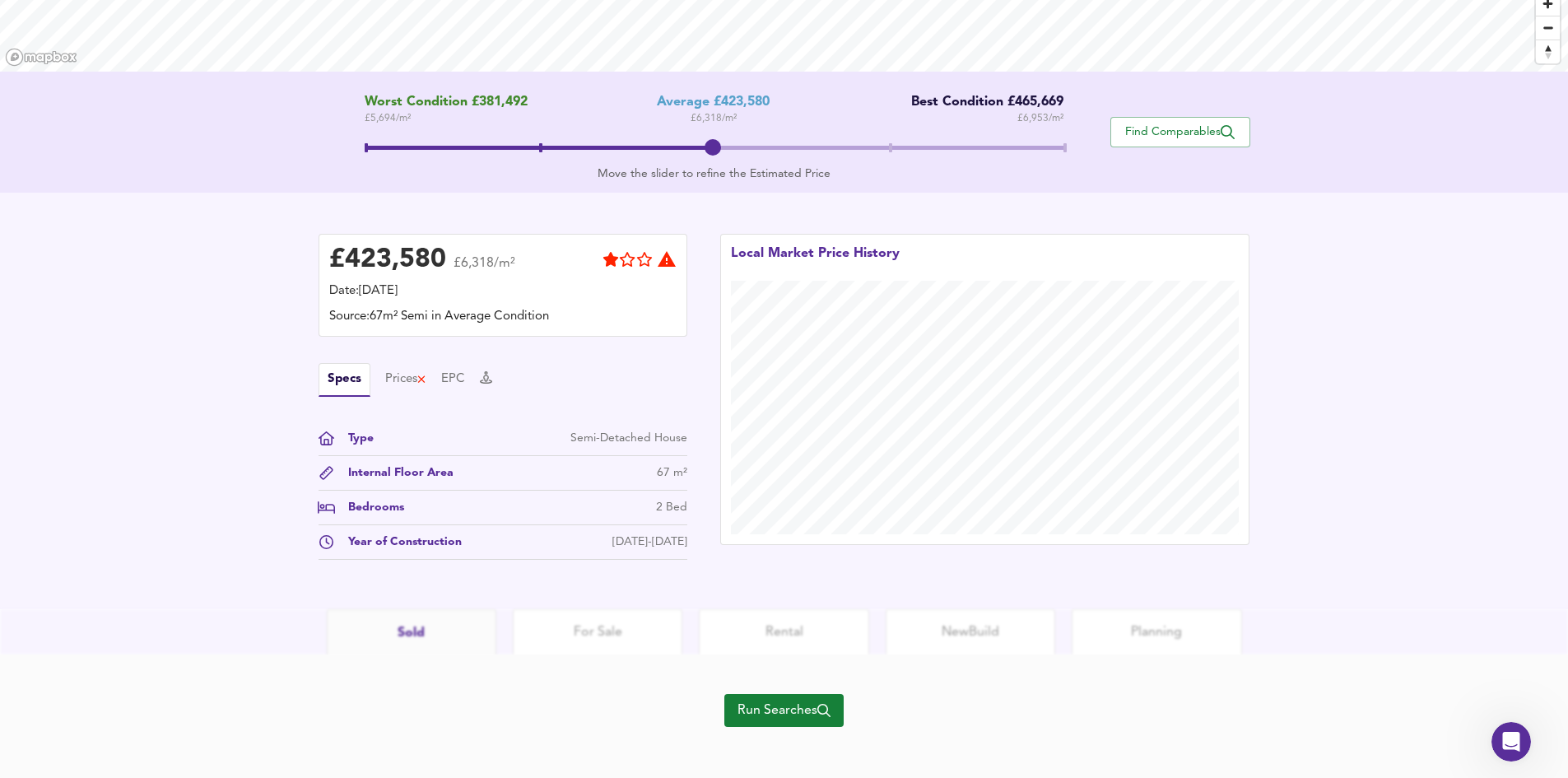
scroll to position [278, 0]
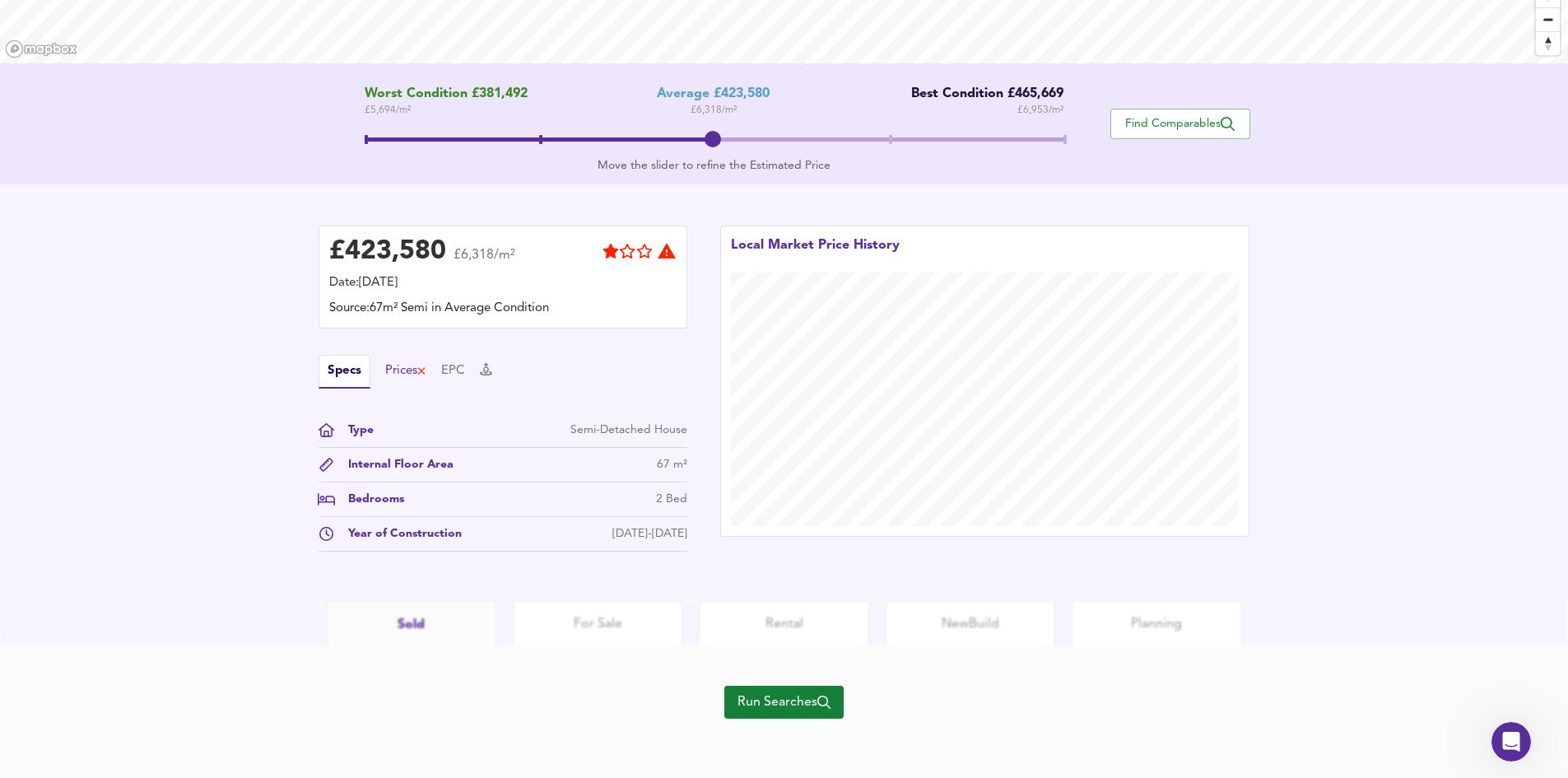
click at [405, 371] on div "Prices" at bounding box center [407, 372] width 42 height 18
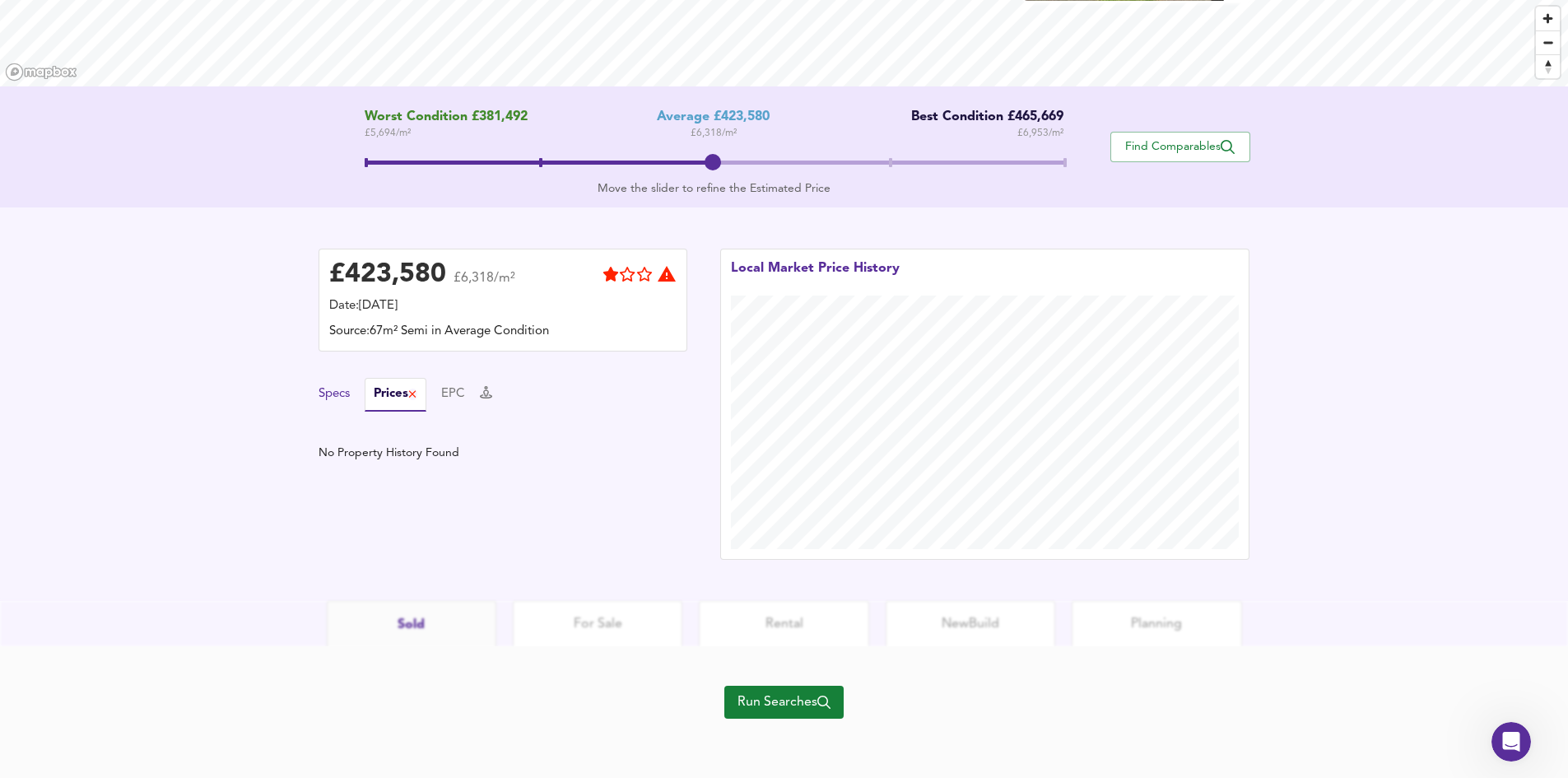
click at [335, 395] on button "Specs" at bounding box center [334, 395] width 31 height 18
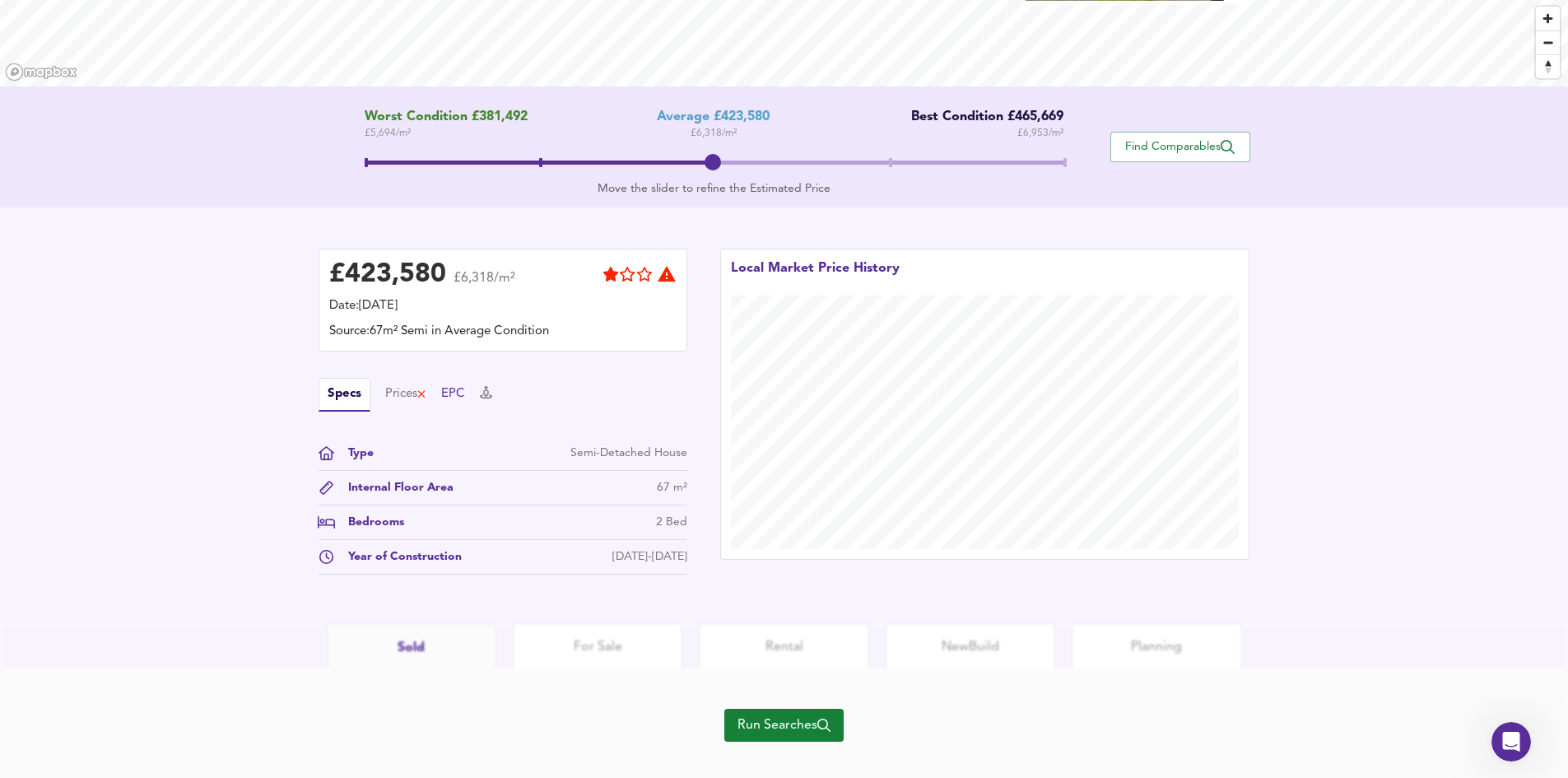
click at [462, 389] on button "EPC" at bounding box center [454, 395] width 24 height 18
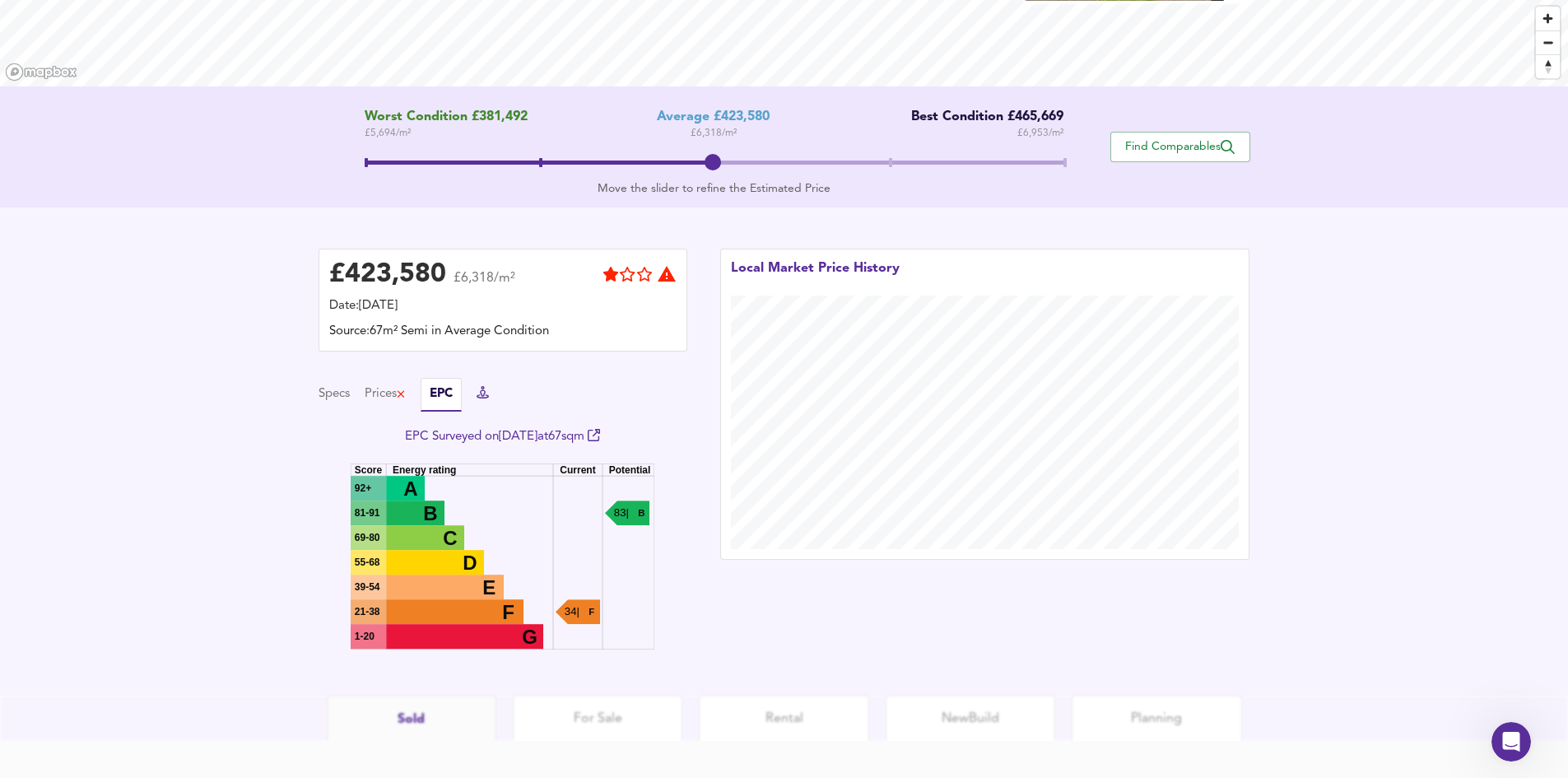
click at [489, 397] on icon at bounding box center [482, 392] width 12 height 12
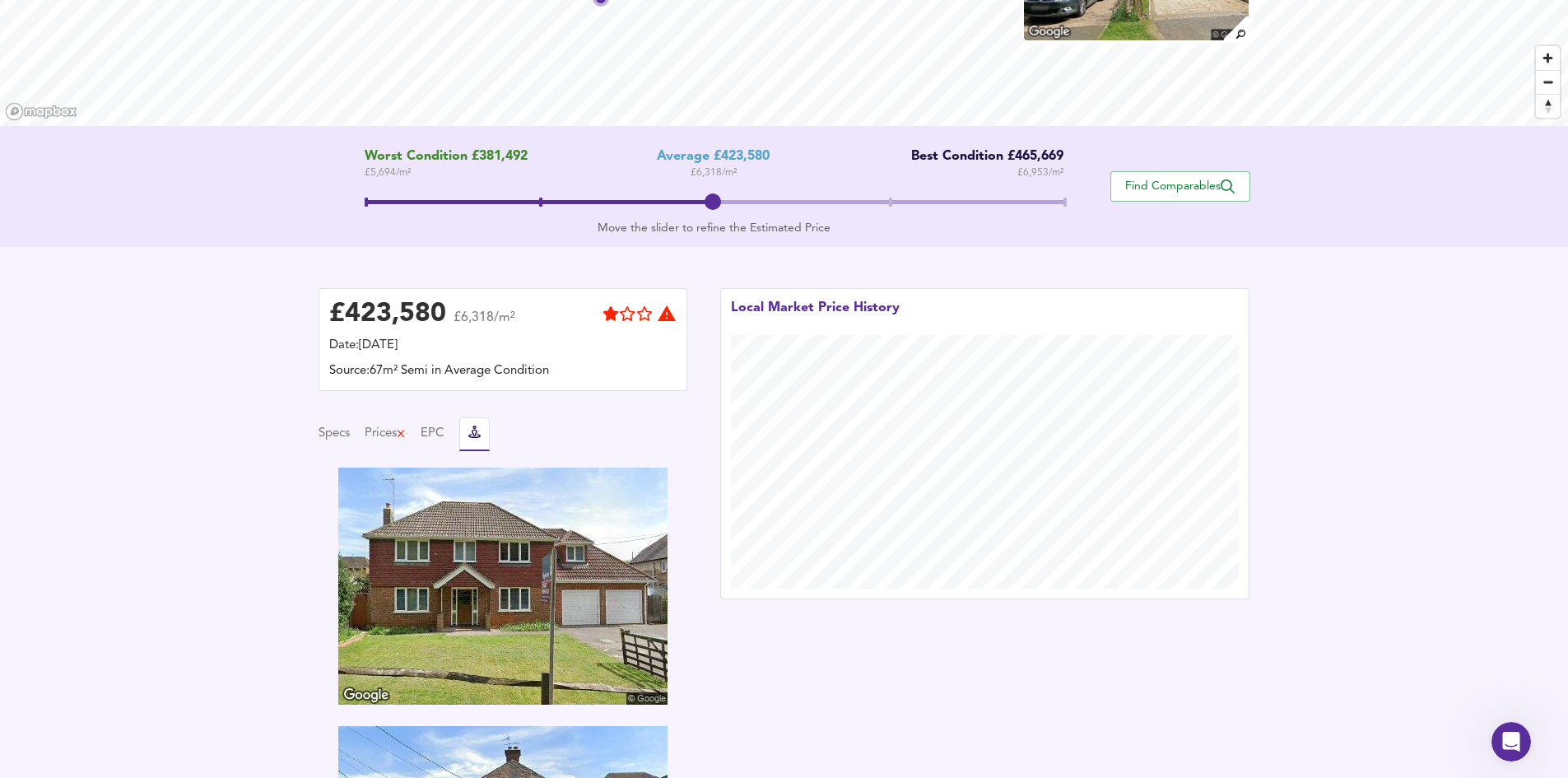
scroll to position [90, 0]
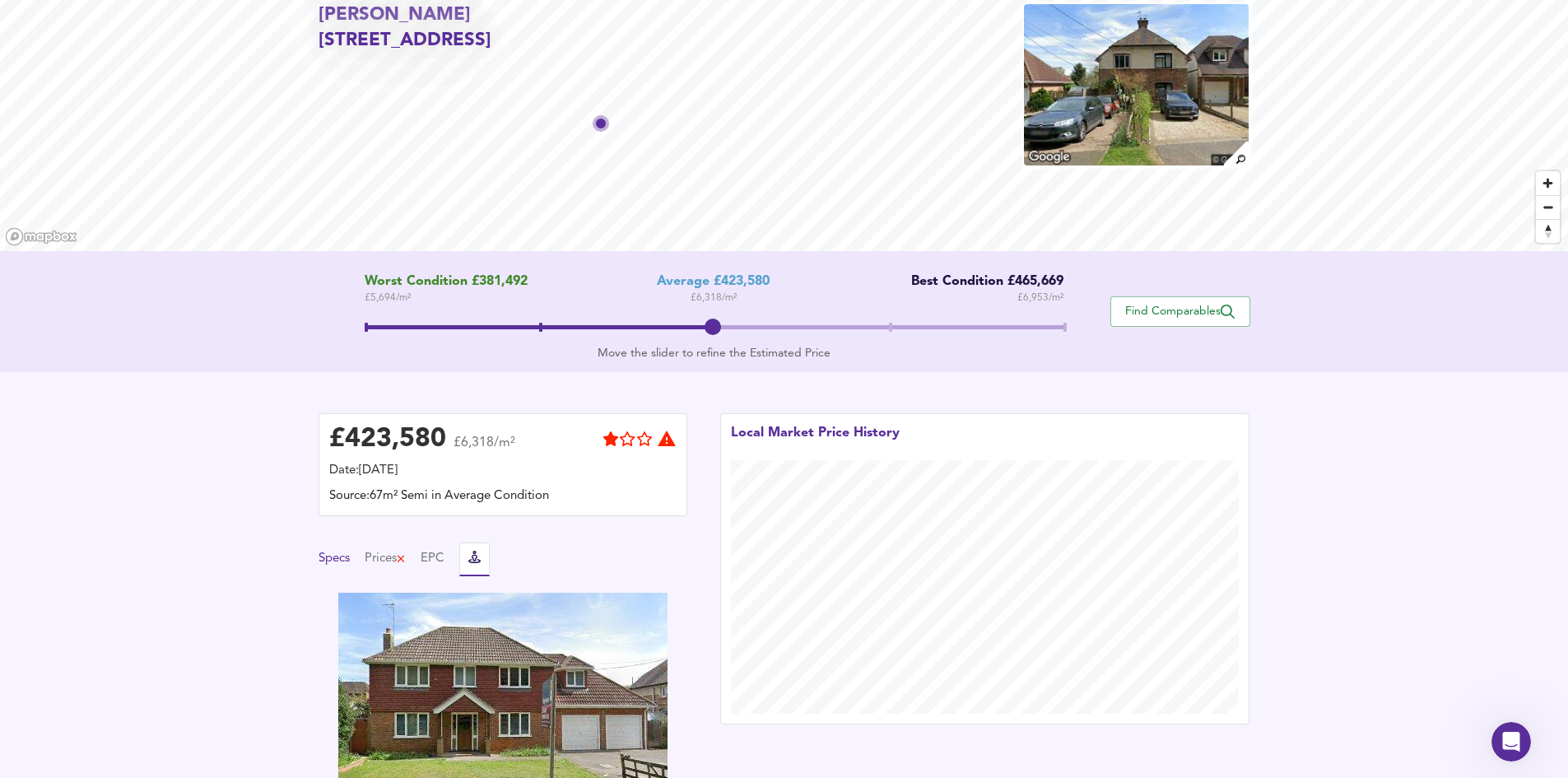
click at [347, 559] on button "Specs" at bounding box center [334, 559] width 31 height 18
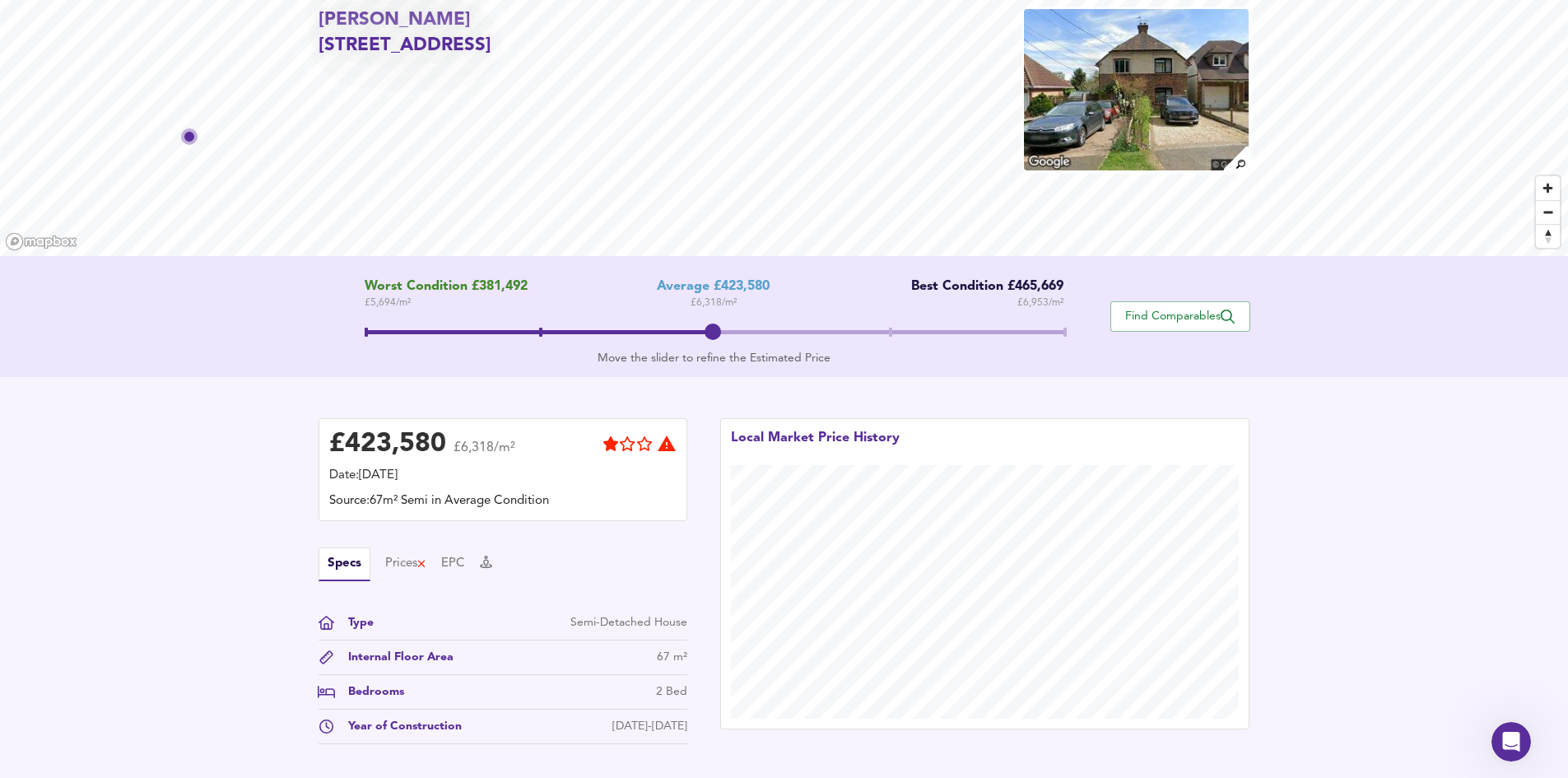
scroll to position [0, 0]
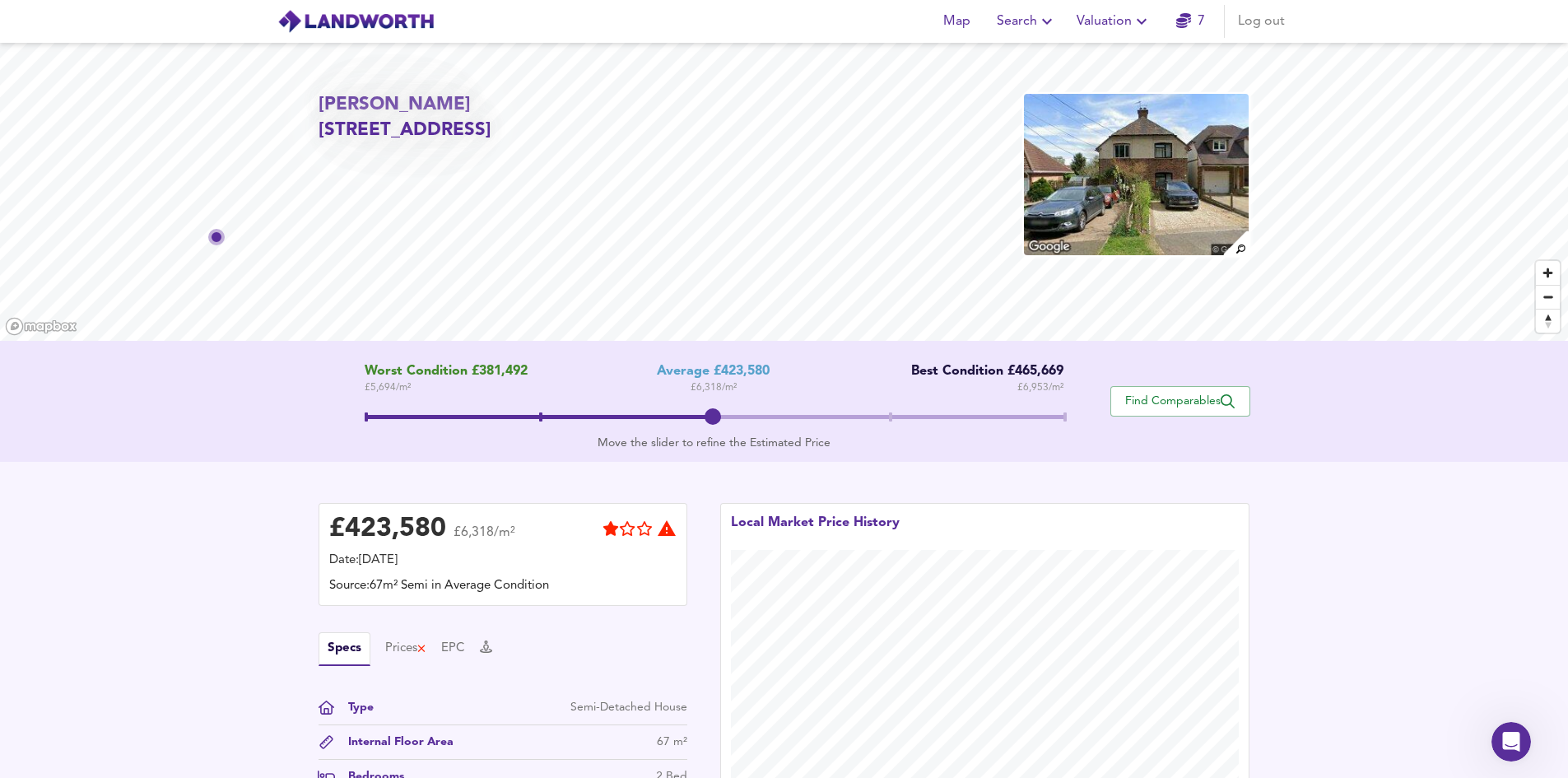
drag, startPoint x: 1385, startPoint y: 505, endPoint x: 1384, endPoint y: 536, distance: 31.0
click at [1384, 536] on div "£ 423,580 £6,318/m² Date: 28 September 2025 Source: 67m² Semi in Average Condit…" at bounding box center [784, 671] width 1568 height 417
click at [1277, 23] on span "Log out" at bounding box center [1261, 21] width 47 height 23
